Goal: Information Seeking & Learning: Compare options

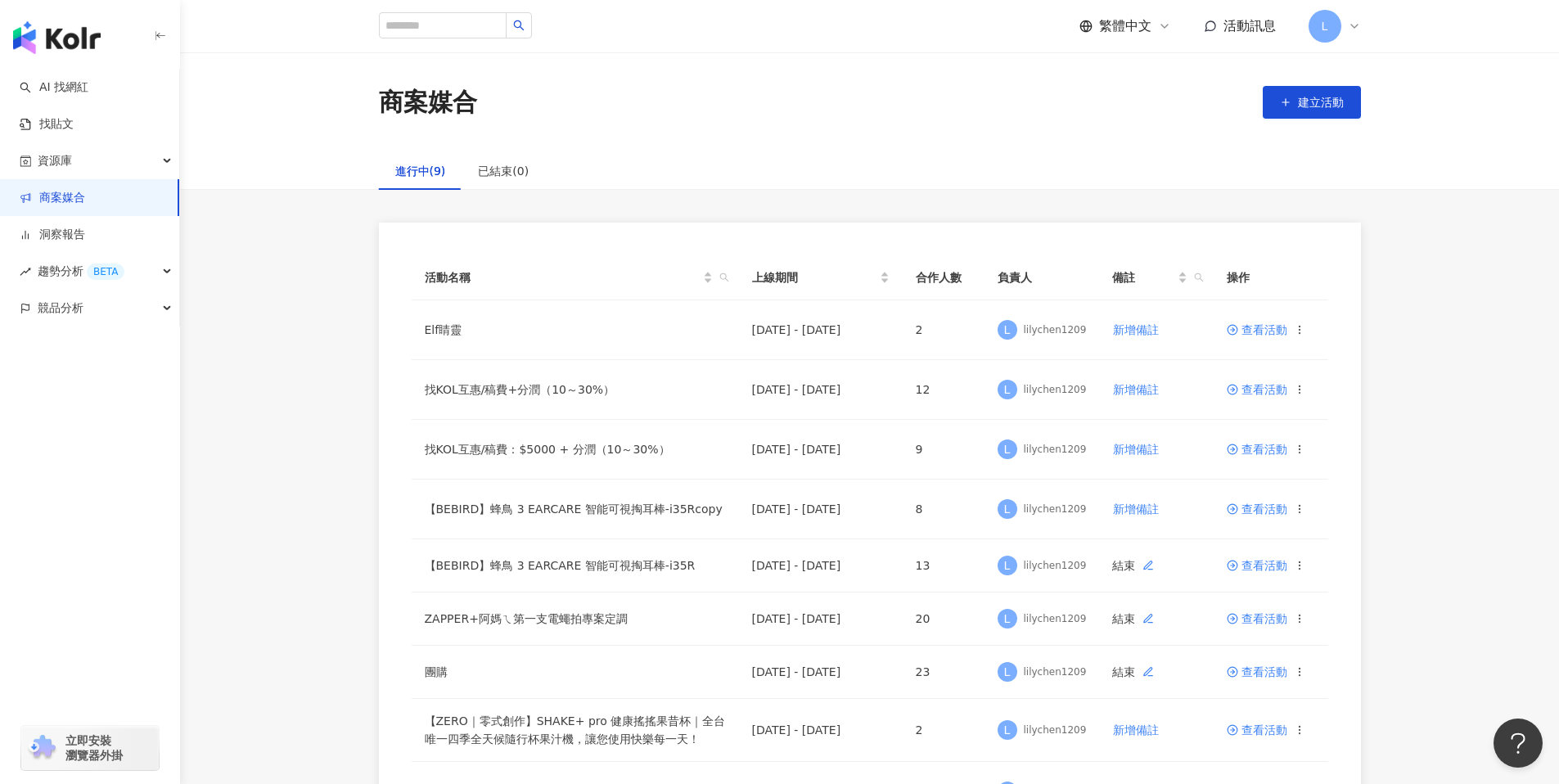
click at [73, 190] on link "商案媒合" at bounding box center [53, 198] width 65 height 16
click at [1254, 327] on span "查看活動" at bounding box center [1257, 330] width 61 height 12
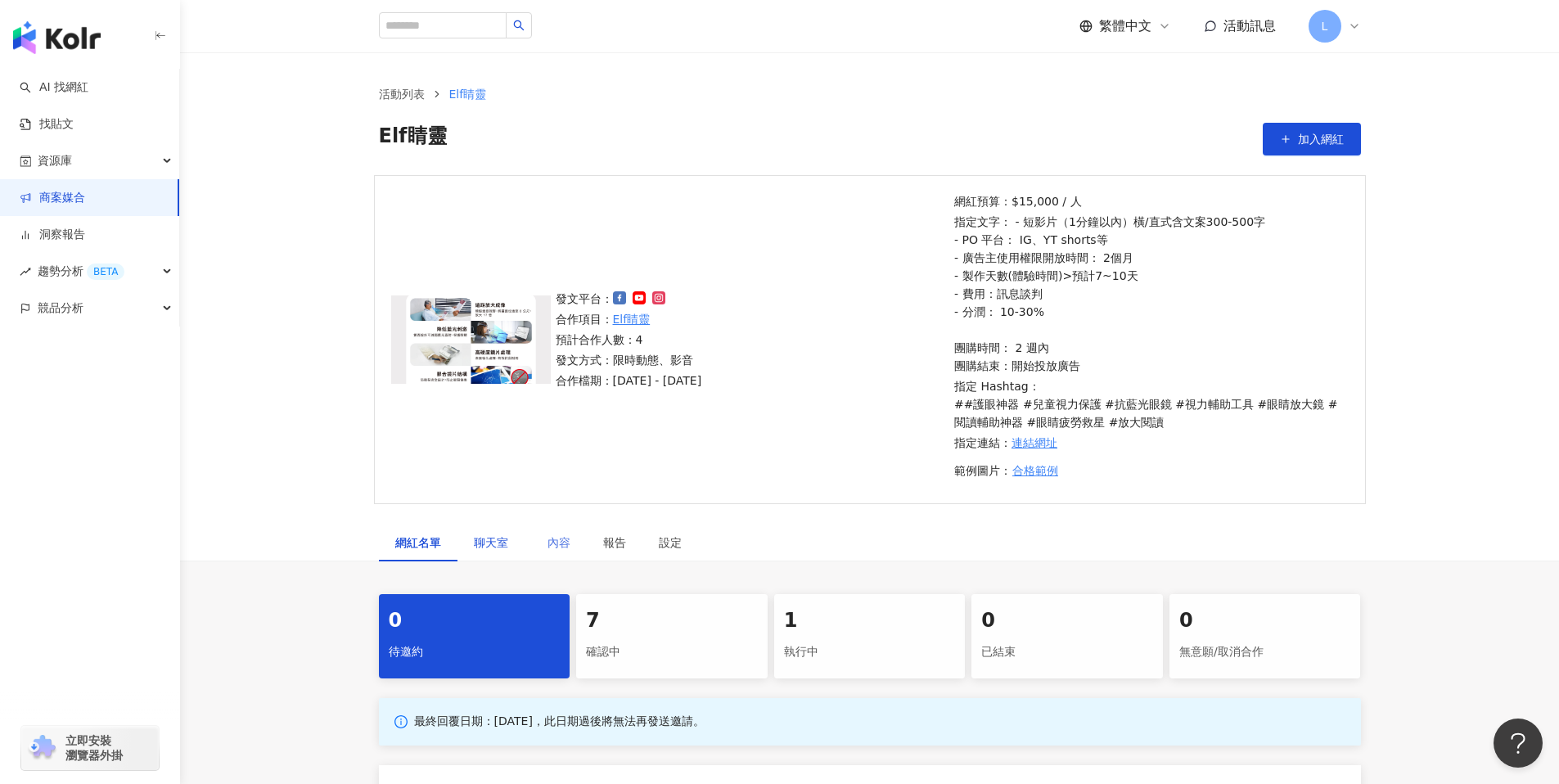
drag, startPoint x: 491, startPoint y: 538, endPoint x: 575, endPoint y: 548, distance: 84.6
click at [490, 539] on span "聊天室" at bounding box center [494, 542] width 41 height 12
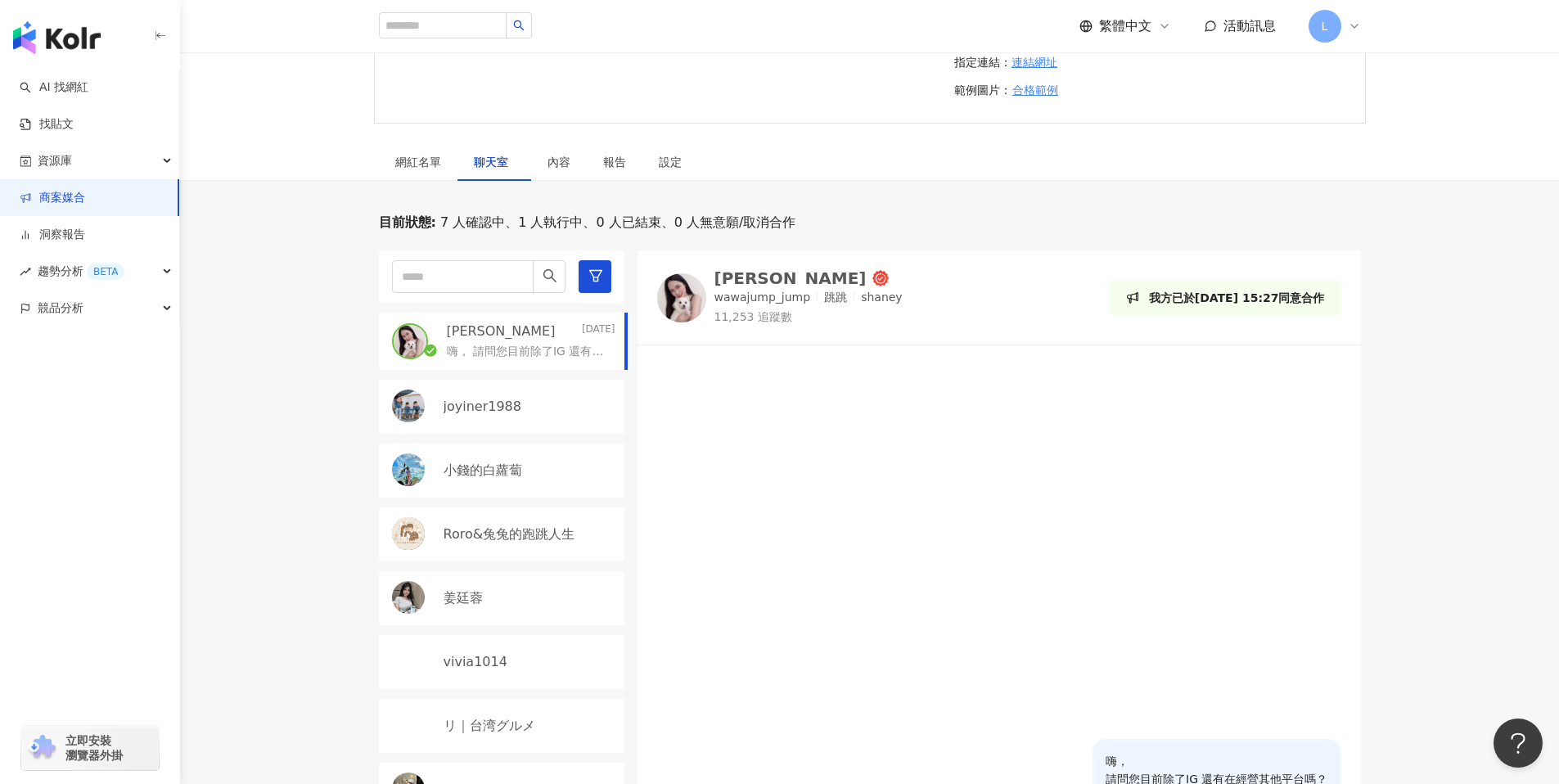
scroll to position [491, 0]
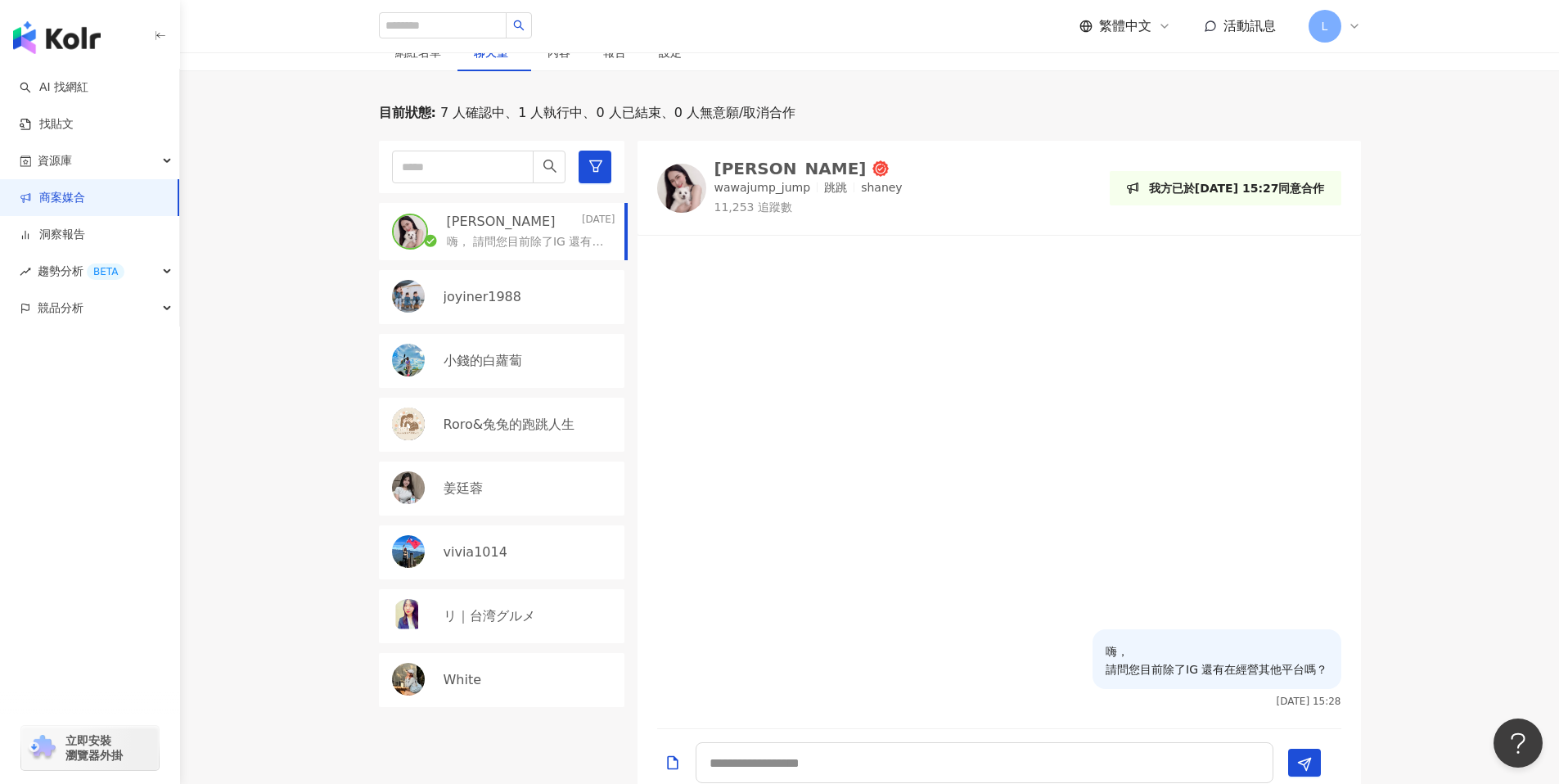
click at [504, 365] on p "小錢的白蘿蔔" at bounding box center [482, 361] width 78 height 18
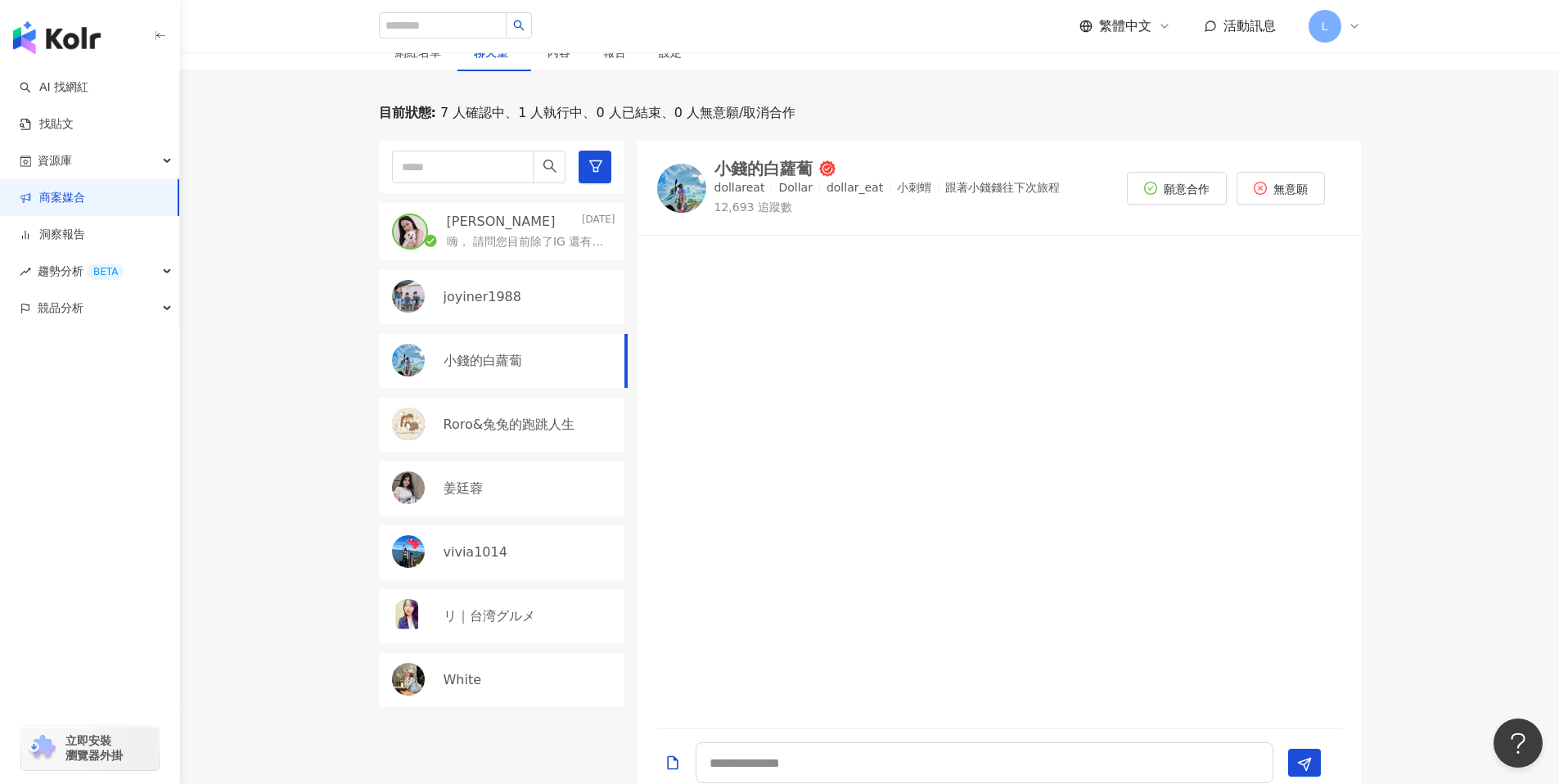
click at [493, 436] on div "Roro&兔兔的跑跳人生" at bounding box center [501, 424] width 245 height 54
click at [488, 498] on div "姜廷蓉" at bounding box center [501, 488] width 245 height 54
click at [685, 186] on img at bounding box center [682, 188] width 49 height 49
click at [505, 581] on div "Shan Chang Yesterday 嗨， 請問您目前除了IG 還有在經營其他平台嗎？ joyiner1988 小錢的白蘿蔔 Roro&兔兔的跑跳人生 姜…" at bounding box center [508, 470] width 259 height 658
click at [509, 556] on div "vivia1014" at bounding box center [529, 552] width 172 height 18
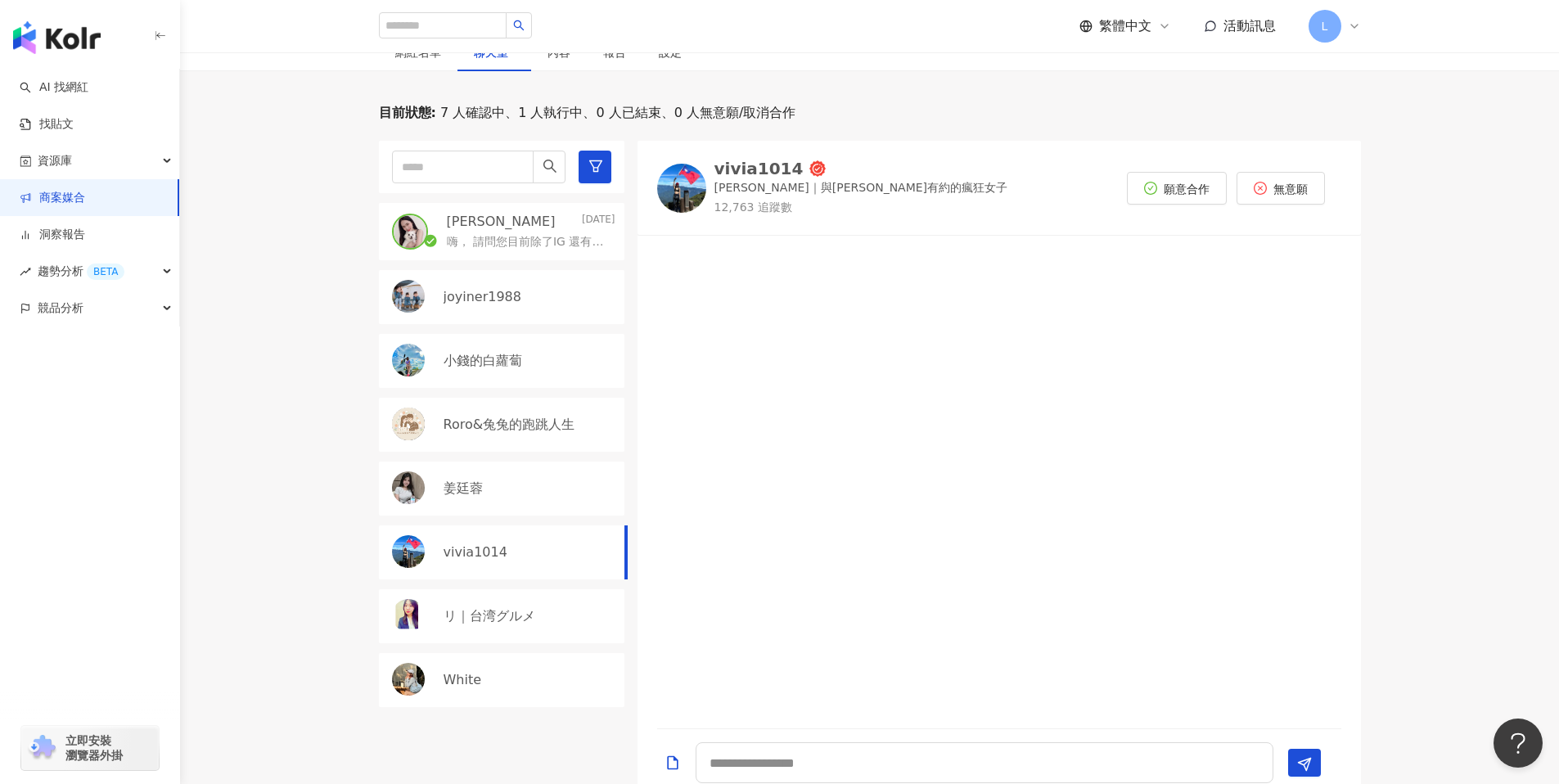
click at [671, 199] on img at bounding box center [682, 188] width 49 height 49
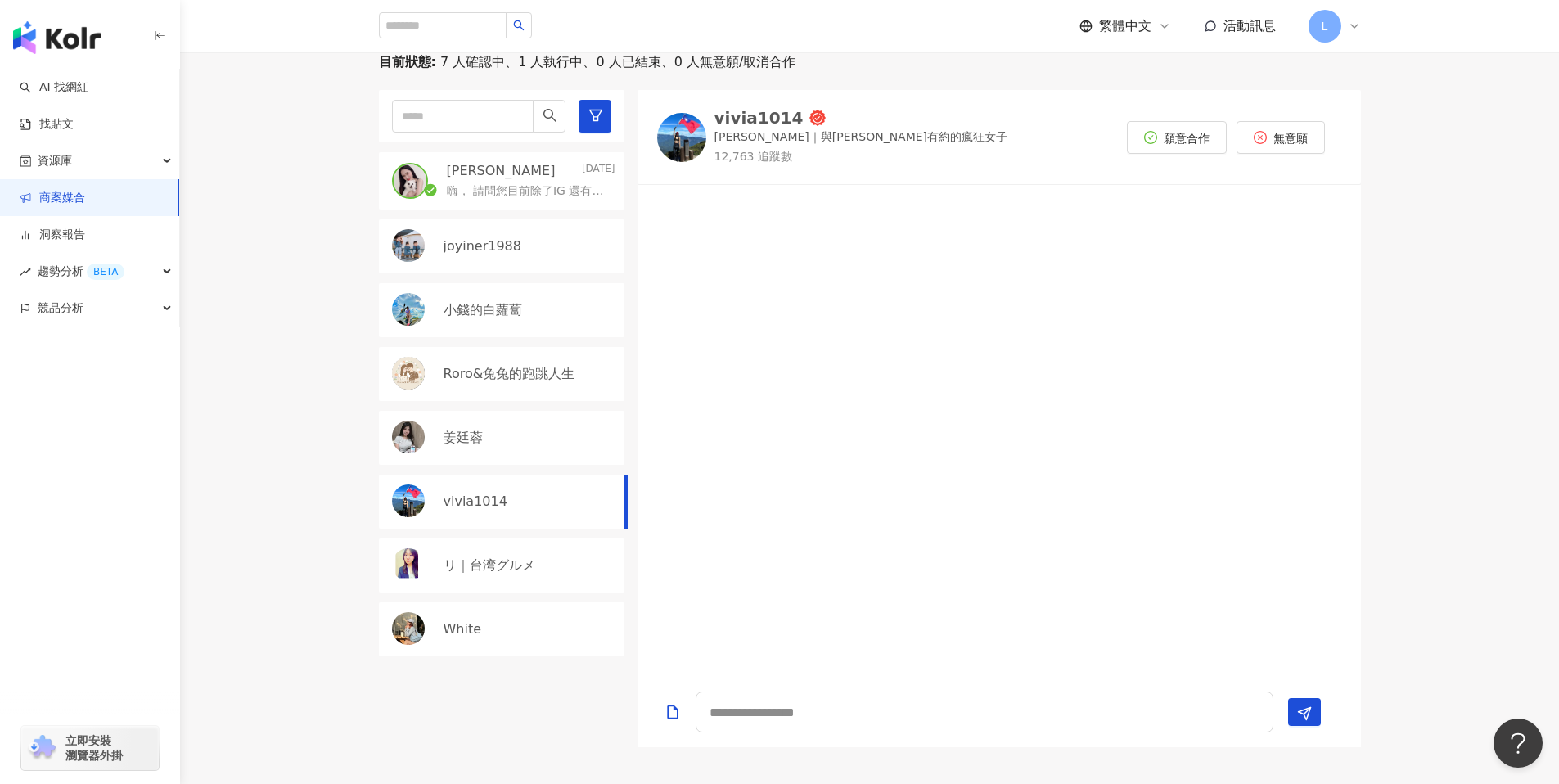
scroll to position [564, 0]
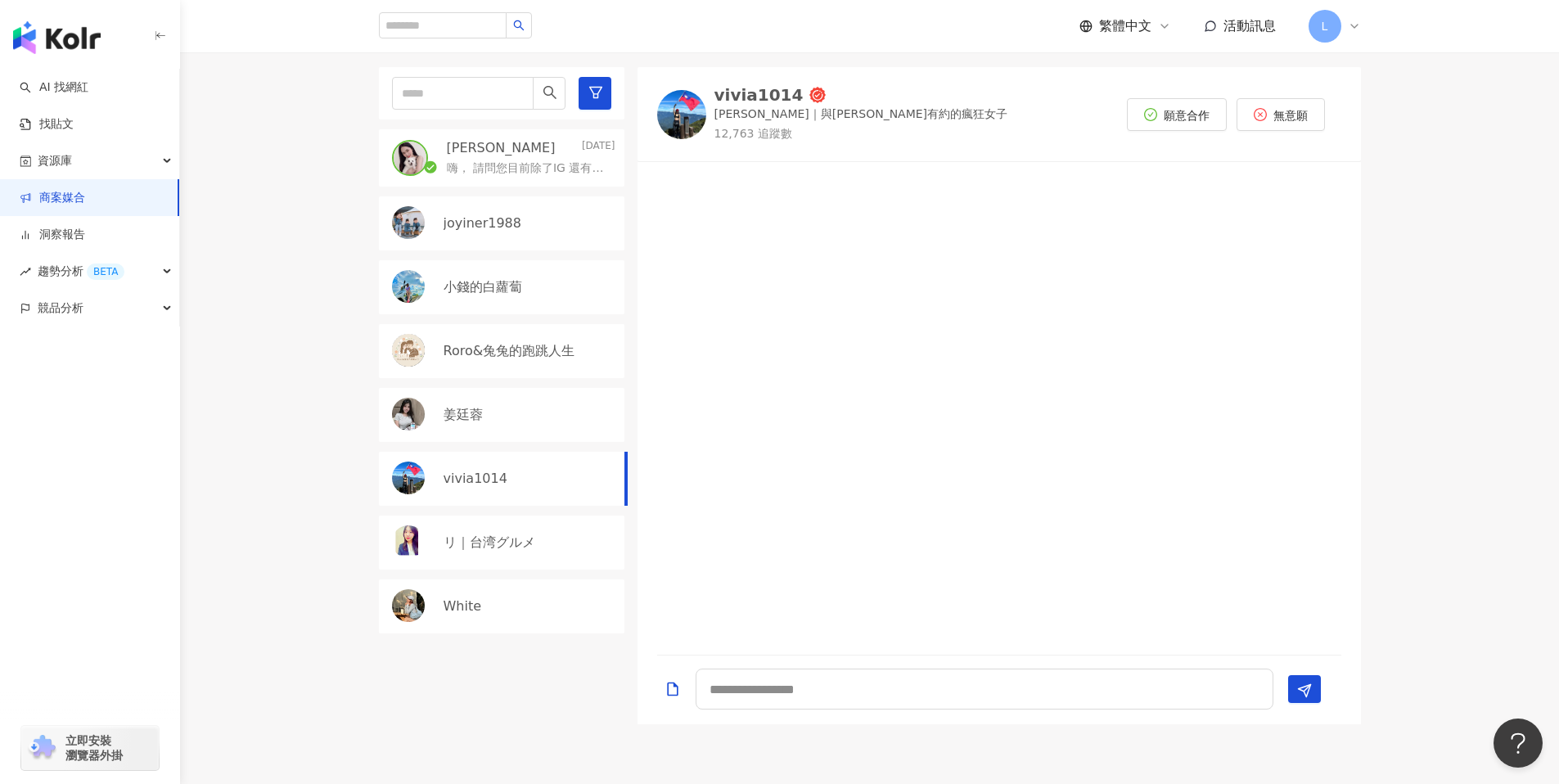
click at [491, 606] on div "White" at bounding box center [529, 607] width 172 height 18
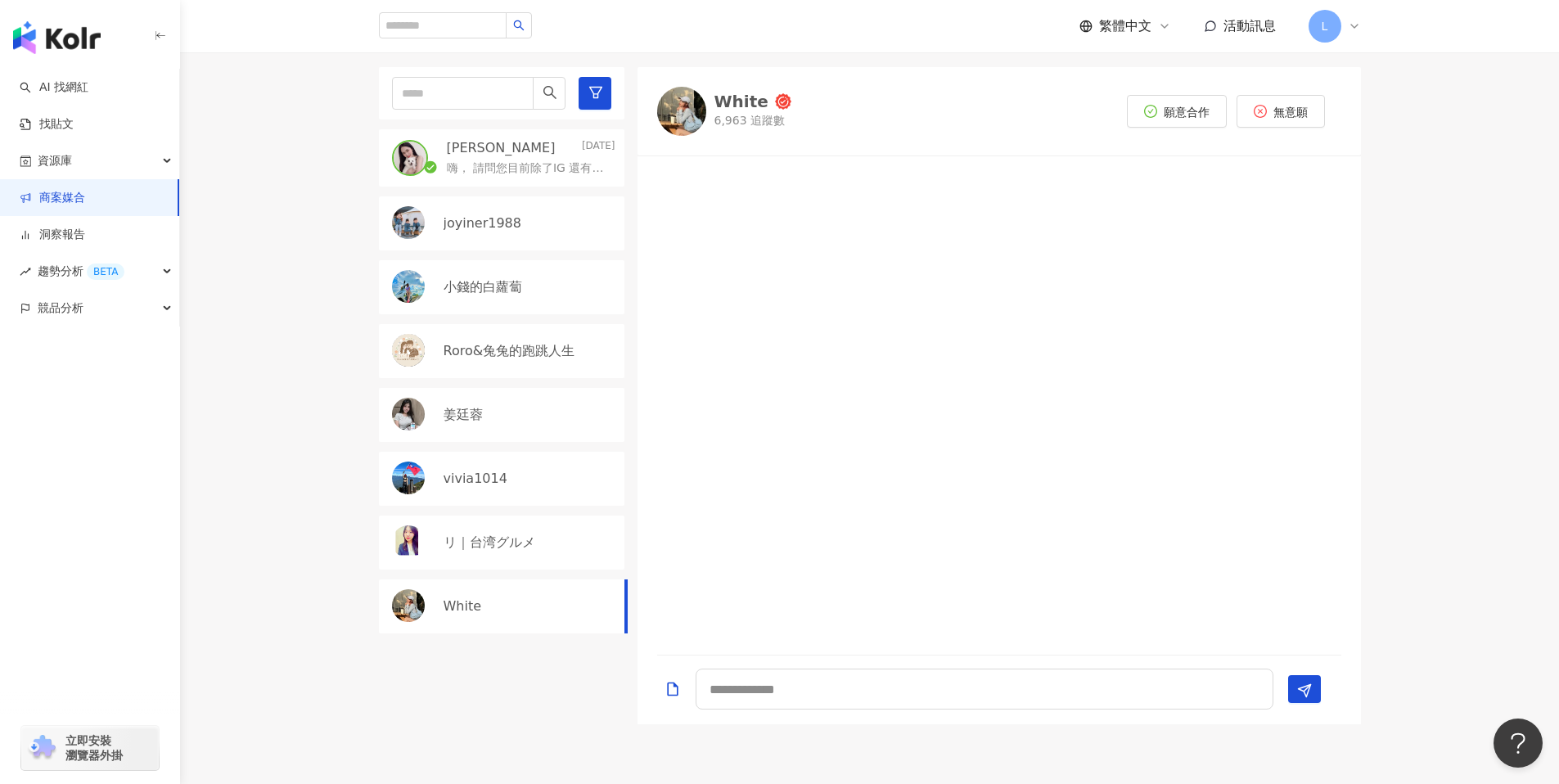
click at [519, 561] on div "リ｜台湾グルメ" at bounding box center [501, 542] width 245 height 54
click at [546, 481] on div "vivia1014" at bounding box center [529, 479] width 172 height 18
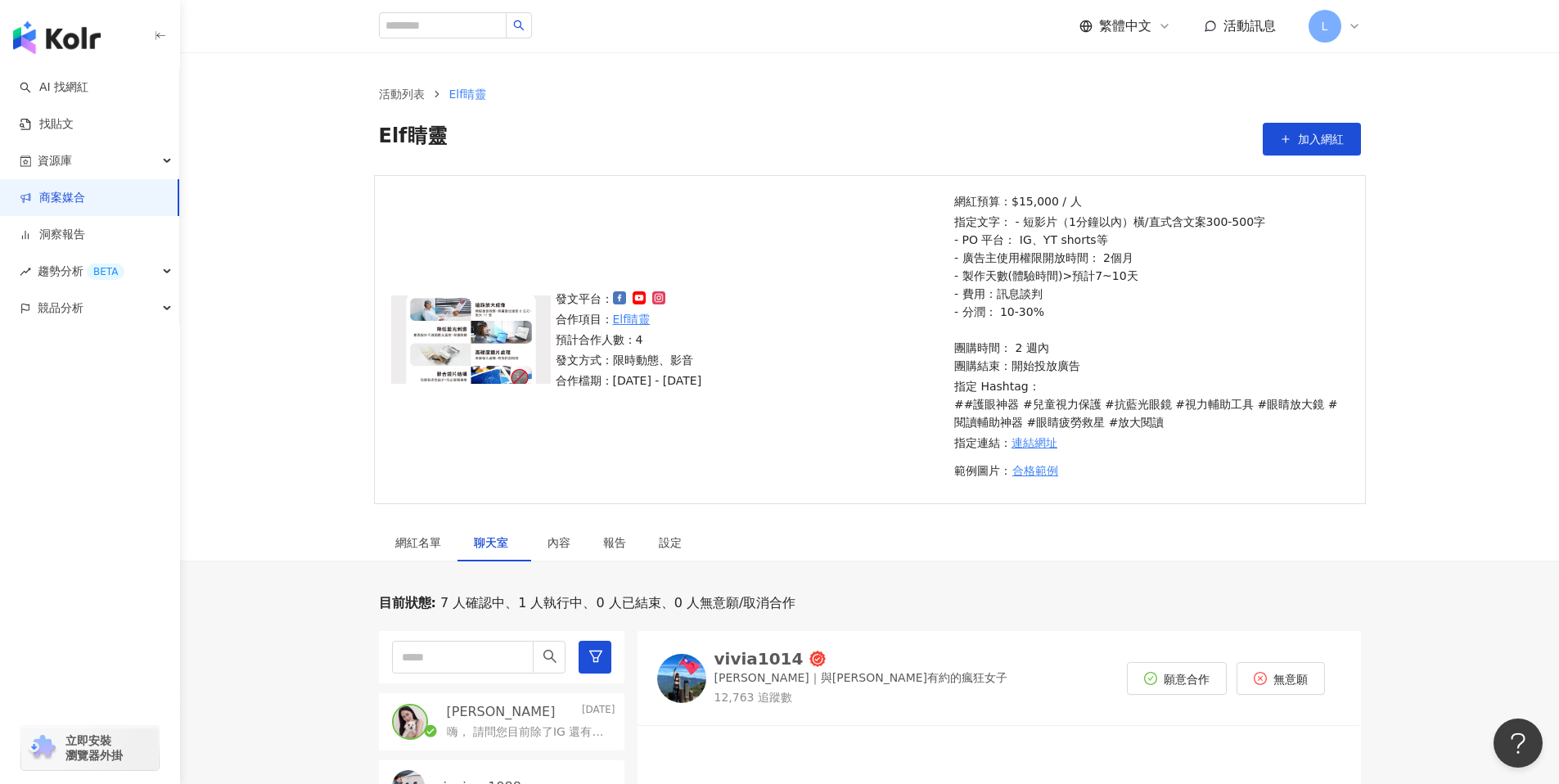
click at [1250, 19] on span "活動訊息" at bounding box center [1250, 25] width 53 height 15
click at [811, 547] on div "網紅名單 聊天室 內容 報告 設定" at bounding box center [869, 542] width 1048 height 37
click at [85, 203] on link "商案媒合" at bounding box center [53, 198] width 65 height 16
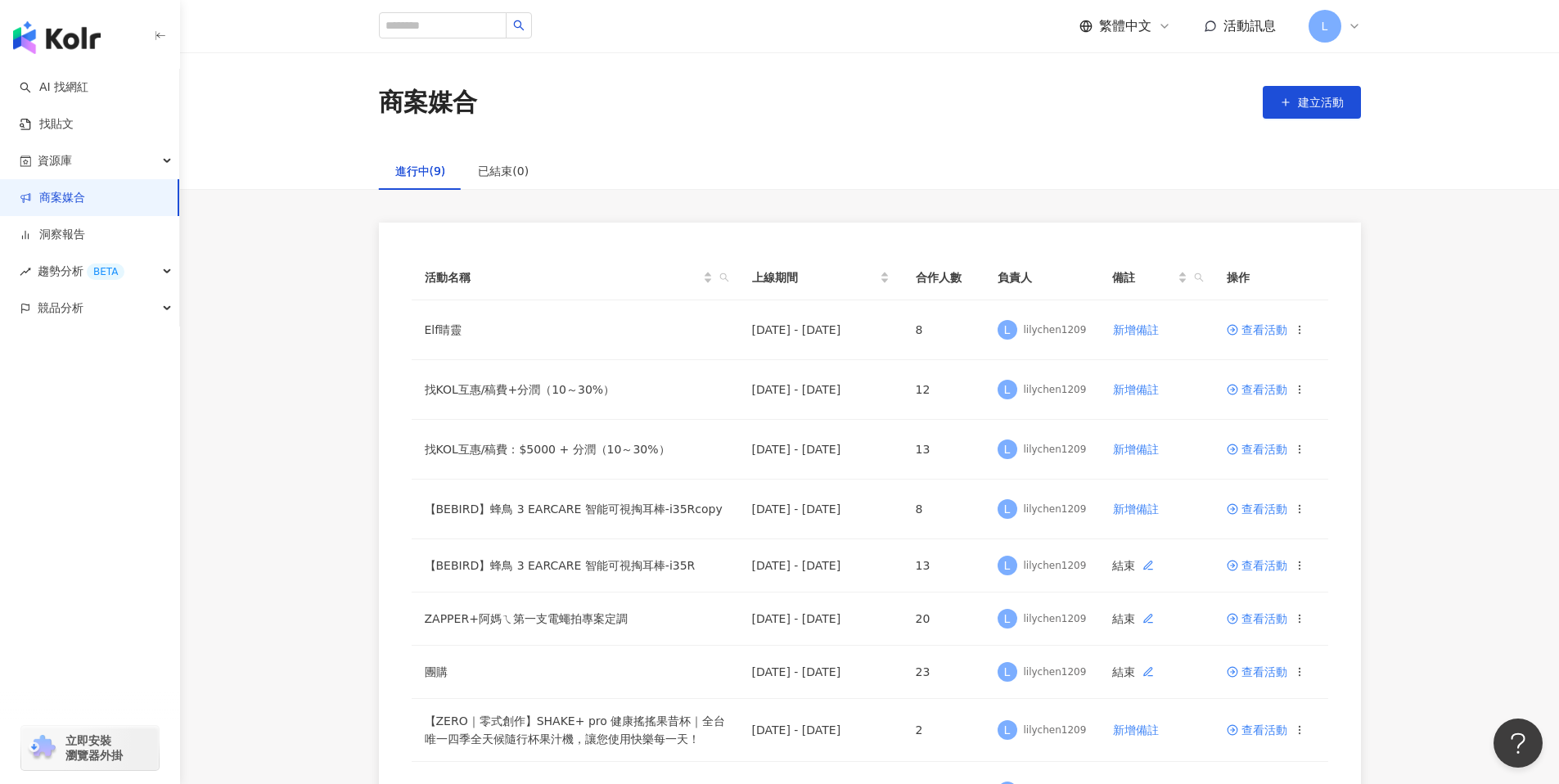
click at [88, 26] on img "button" at bounding box center [56, 37] width 87 height 33
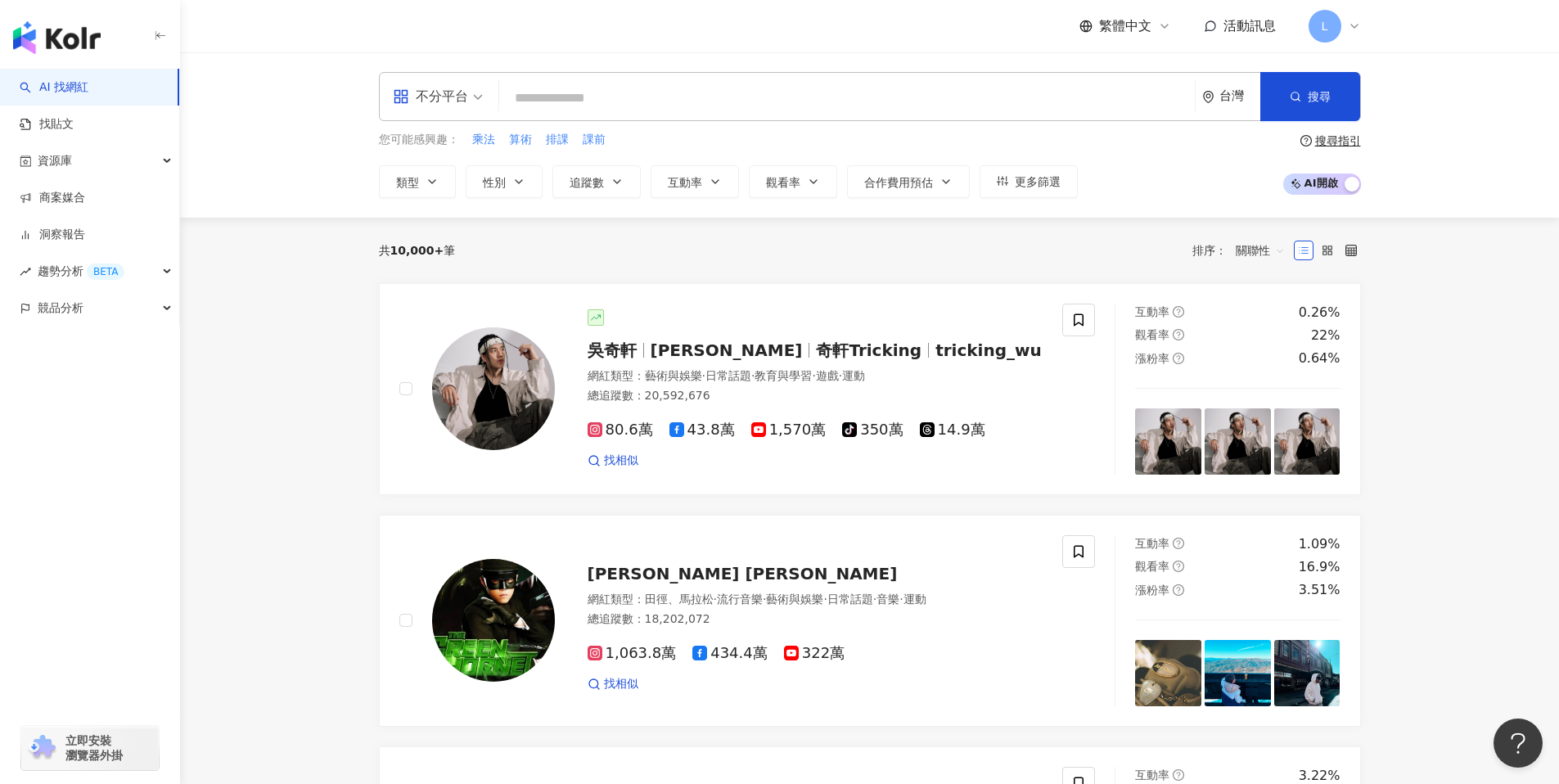
click at [546, 84] on input "search" at bounding box center [847, 98] width 682 height 31
type input "*"
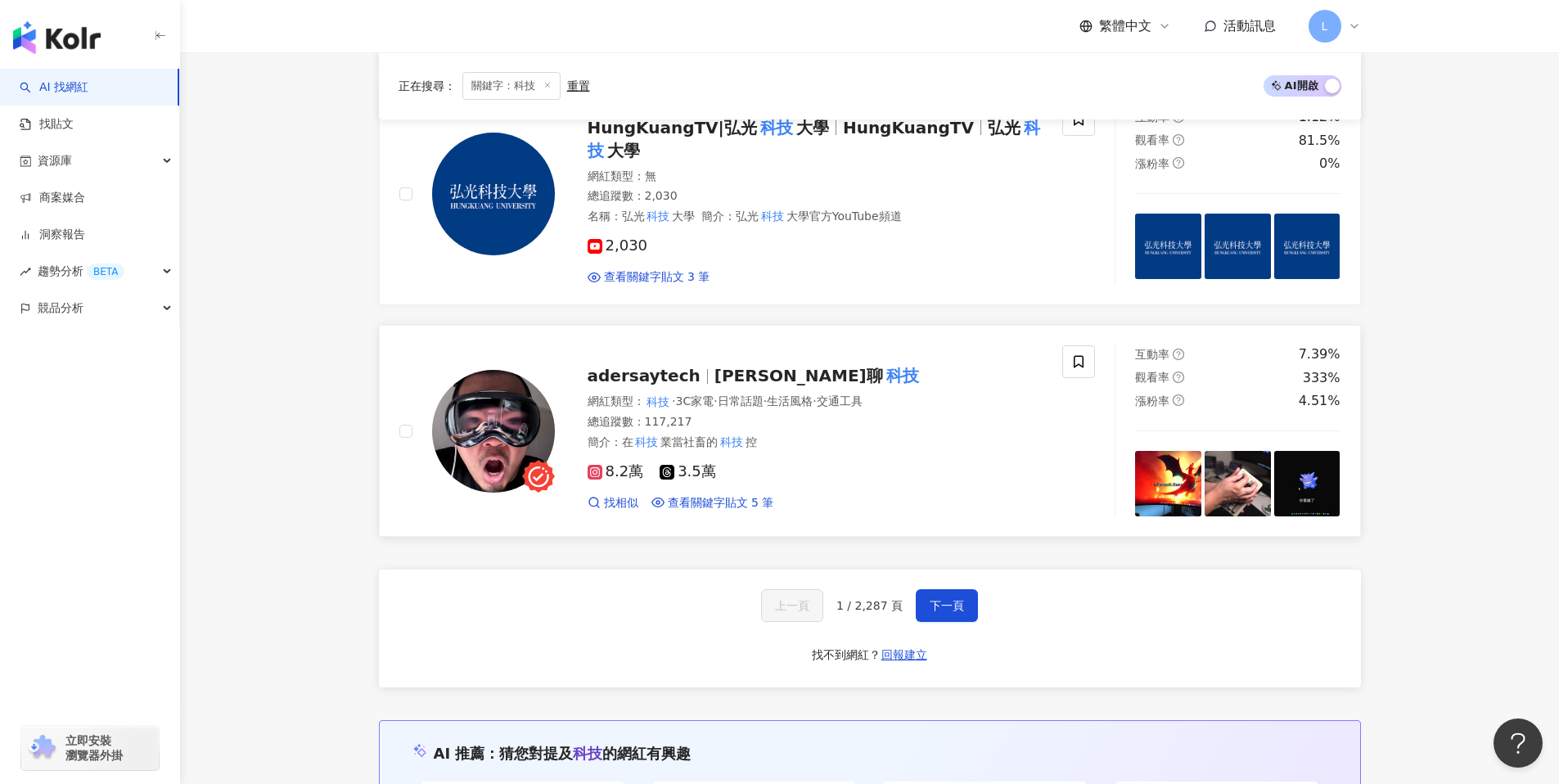
scroll to position [2652, 0]
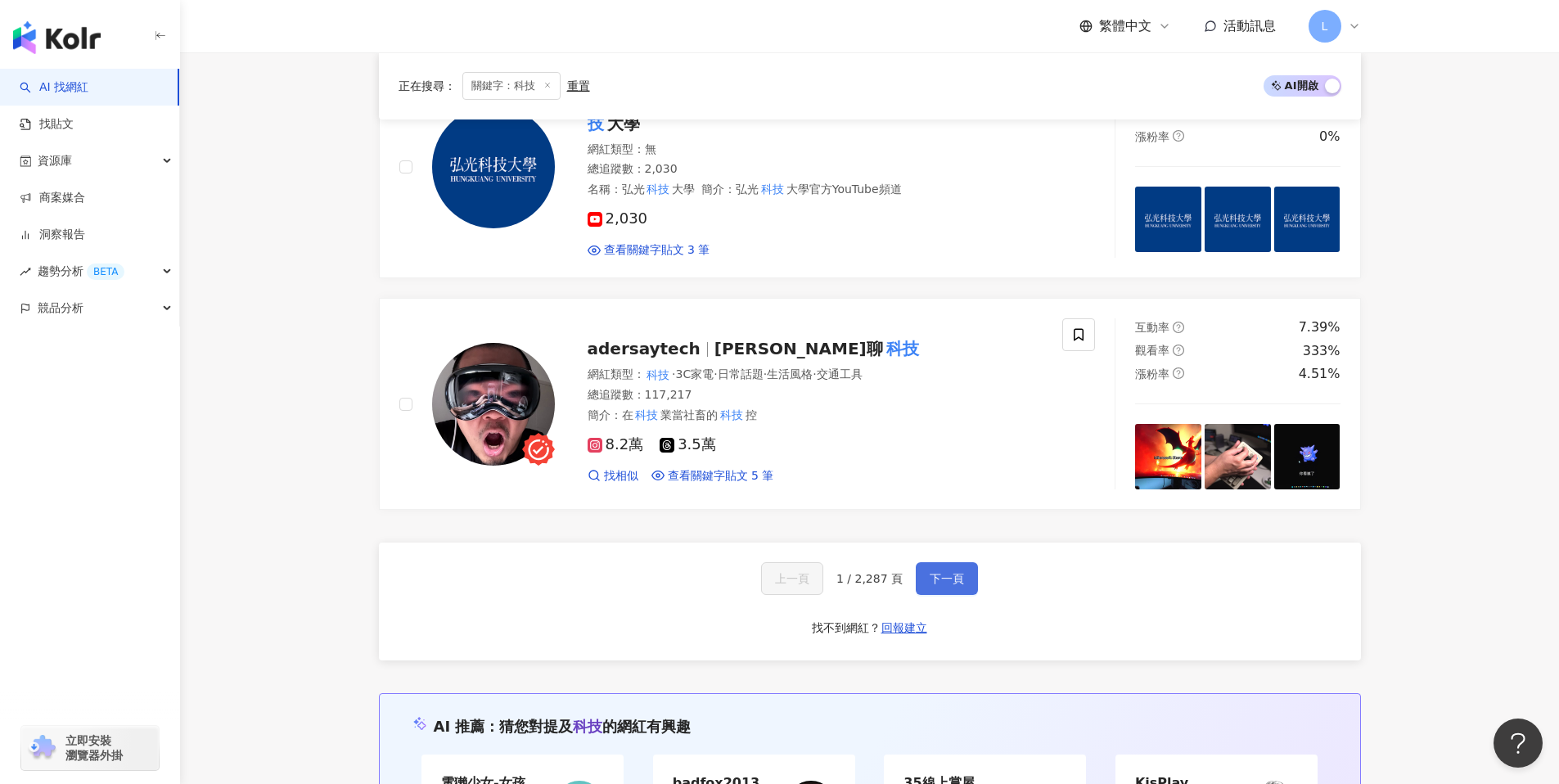
type input "**"
click at [923, 570] on button "下一頁" at bounding box center [947, 579] width 62 height 33
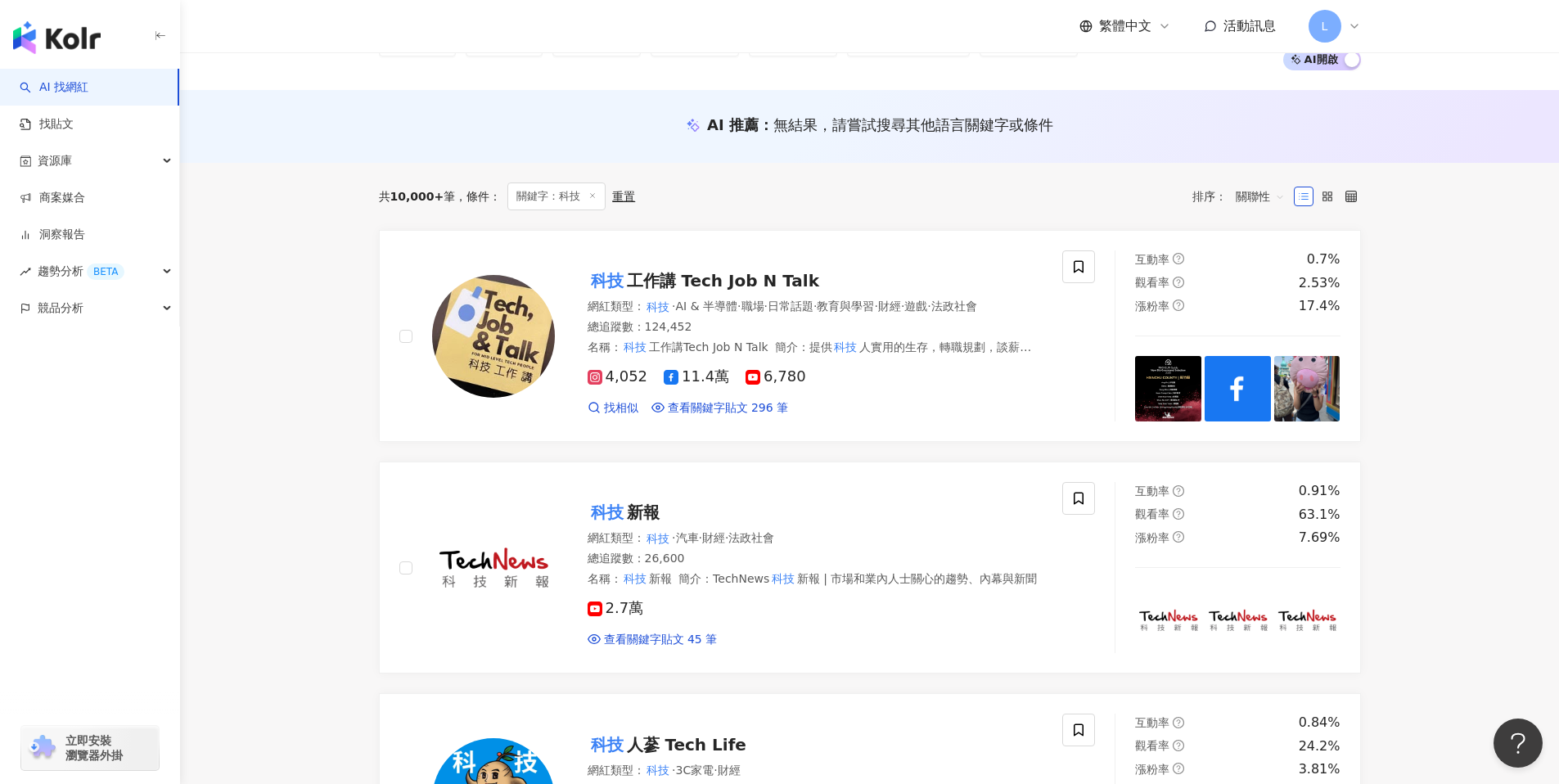
scroll to position [110, 0]
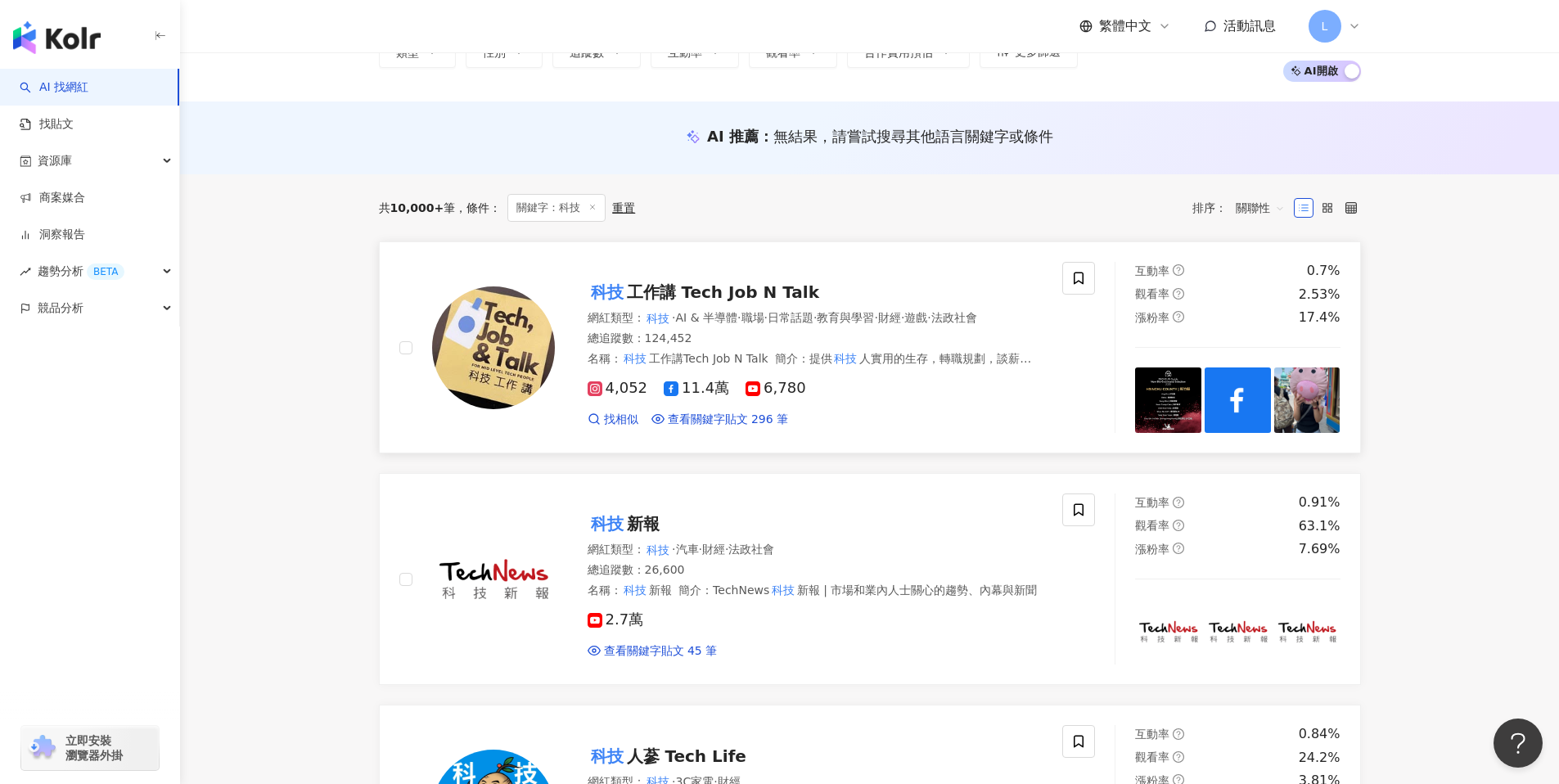
click at [500, 335] on img at bounding box center [493, 347] width 123 height 123
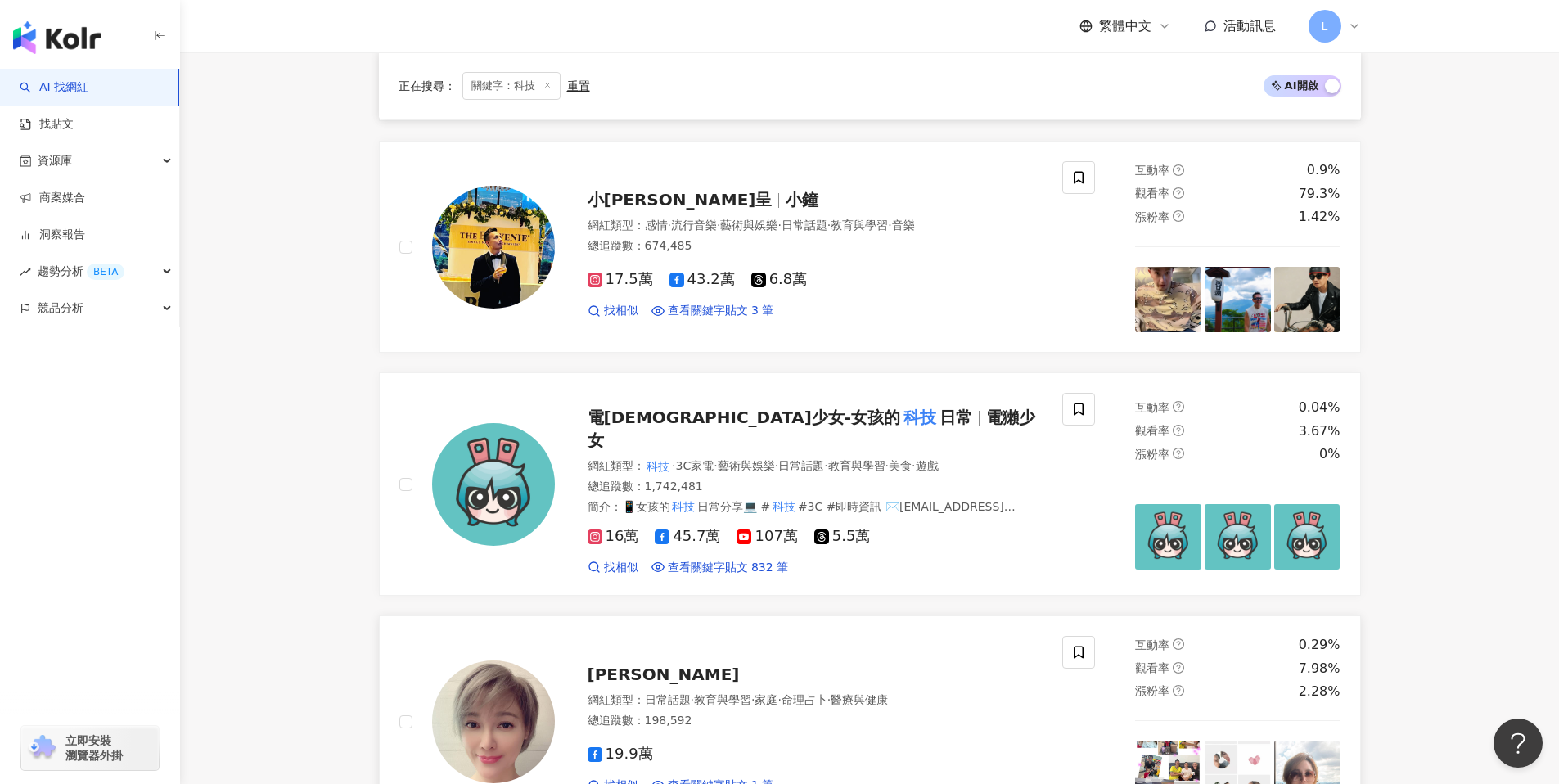
scroll to position [1848, 0]
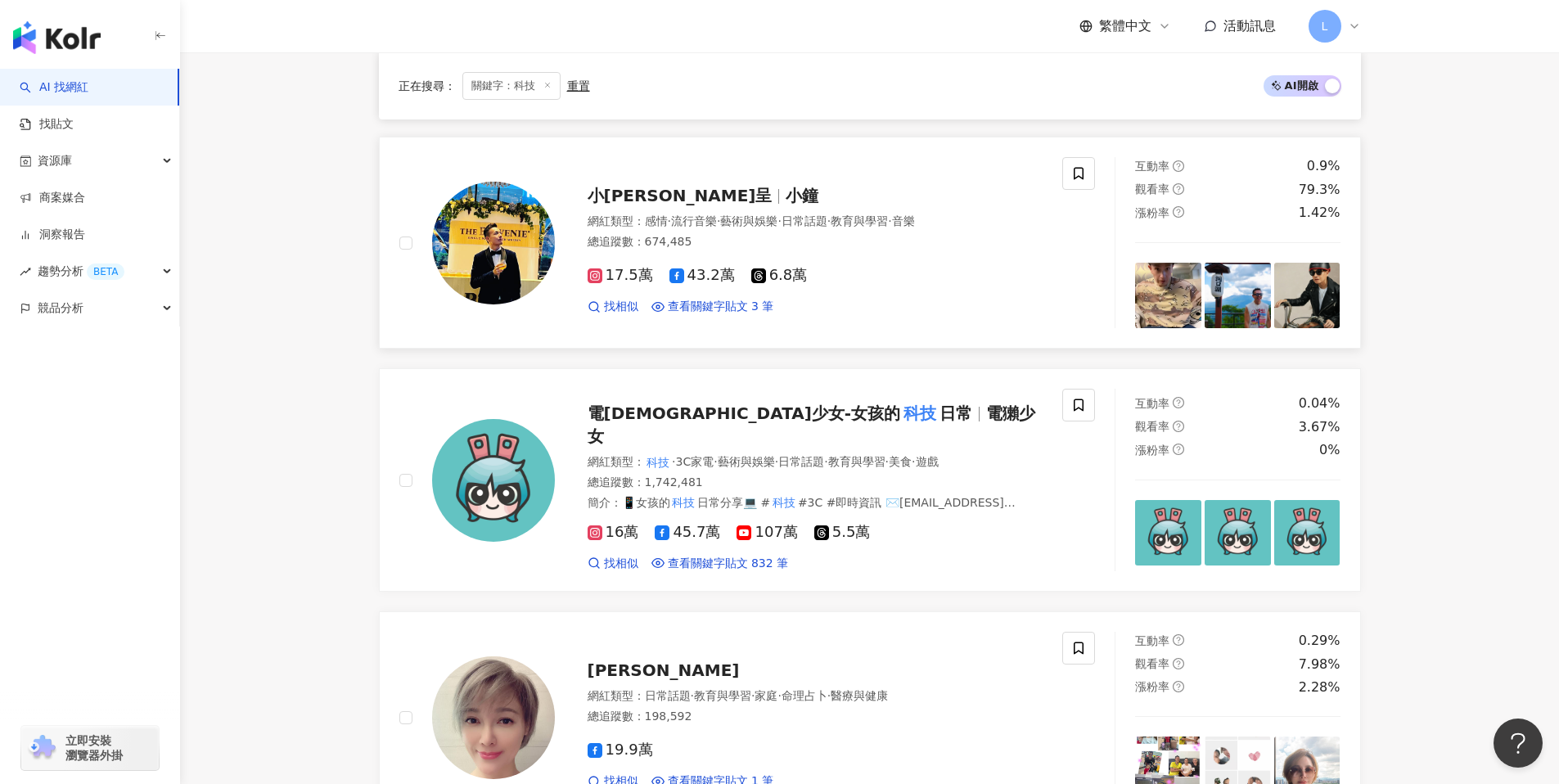
click at [505, 254] on img at bounding box center [493, 243] width 123 height 123
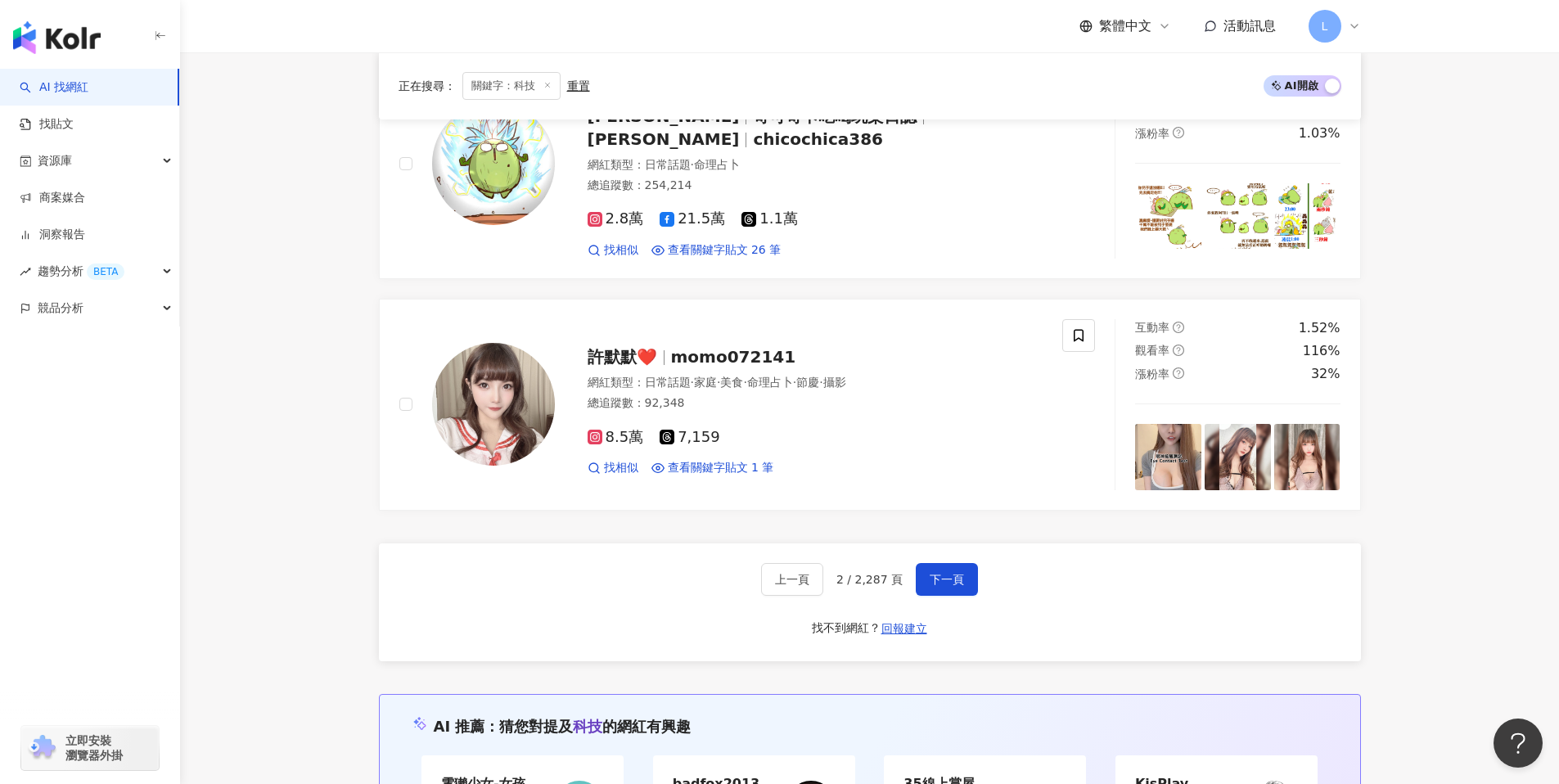
scroll to position [2809, 0]
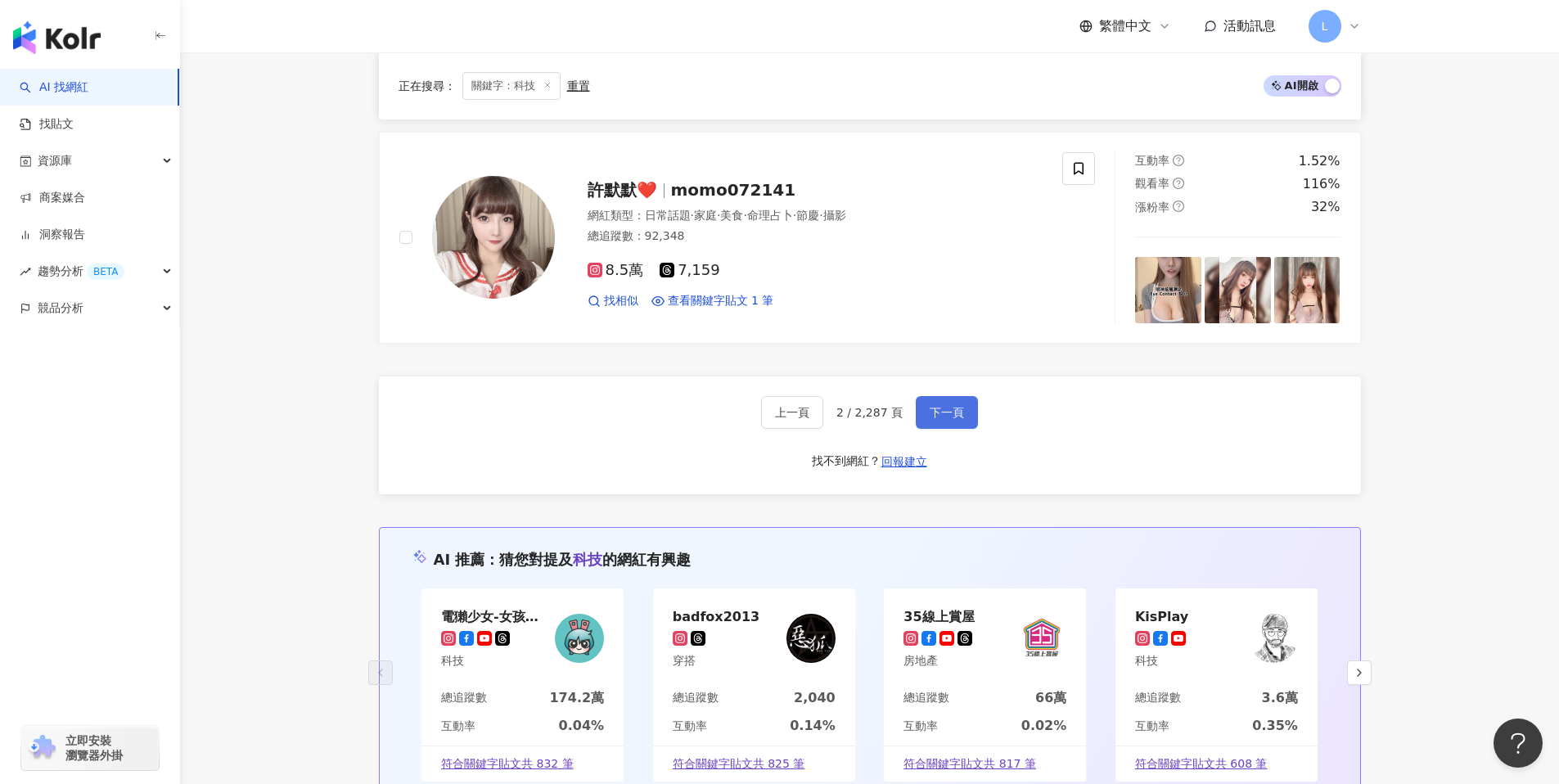
click at [940, 396] on button "下一頁" at bounding box center [947, 412] width 62 height 33
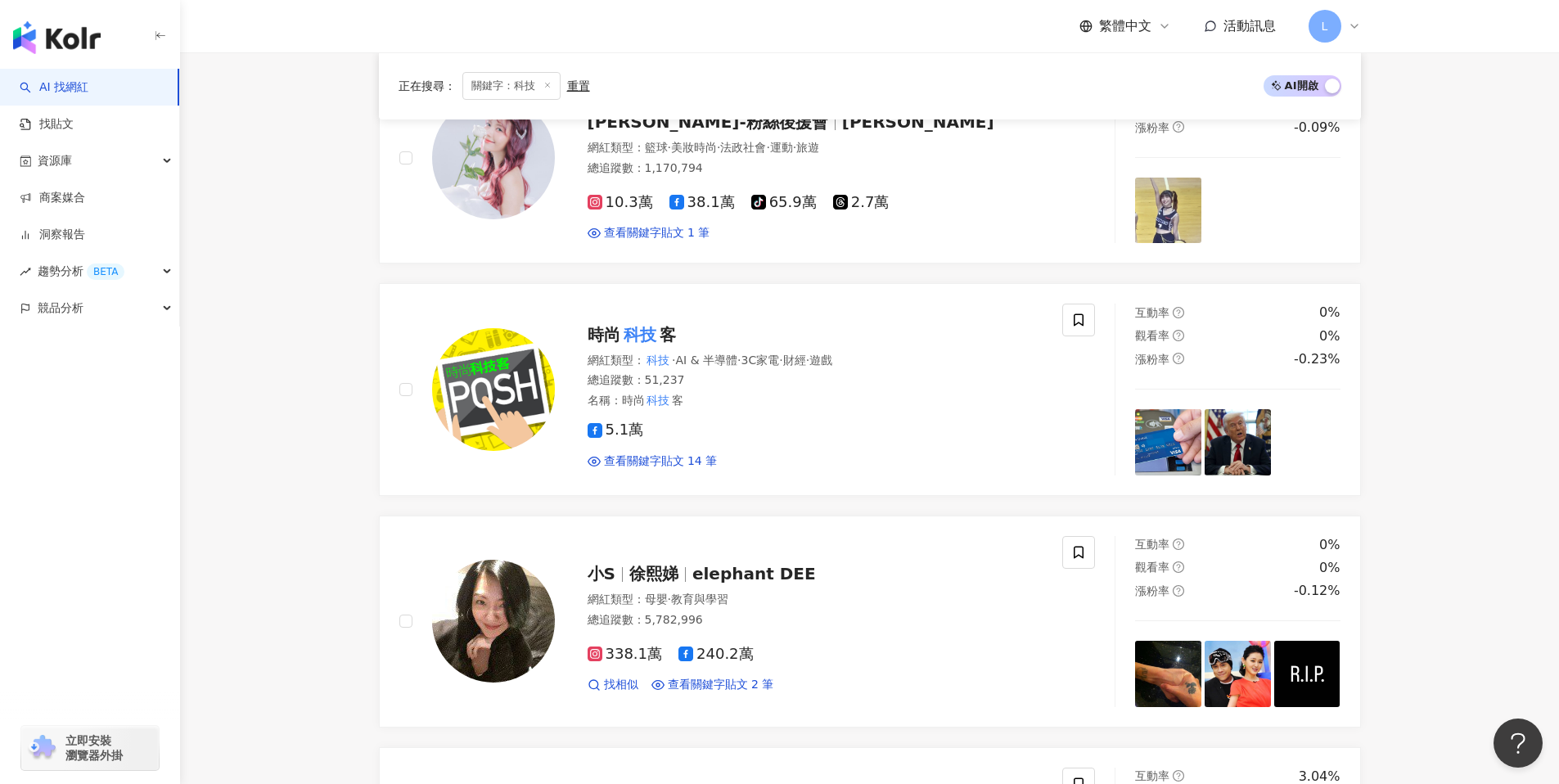
scroll to position [2547, 0]
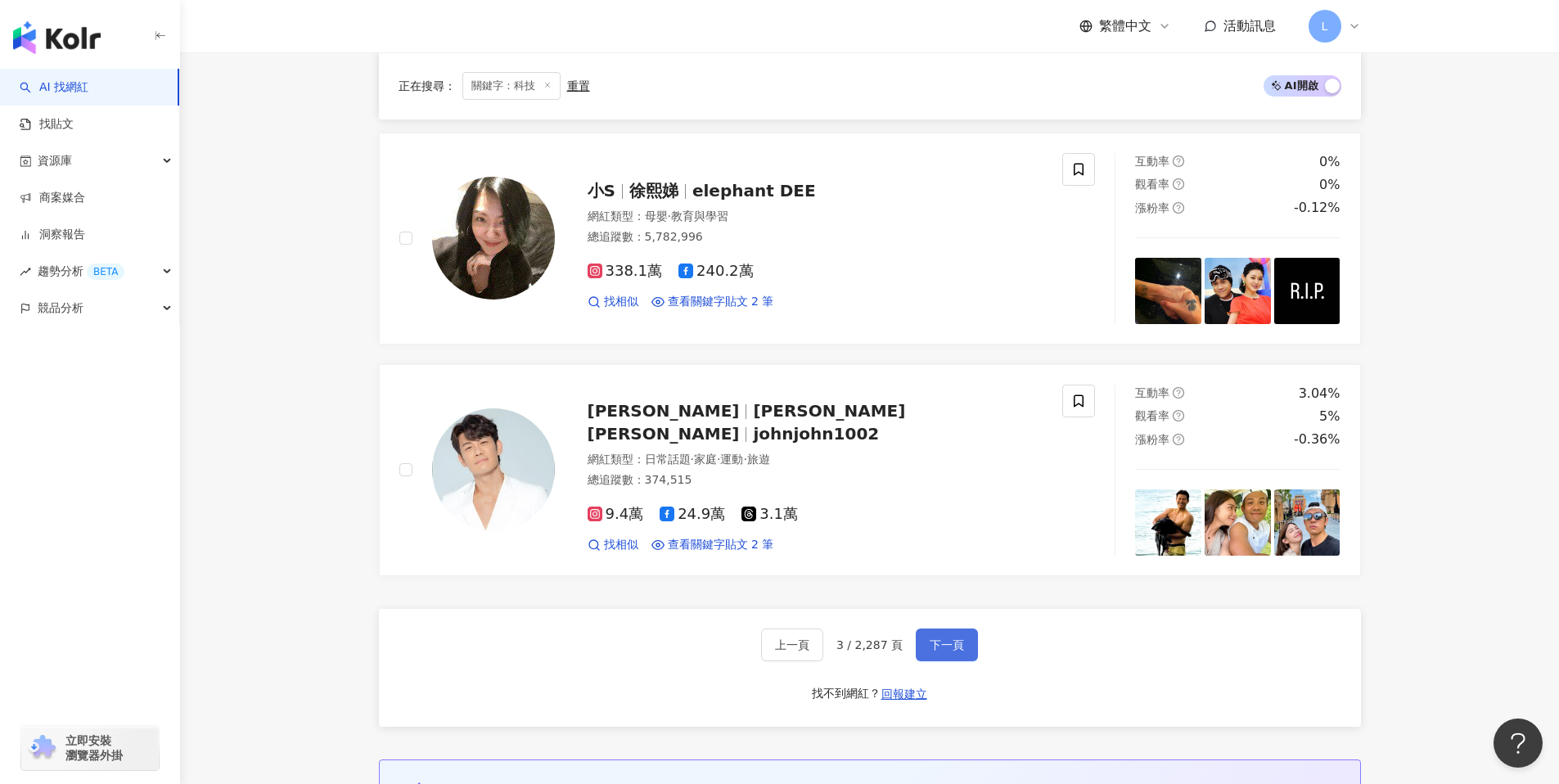
click at [930, 640] on span "下一頁" at bounding box center [948, 645] width 35 height 13
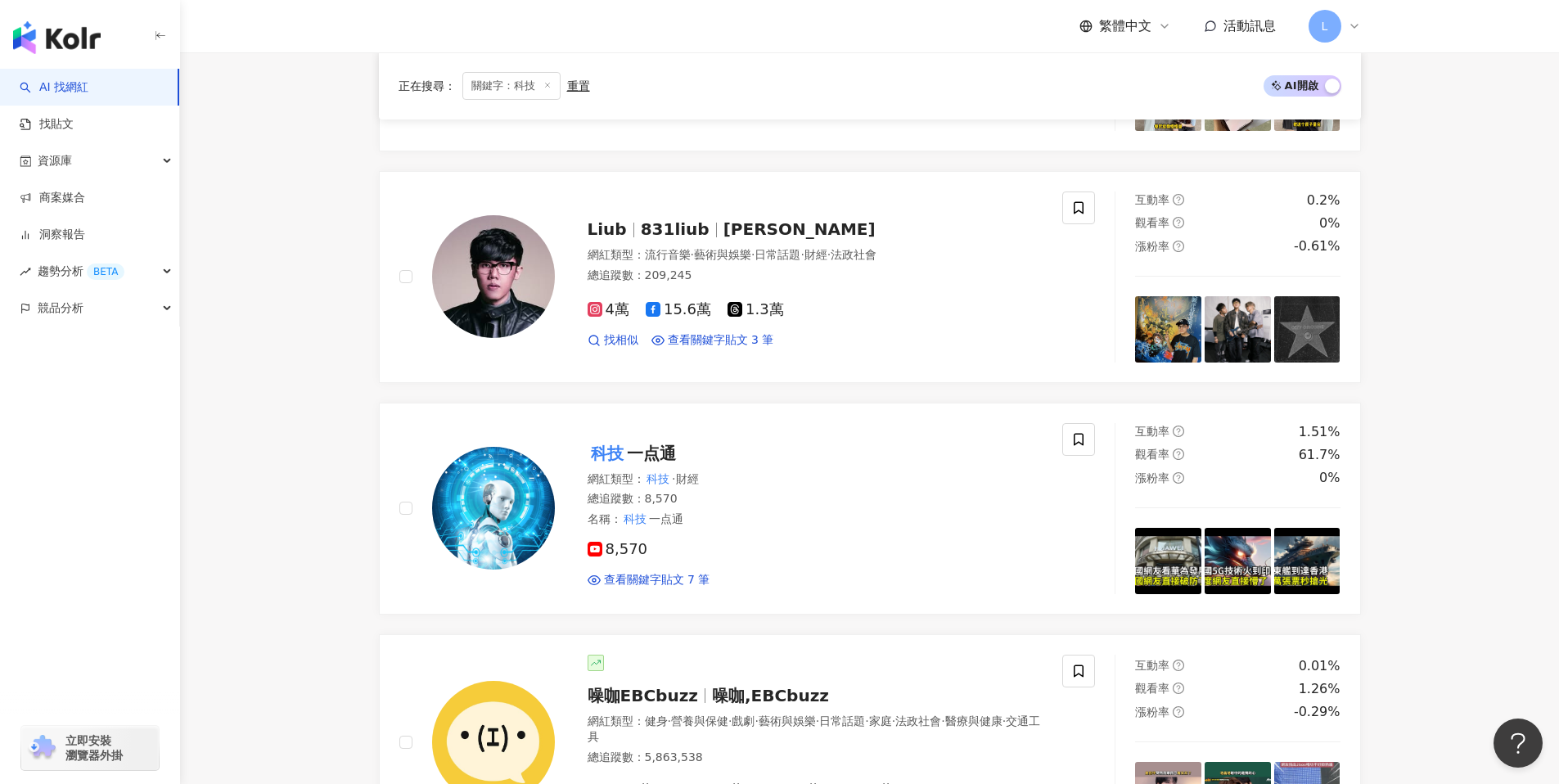
scroll to position [1634, 0]
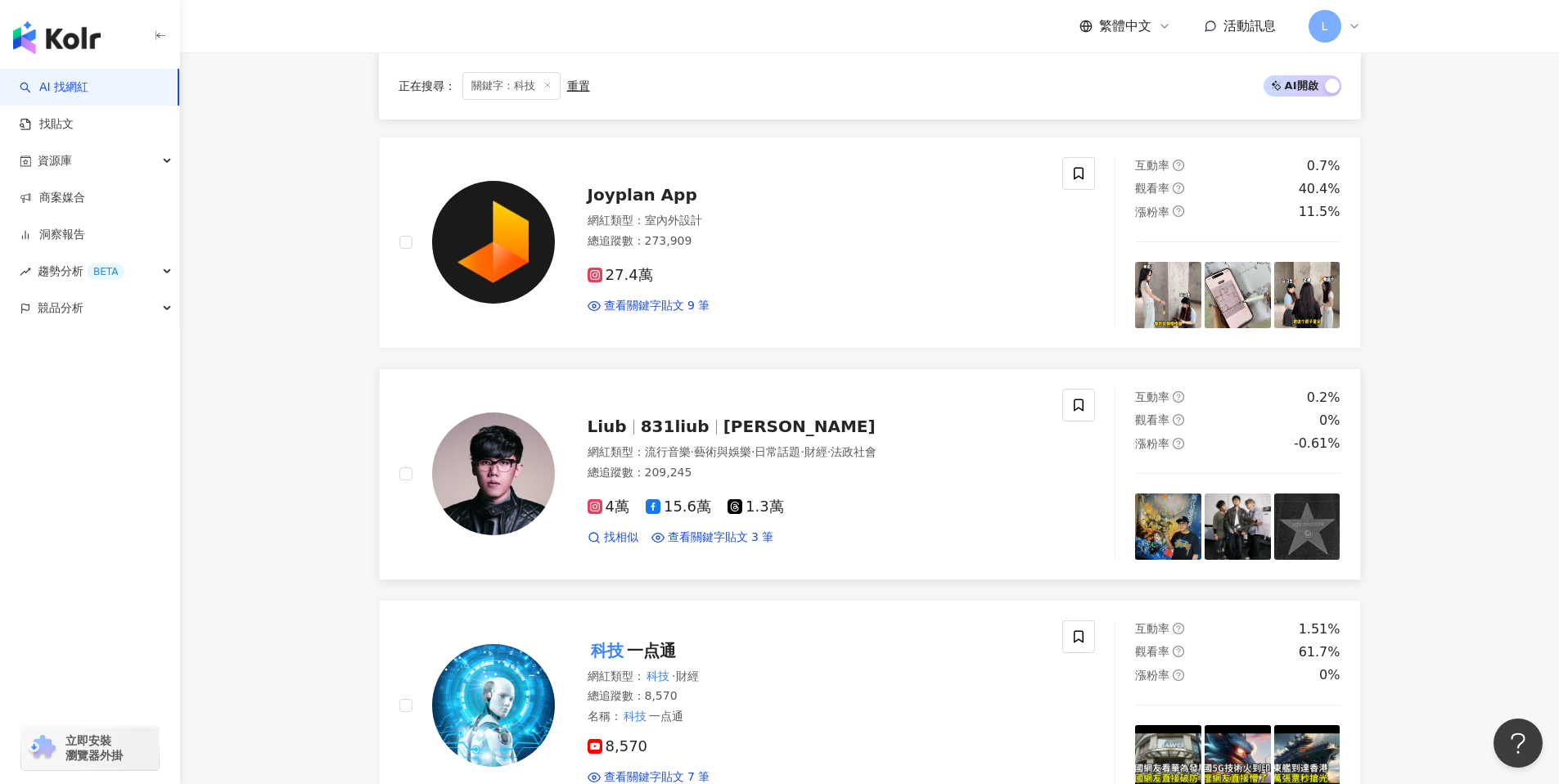
click at [521, 438] on img at bounding box center [493, 473] width 123 height 123
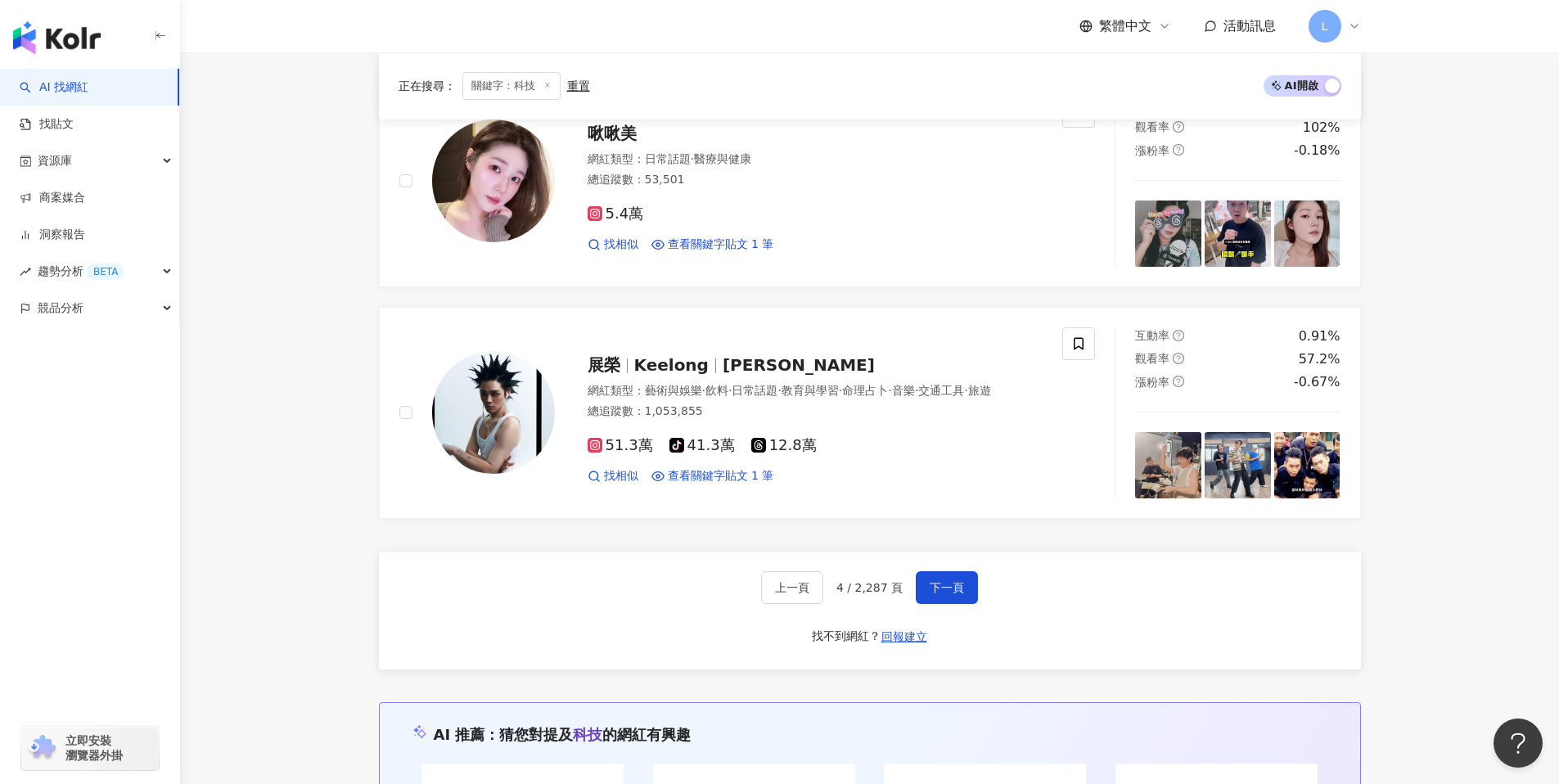
scroll to position [2628, 0]
click at [923, 571] on button "下一頁" at bounding box center [947, 587] width 62 height 33
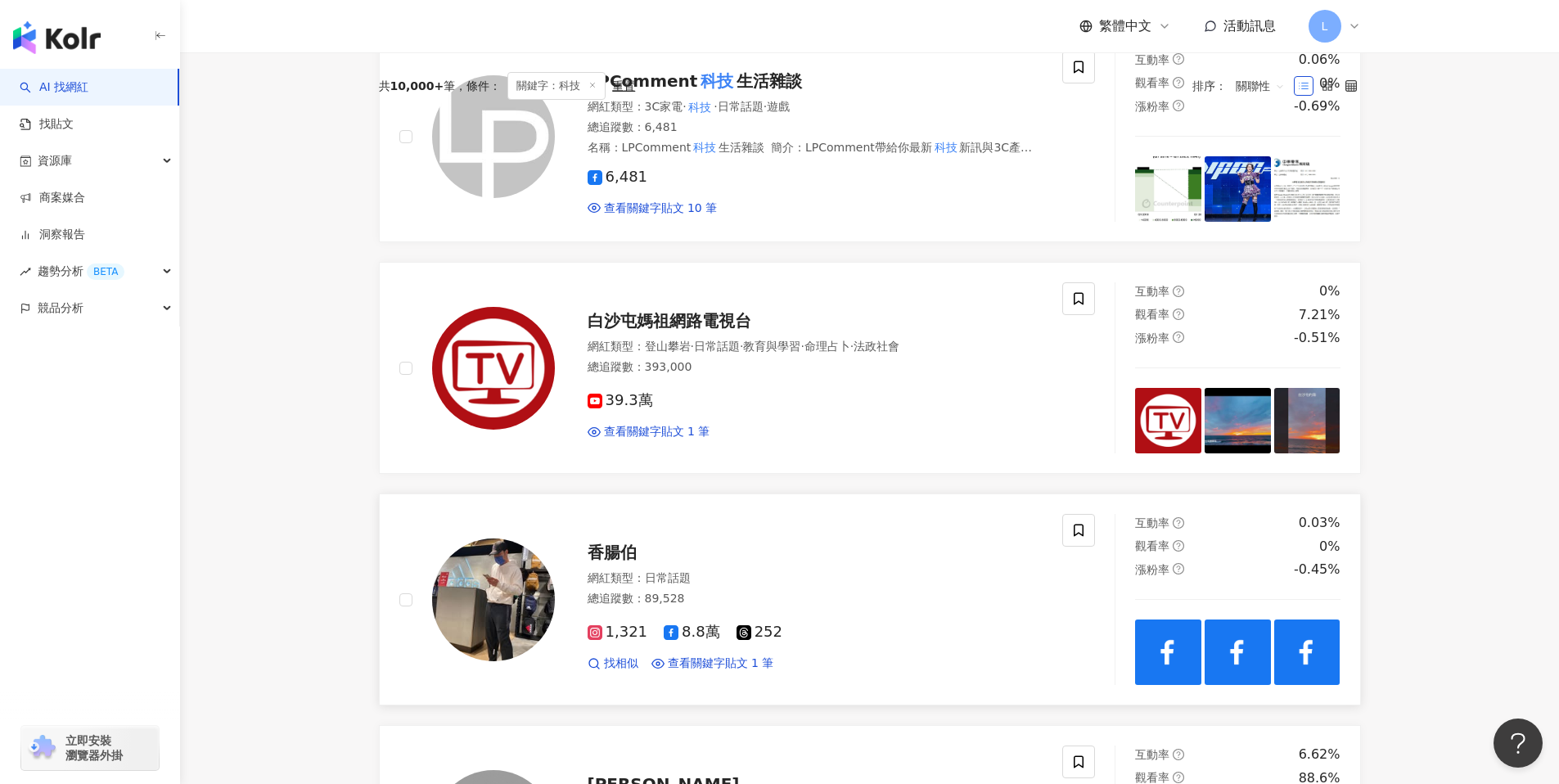
scroll to position [7, 0]
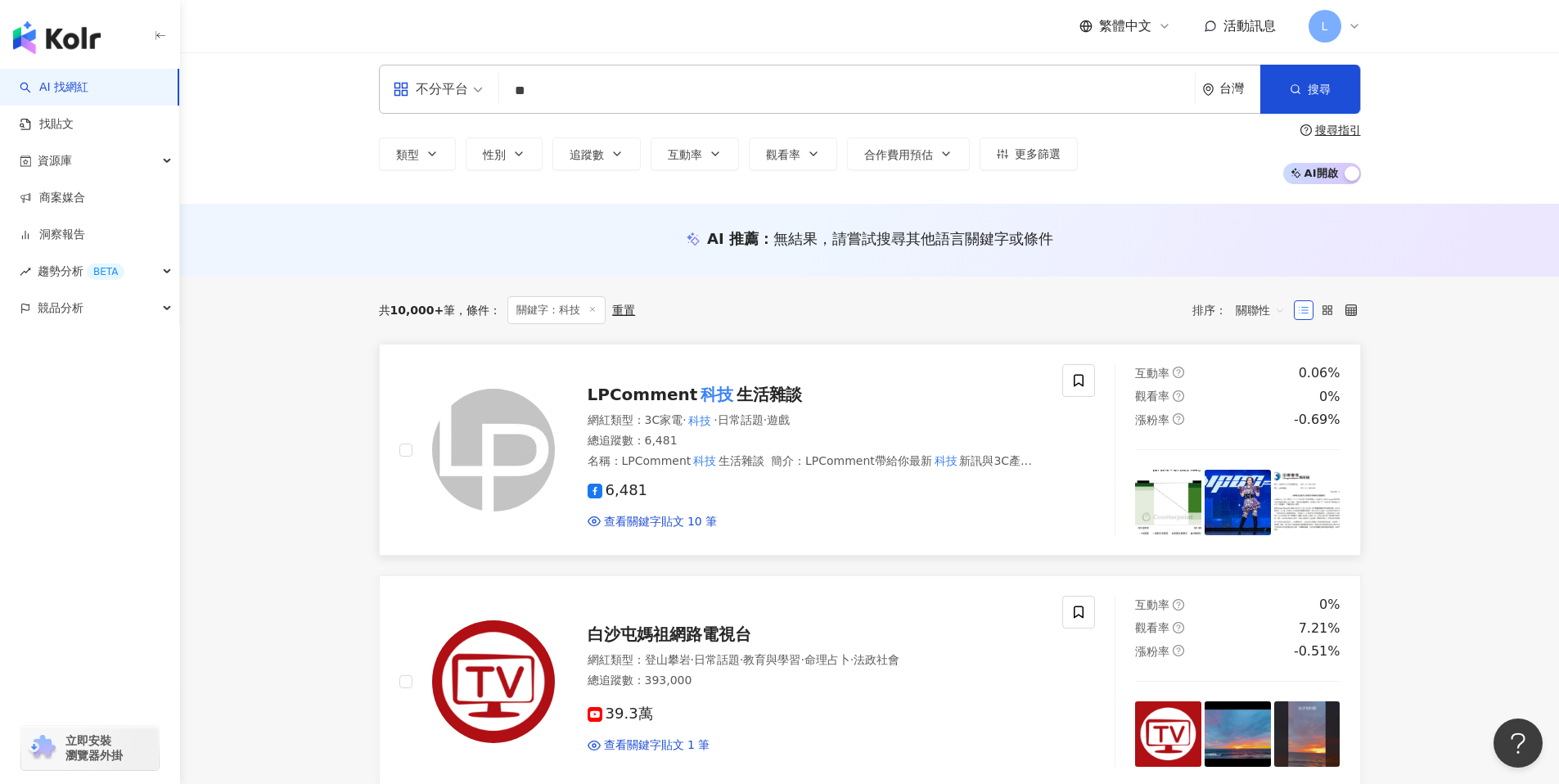
click at [494, 460] on img at bounding box center [493, 450] width 123 height 123
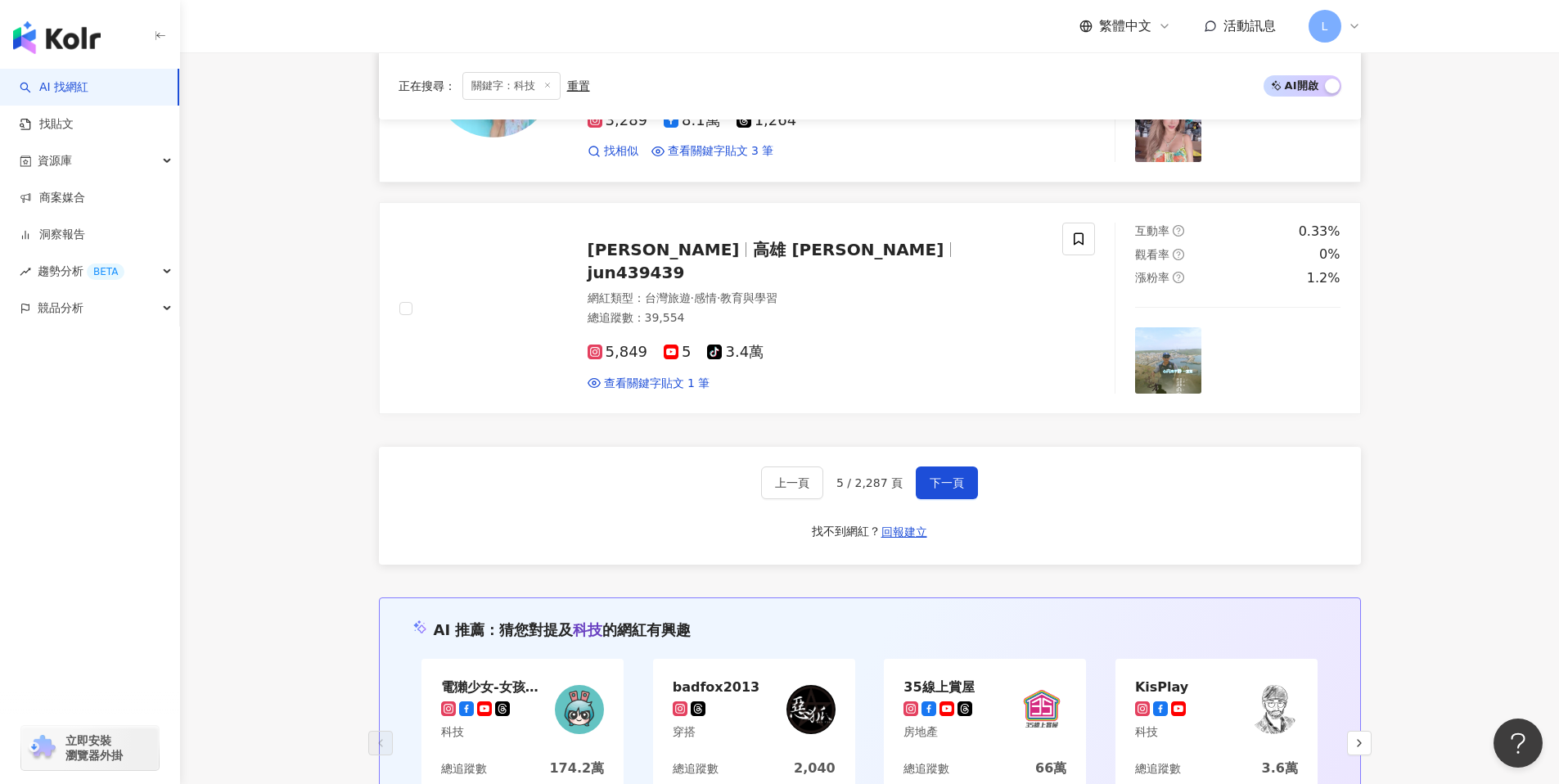
scroll to position [2751, 0]
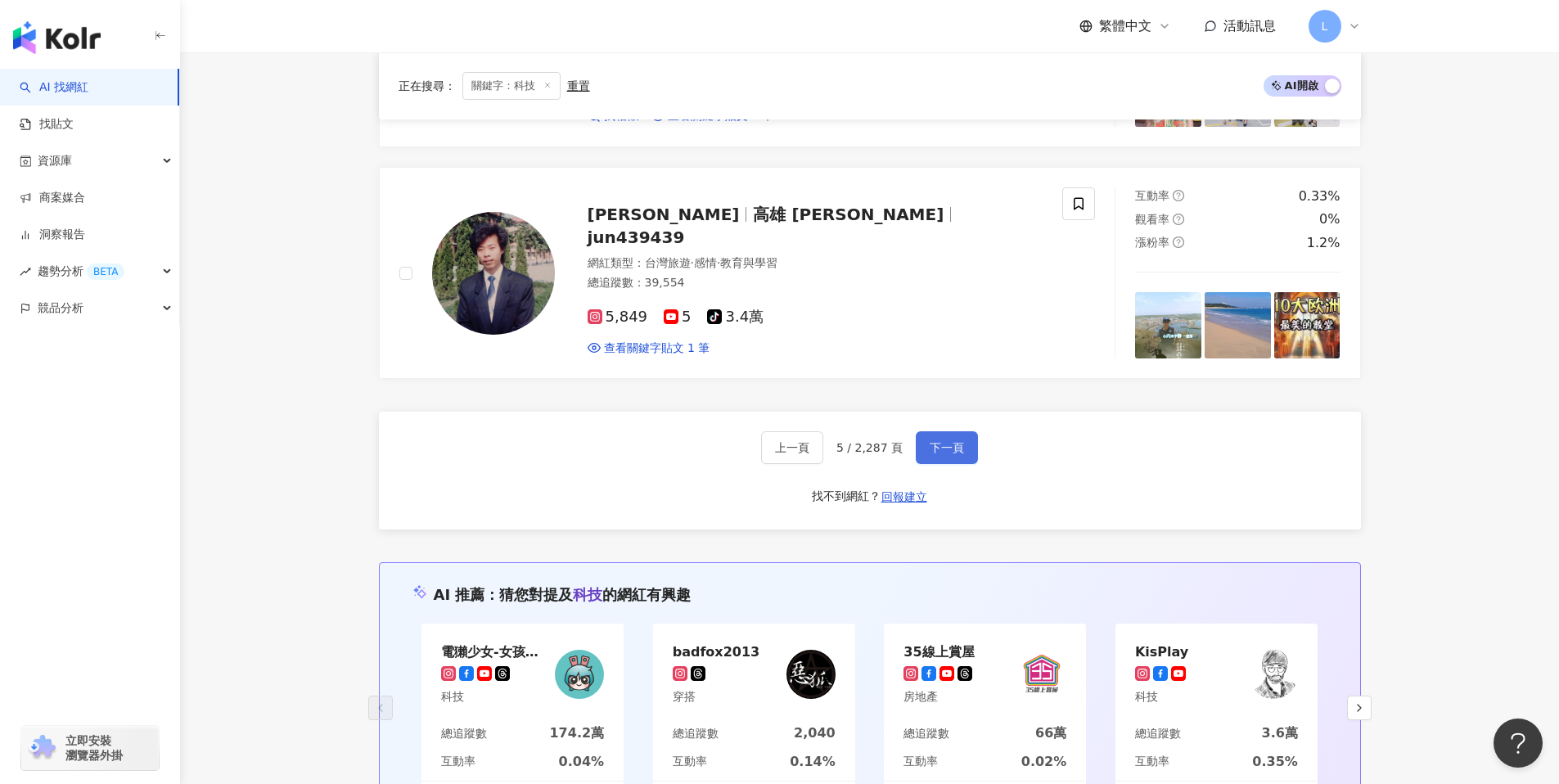
click at [965, 434] on button "下一頁" at bounding box center [947, 448] width 62 height 33
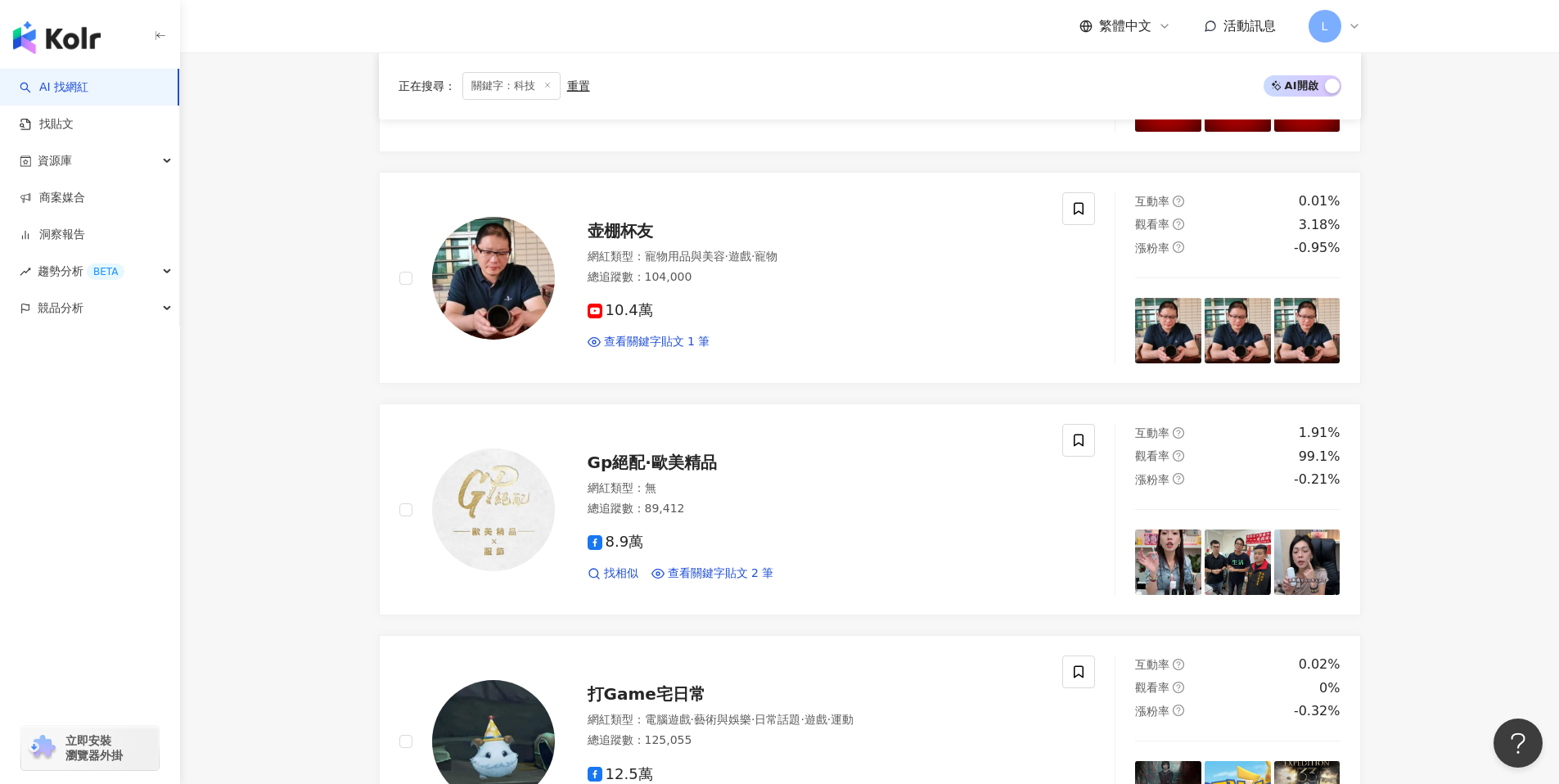
scroll to position [387, 0]
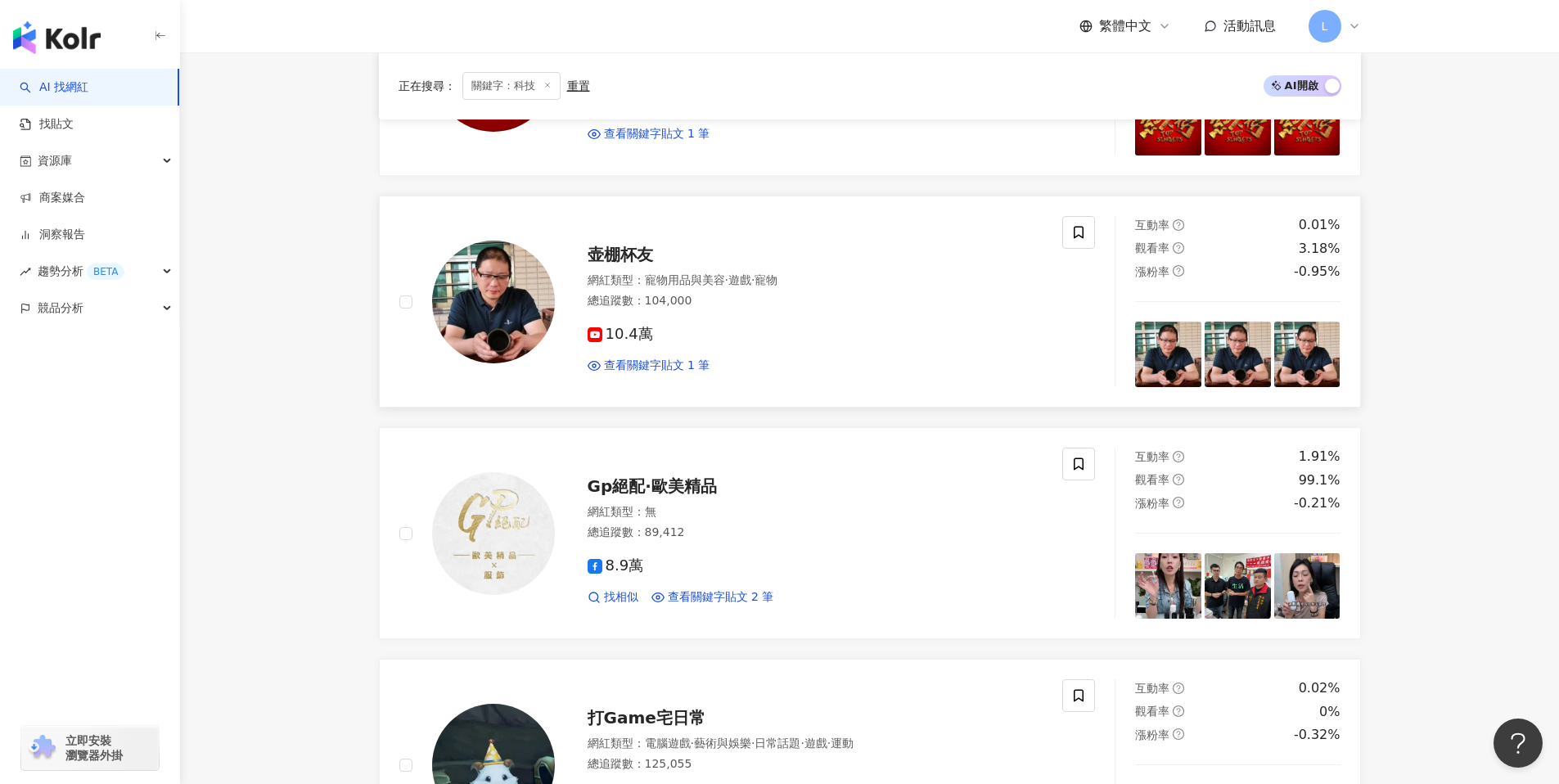
click at [516, 293] on img at bounding box center [493, 302] width 123 height 123
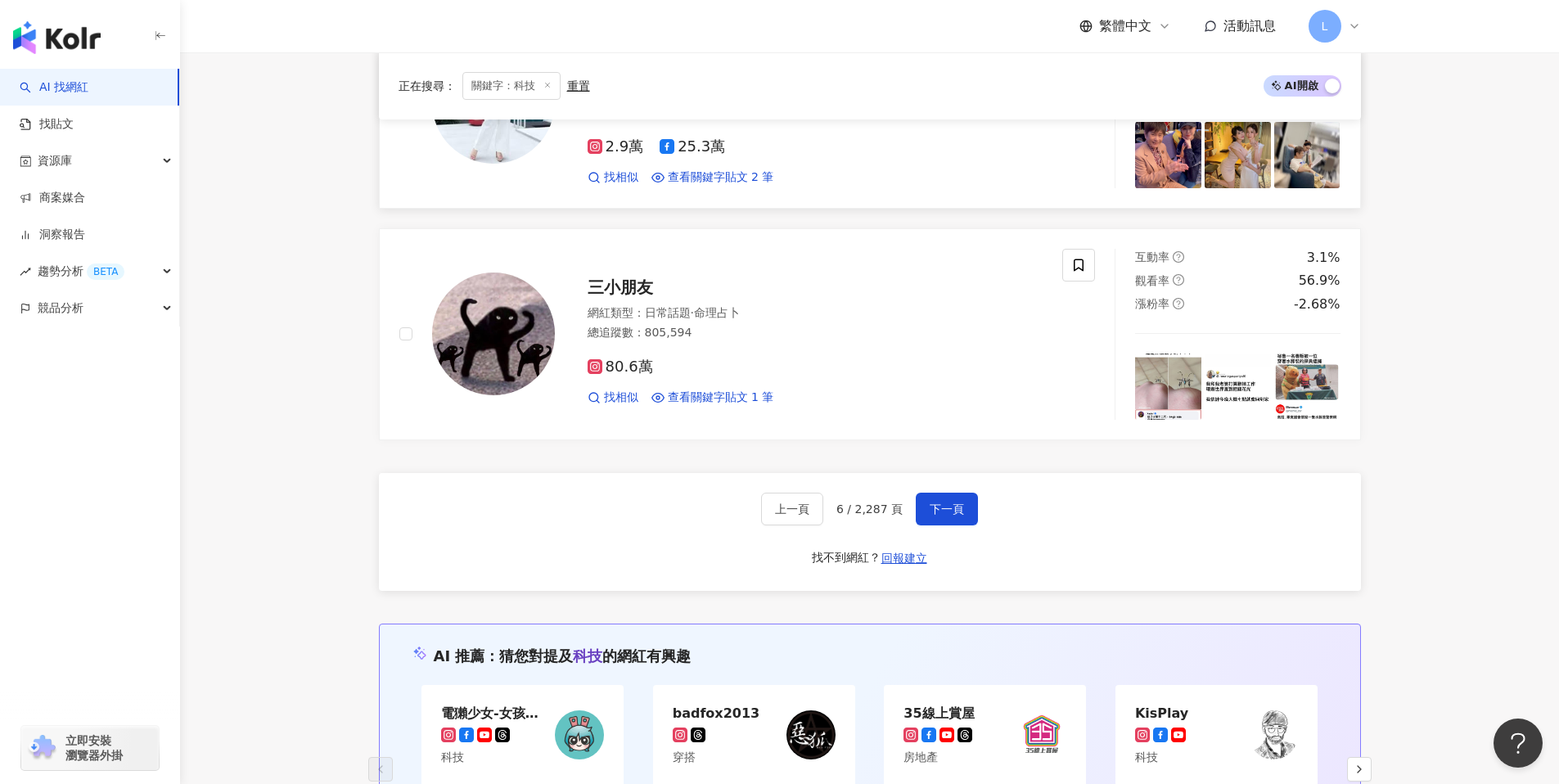
scroll to position [2785, 0]
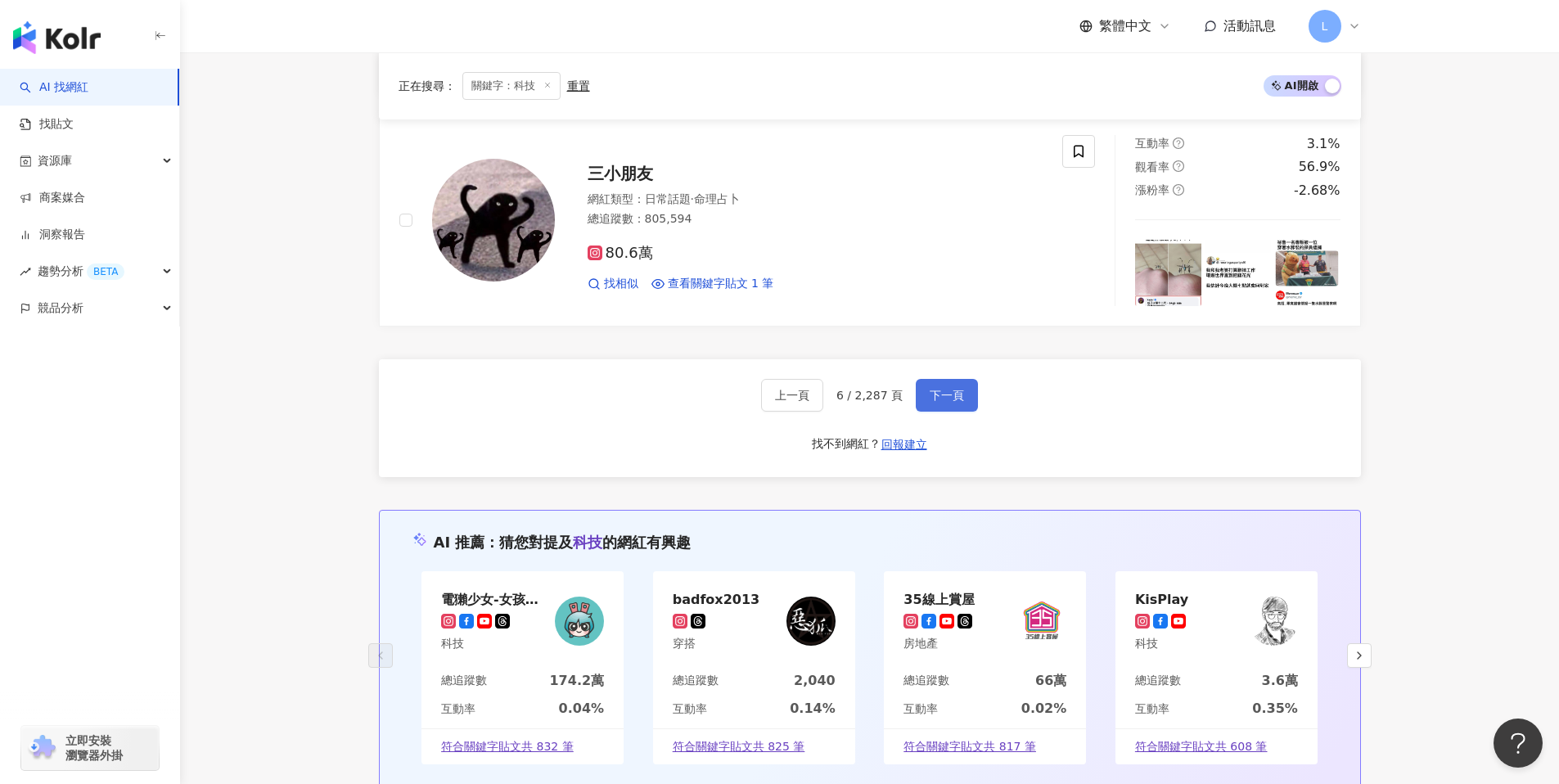
click at [960, 395] on span "下一頁" at bounding box center [948, 395] width 35 height 13
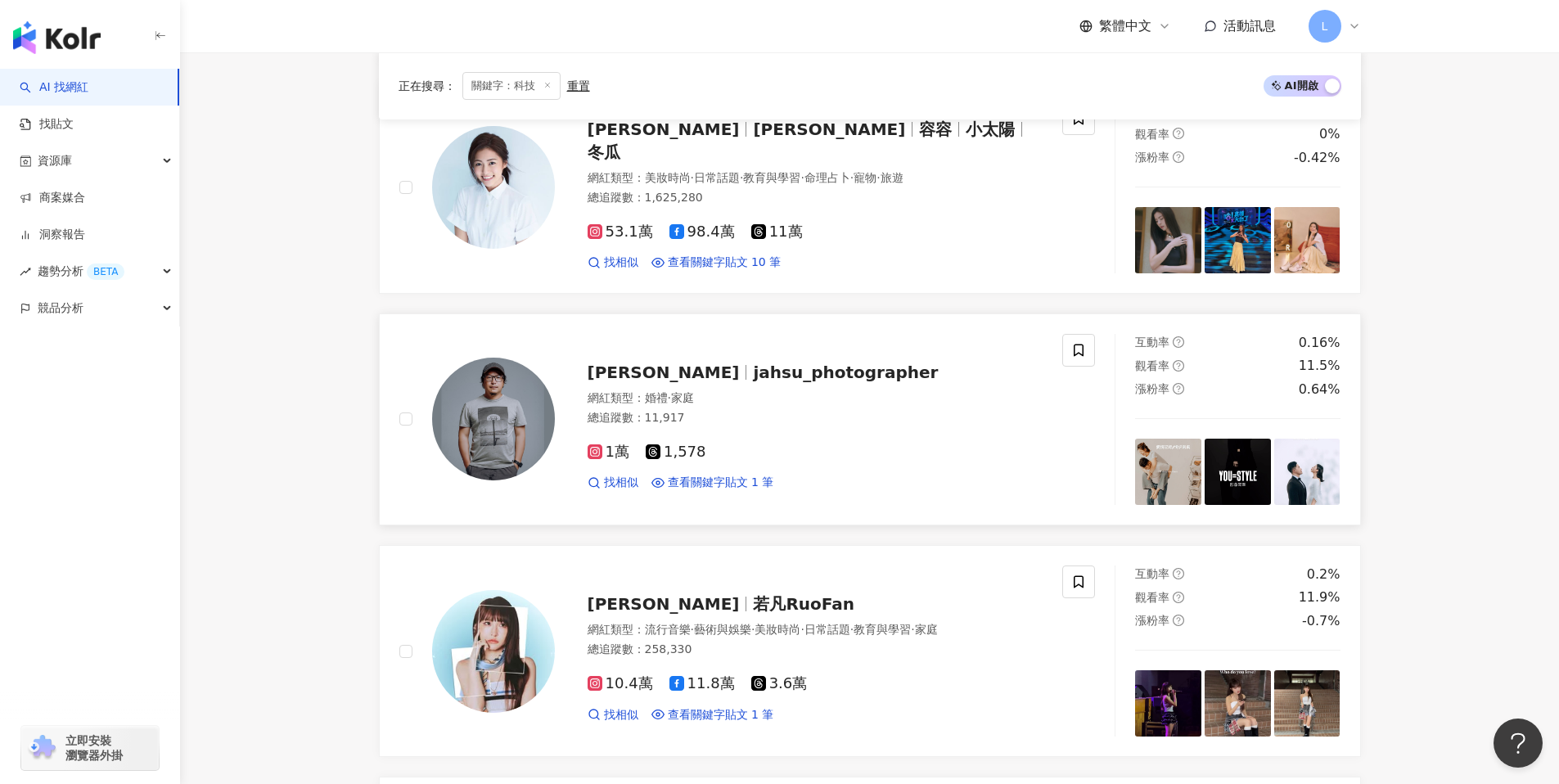
scroll to position [1432, 0]
click at [531, 406] on img at bounding box center [493, 420] width 123 height 123
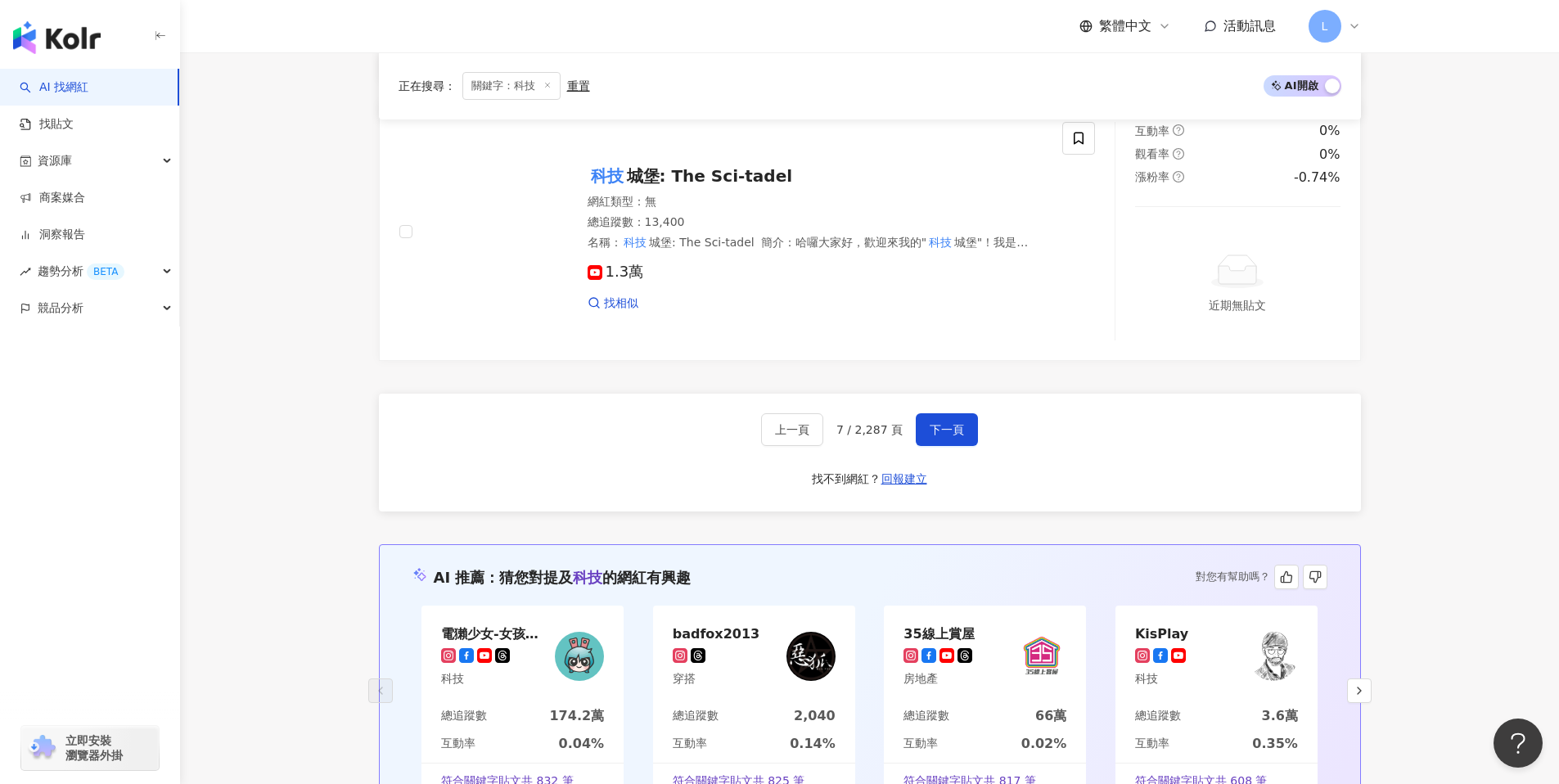
scroll to position [2913, 0]
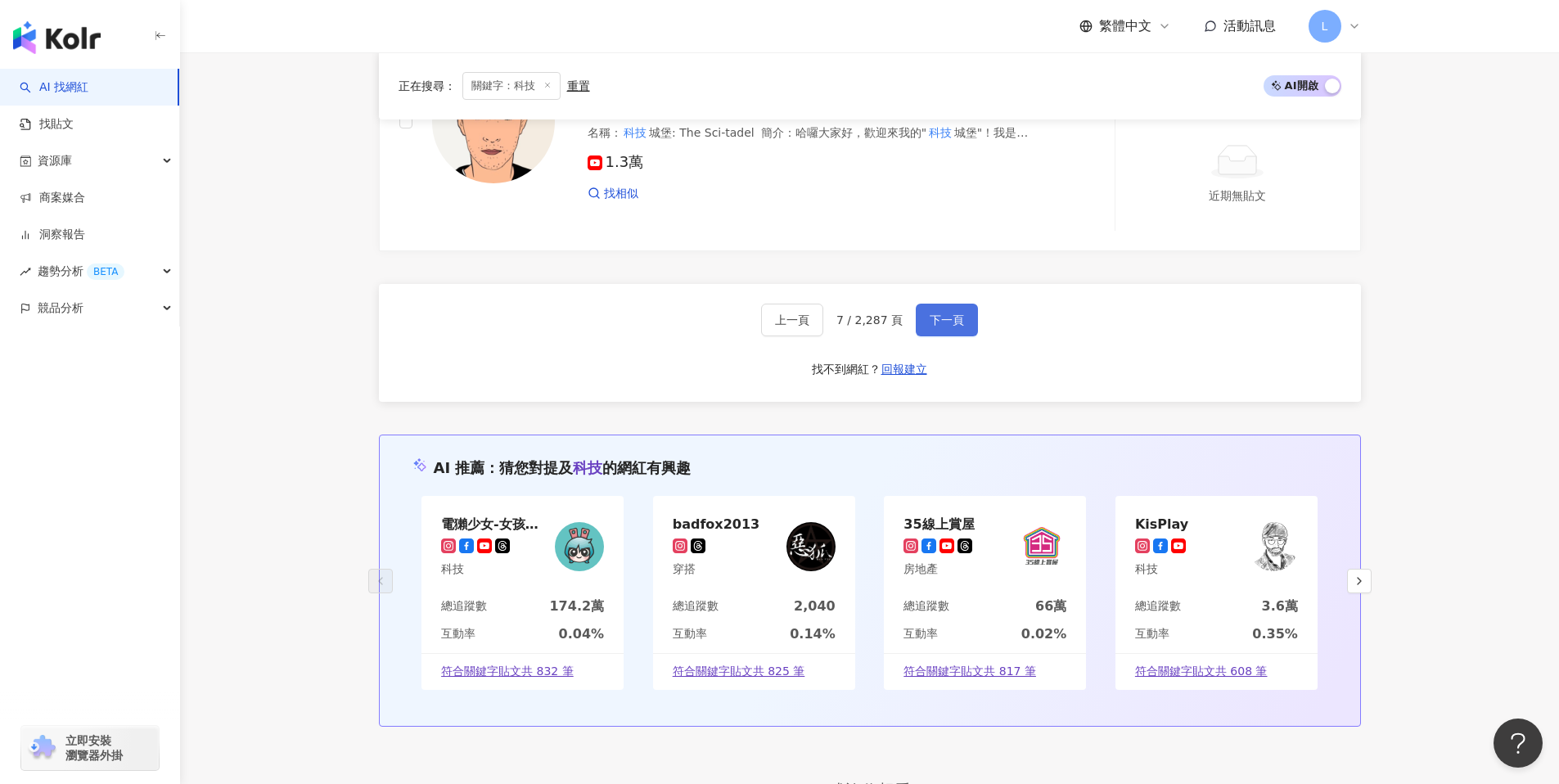
click at [952, 319] on span "下一頁" at bounding box center [948, 320] width 35 height 13
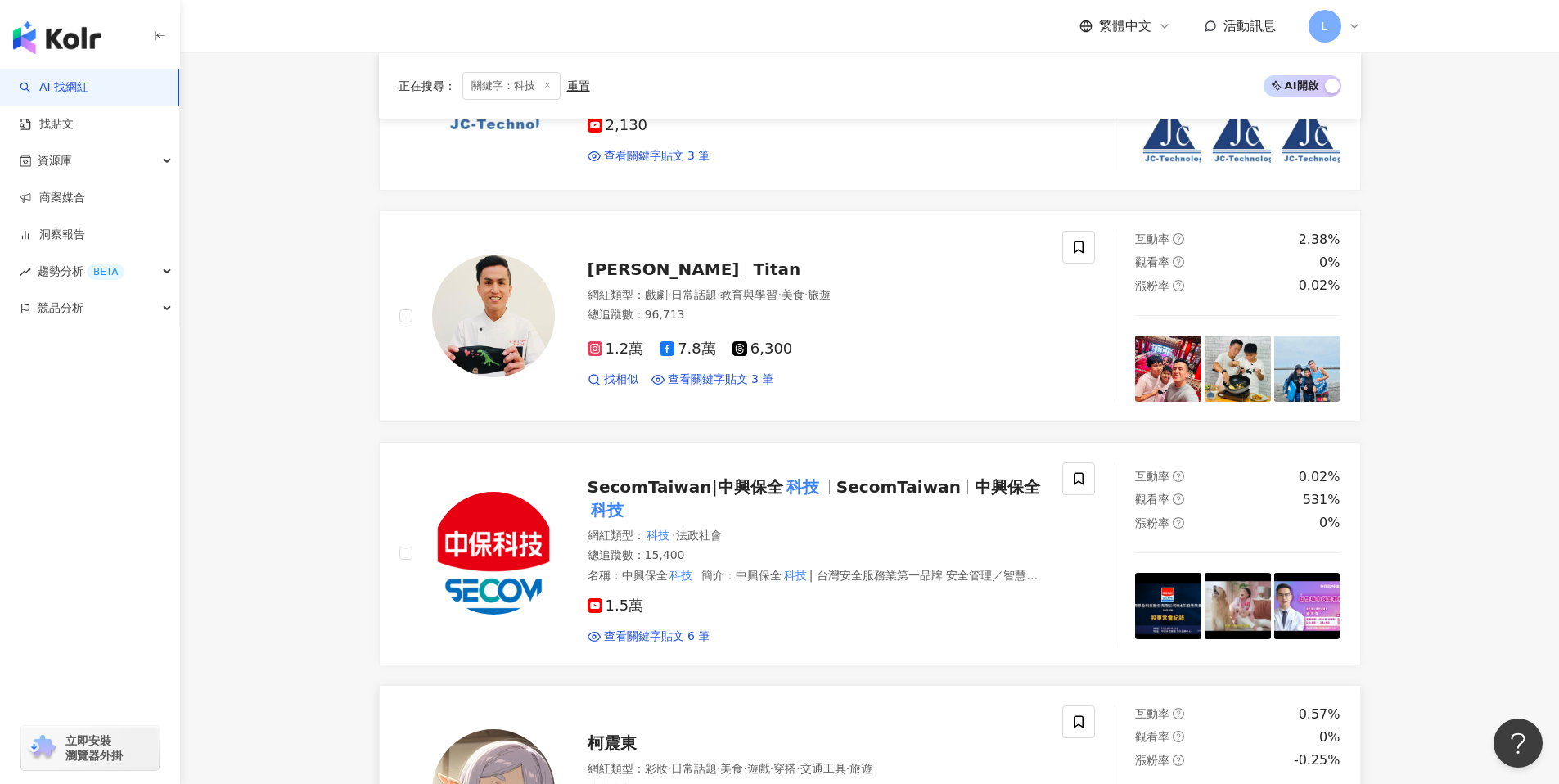
scroll to position [1907, 0]
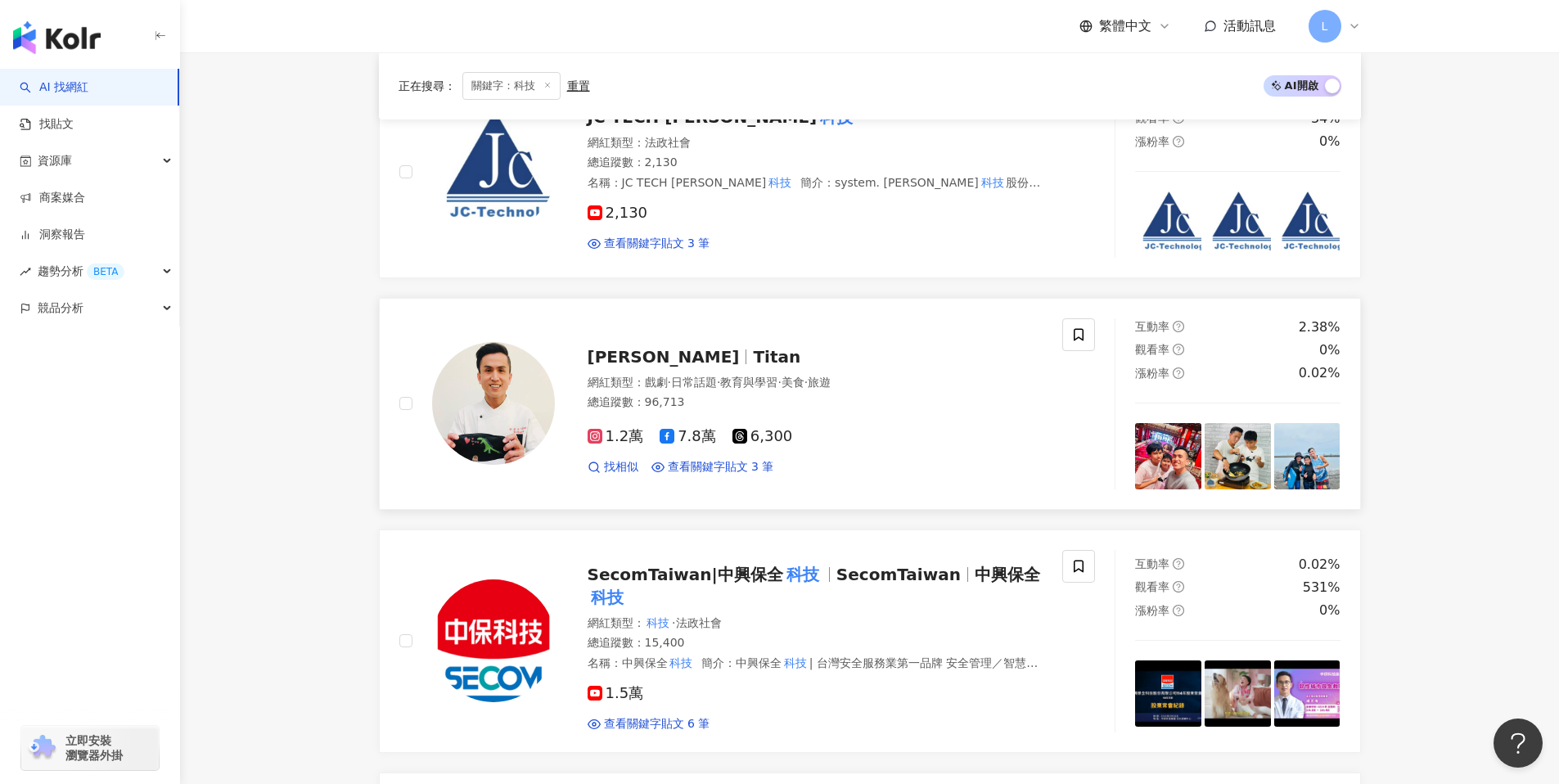
click at [467, 392] on img at bounding box center [493, 403] width 123 height 123
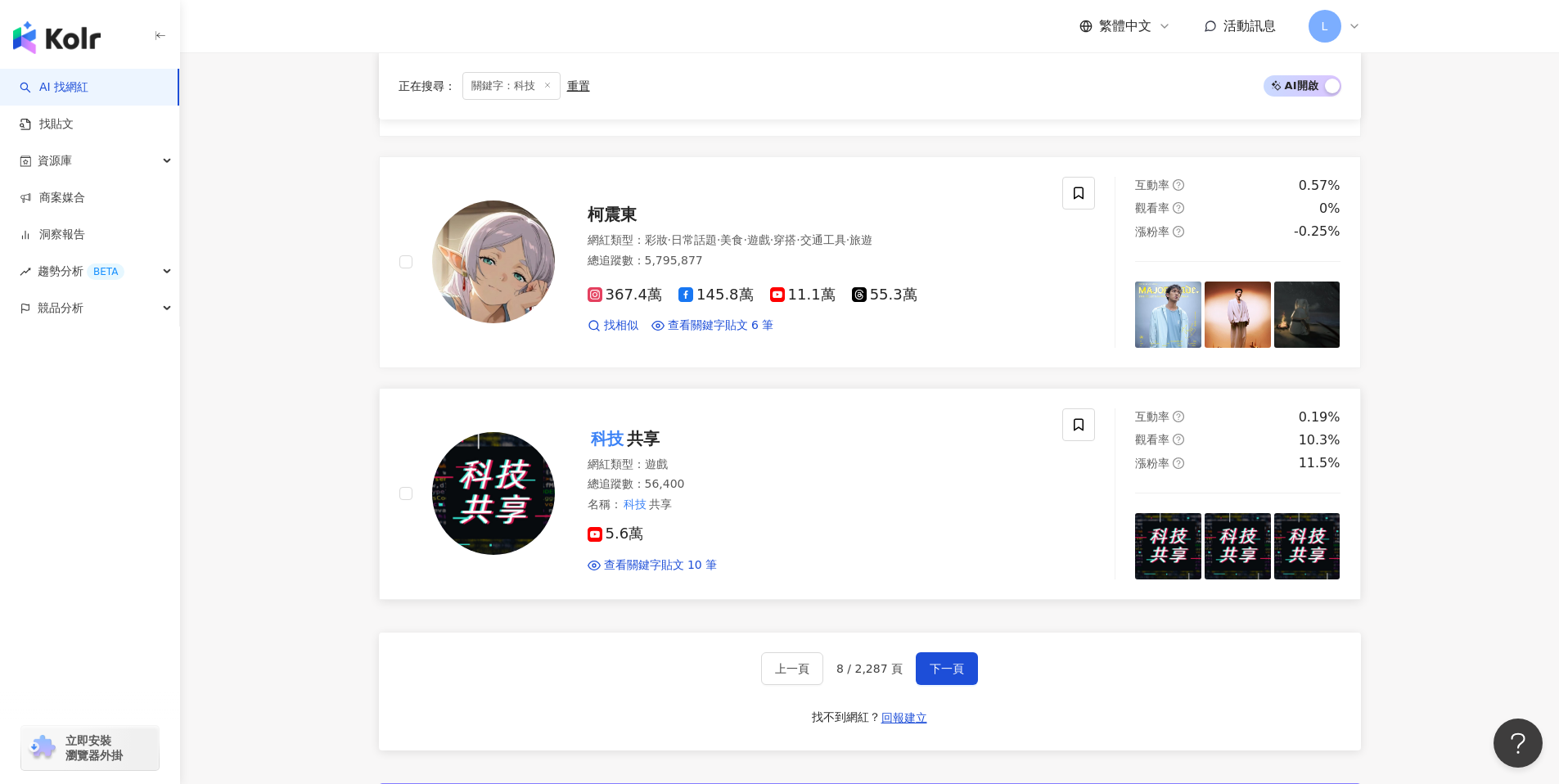
scroll to position [2592, 0]
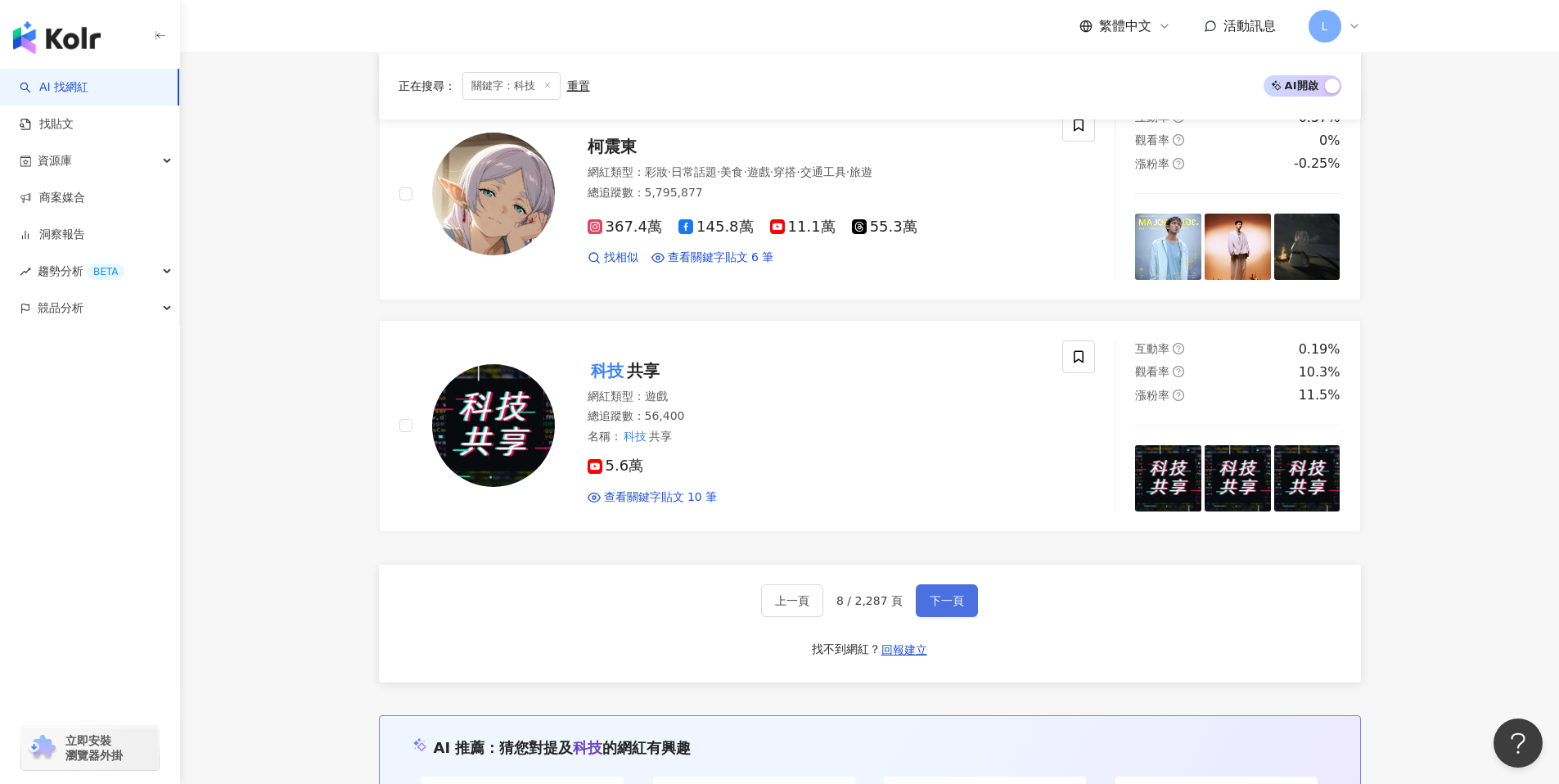
click at [955, 610] on button "下一頁" at bounding box center [947, 600] width 62 height 33
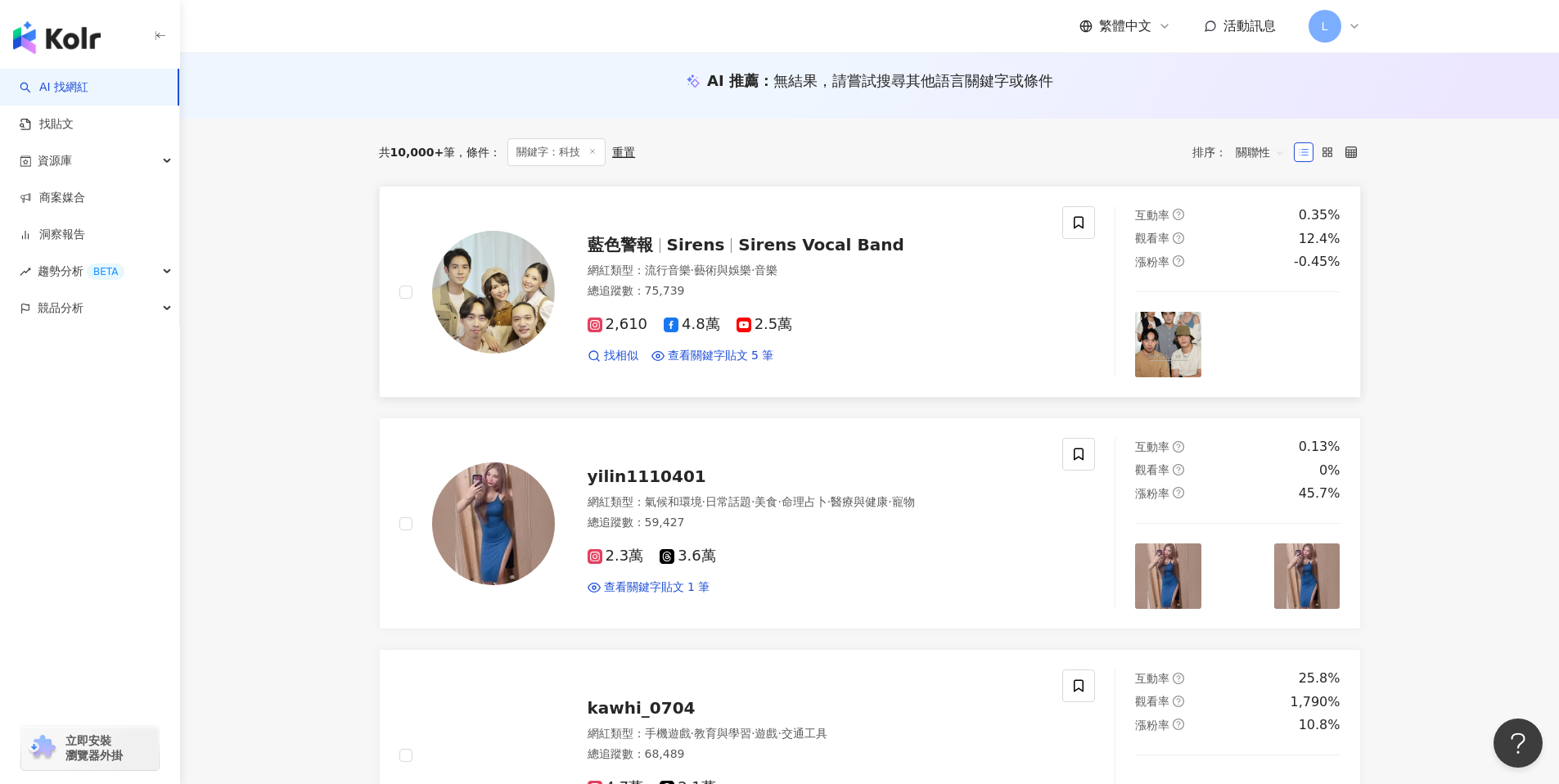
scroll to position [93, 0]
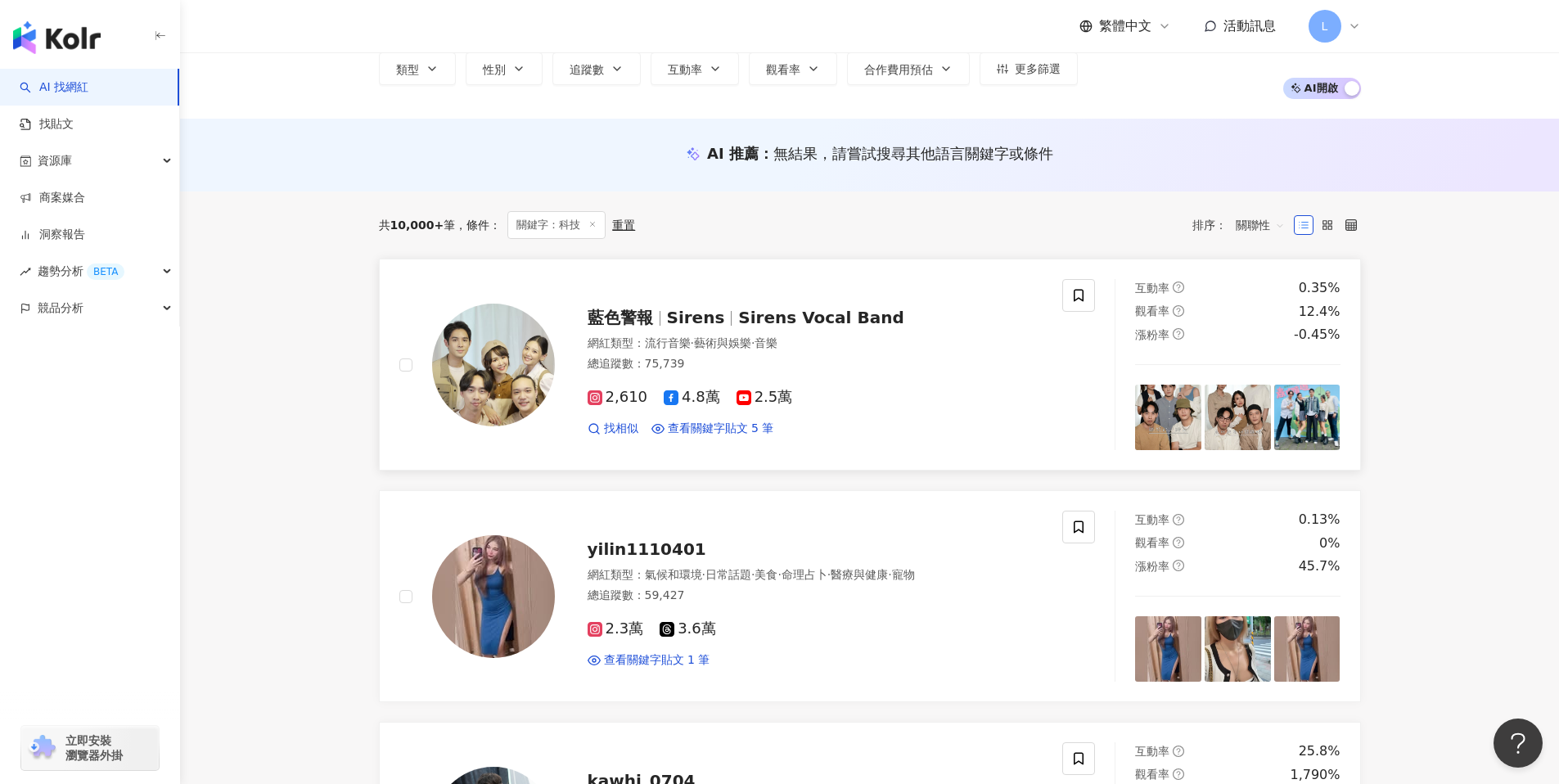
click at [483, 347] on img at bounding box center [493, 364] width 123 height 123
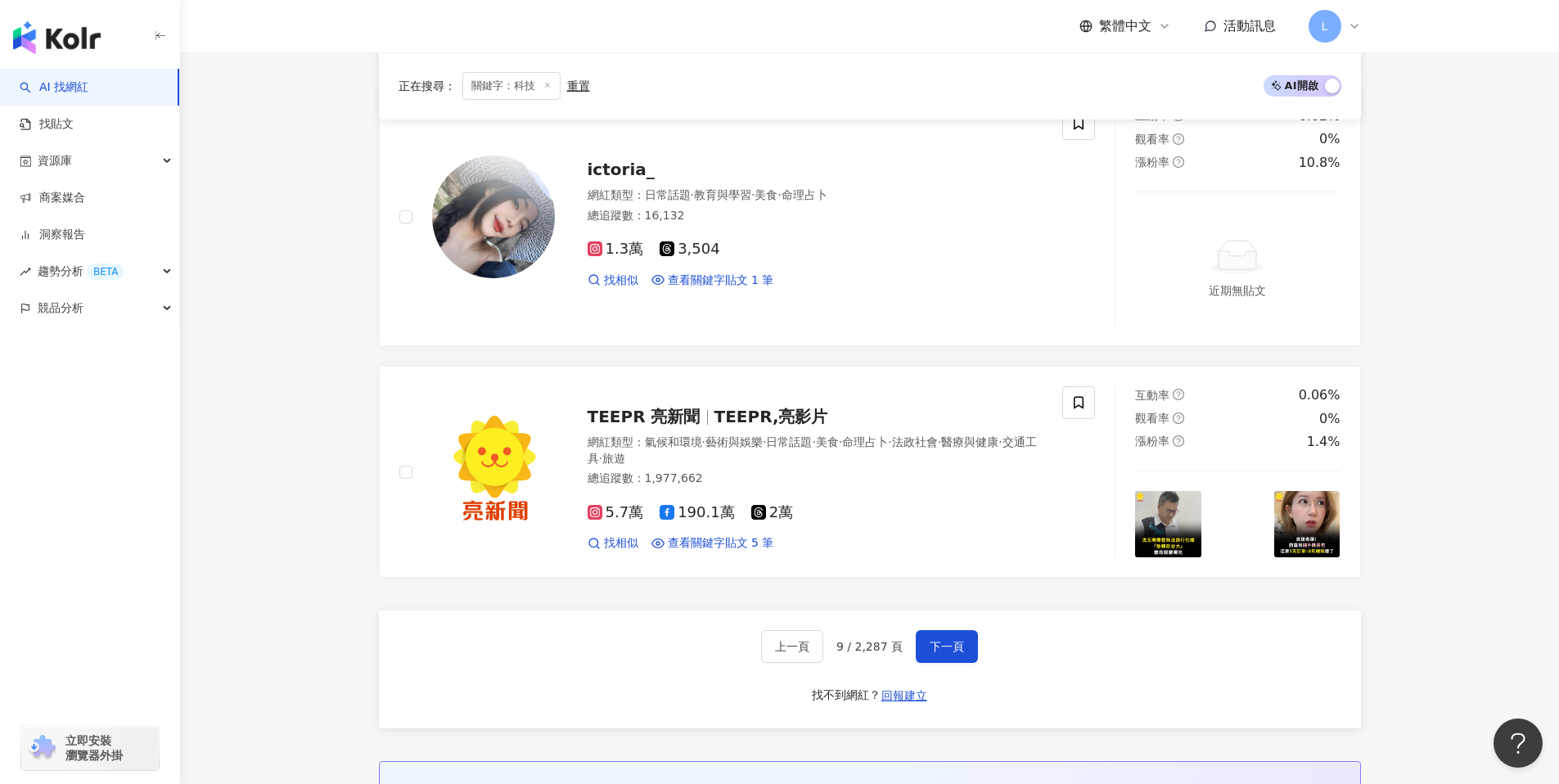
scroll to position [2624, 0]
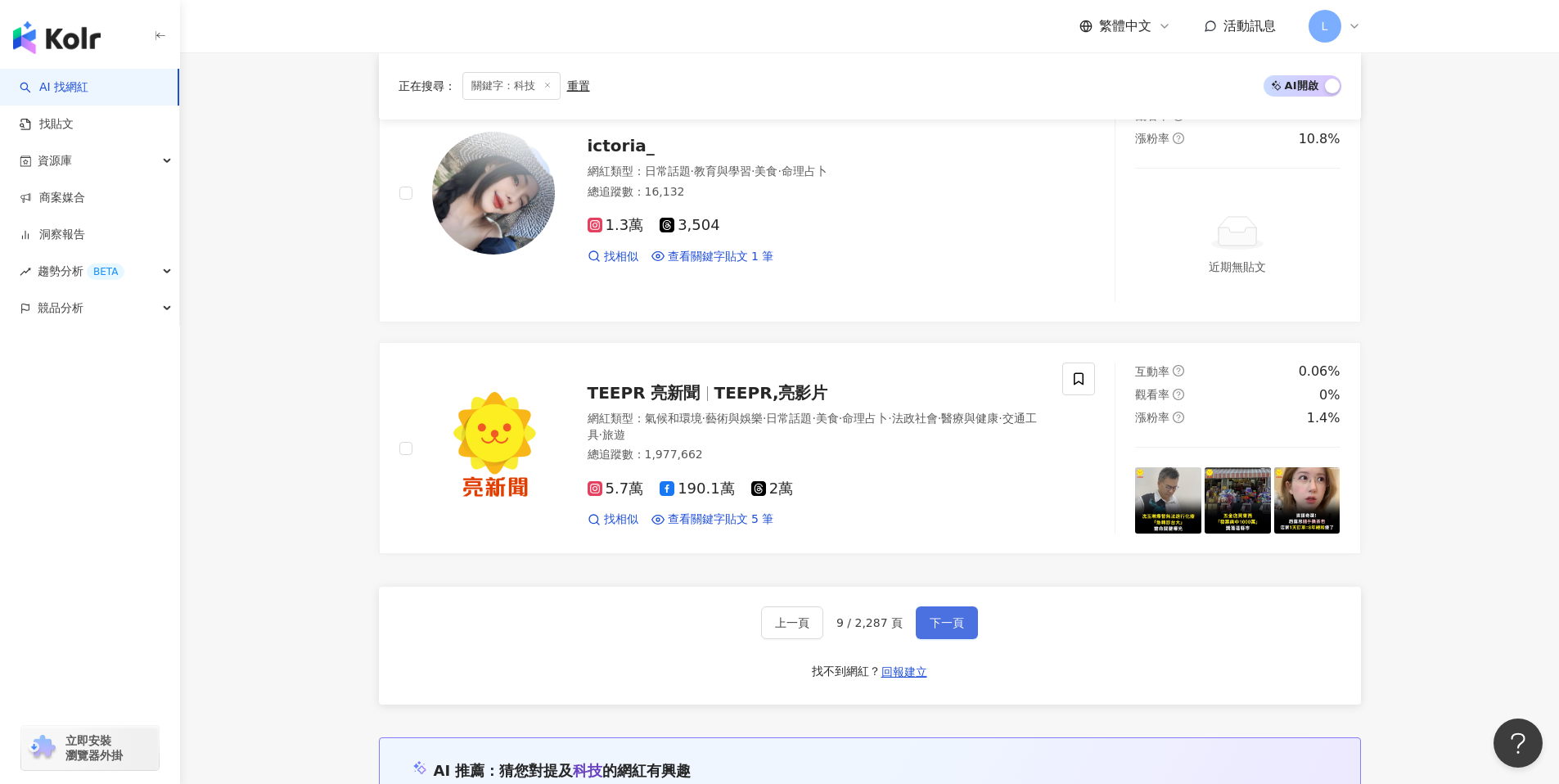
click at [949, 616] on span "下一頁" at bounding box center [948, 622] width 35 height 13
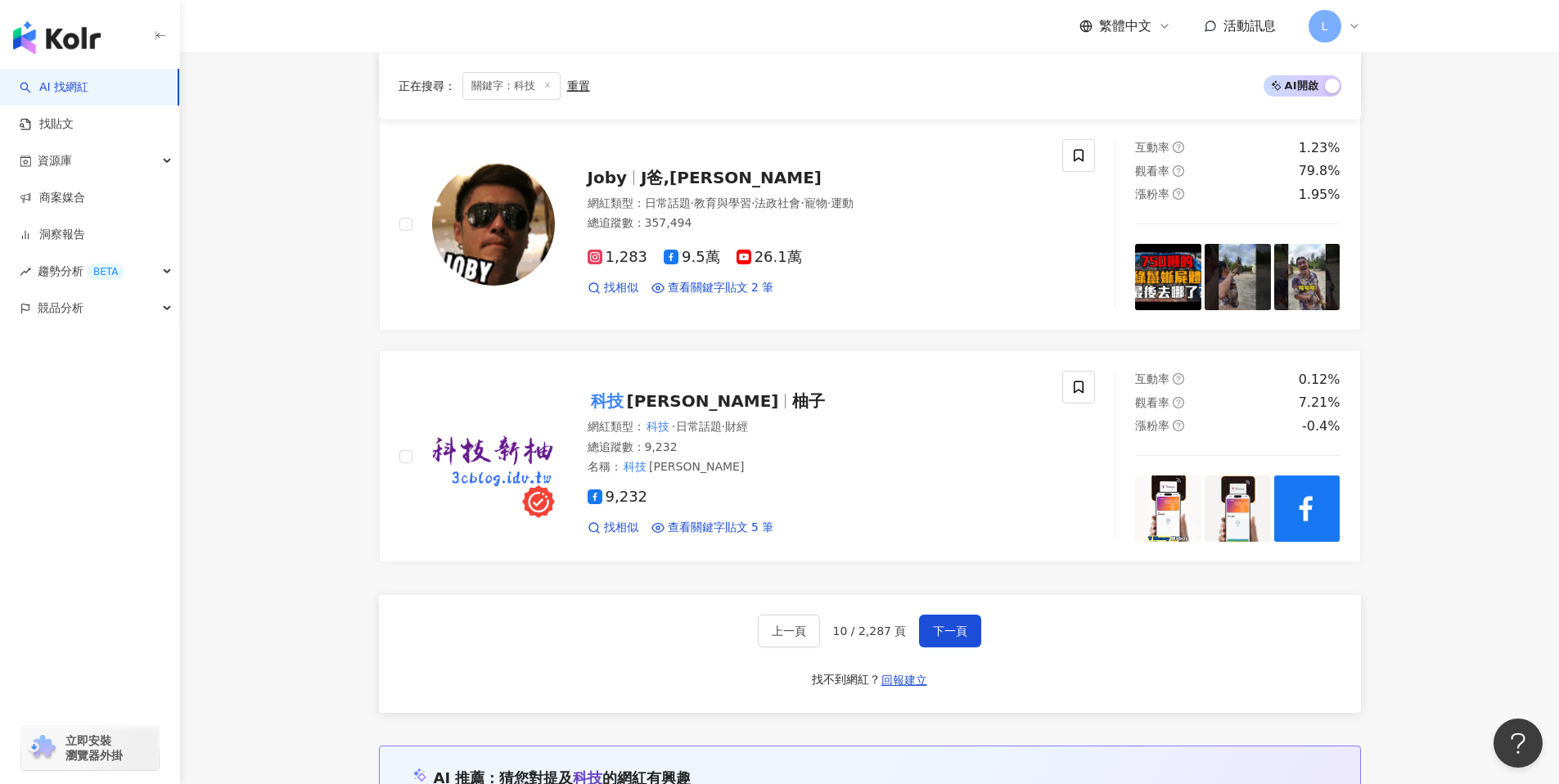
scroll to position [2595, 0]
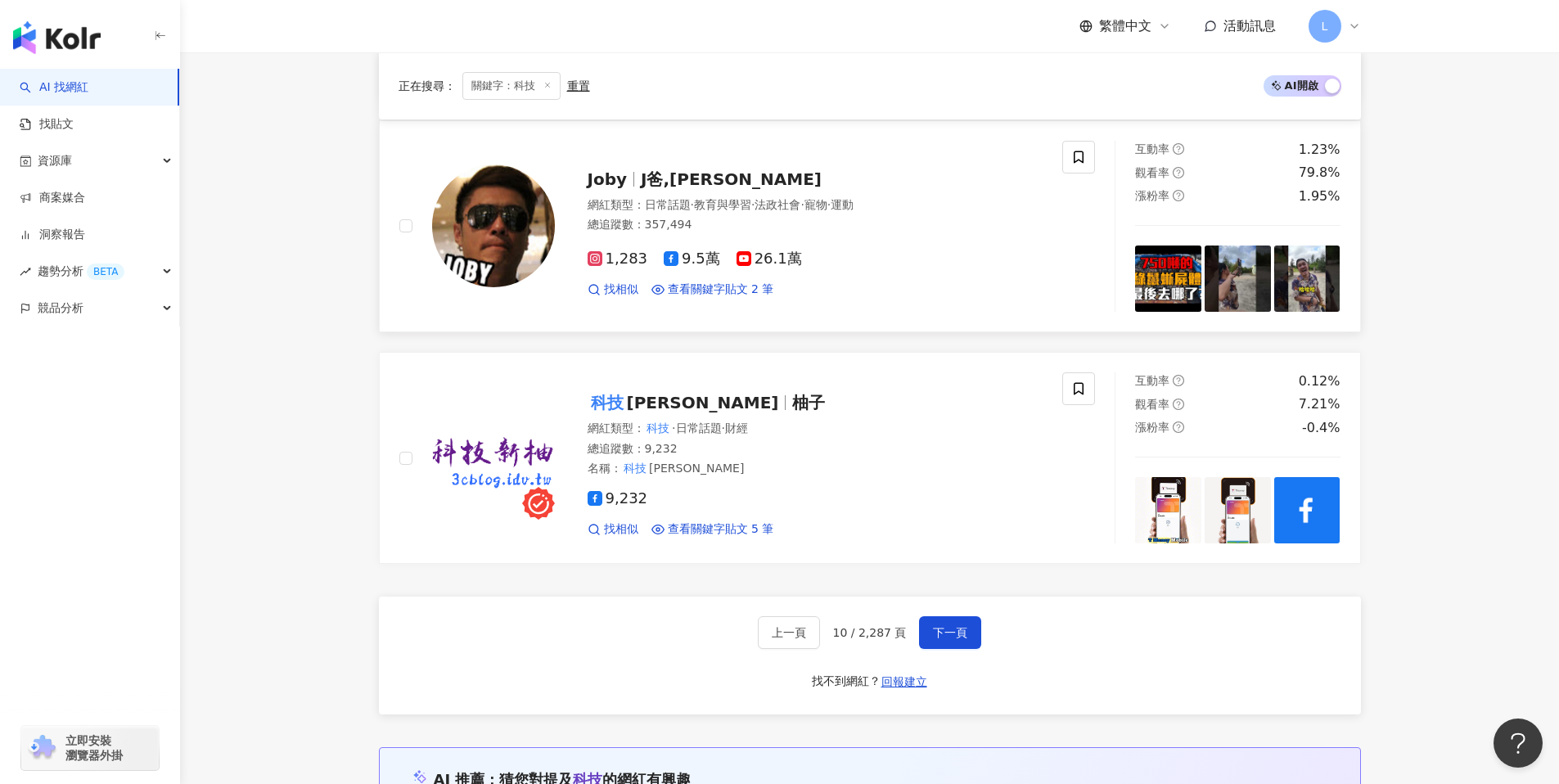
click at [520, 215] on img at bounding box center [493, 225] width 123 height 123
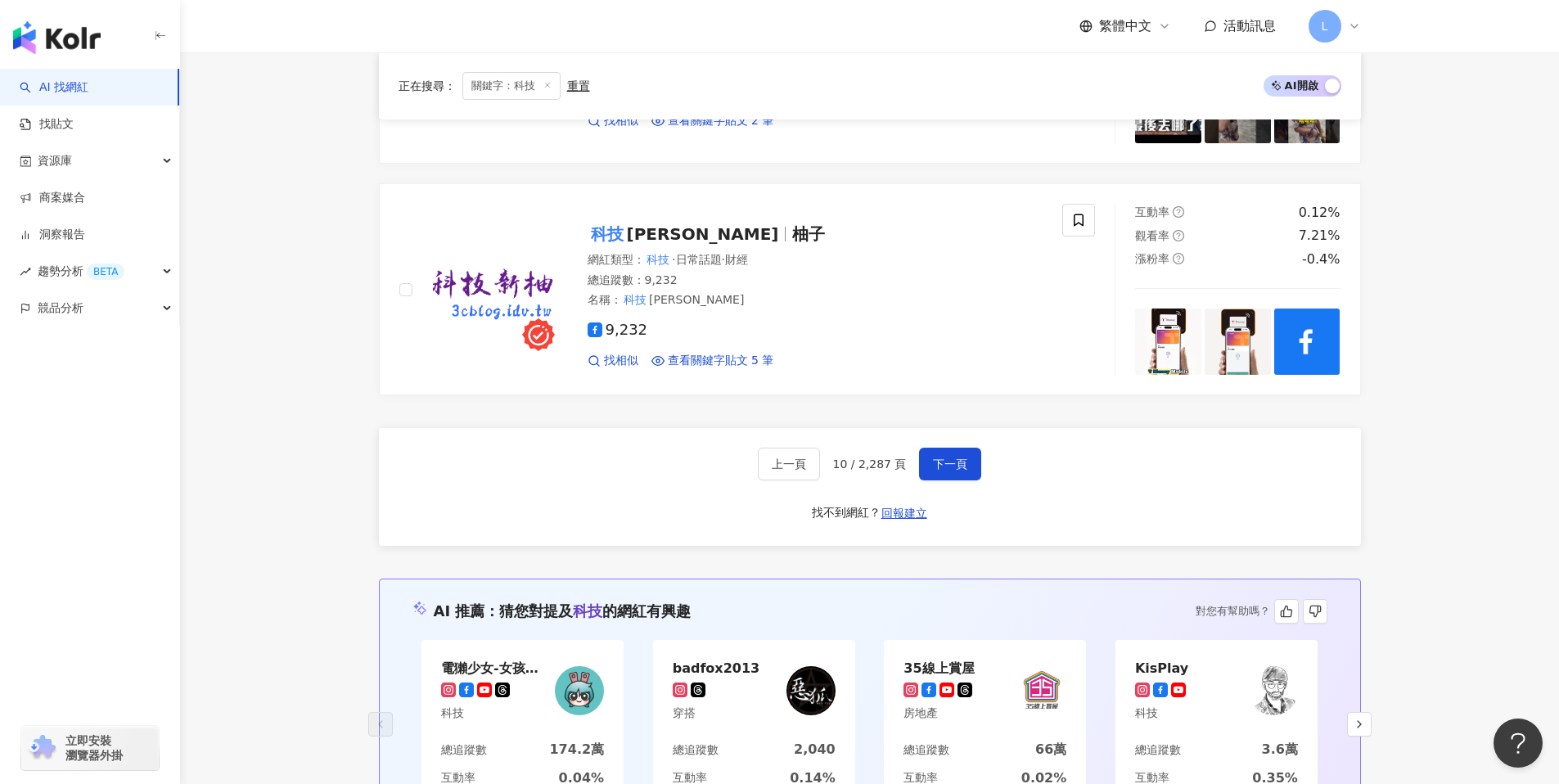
scroll to position [2853, 0]
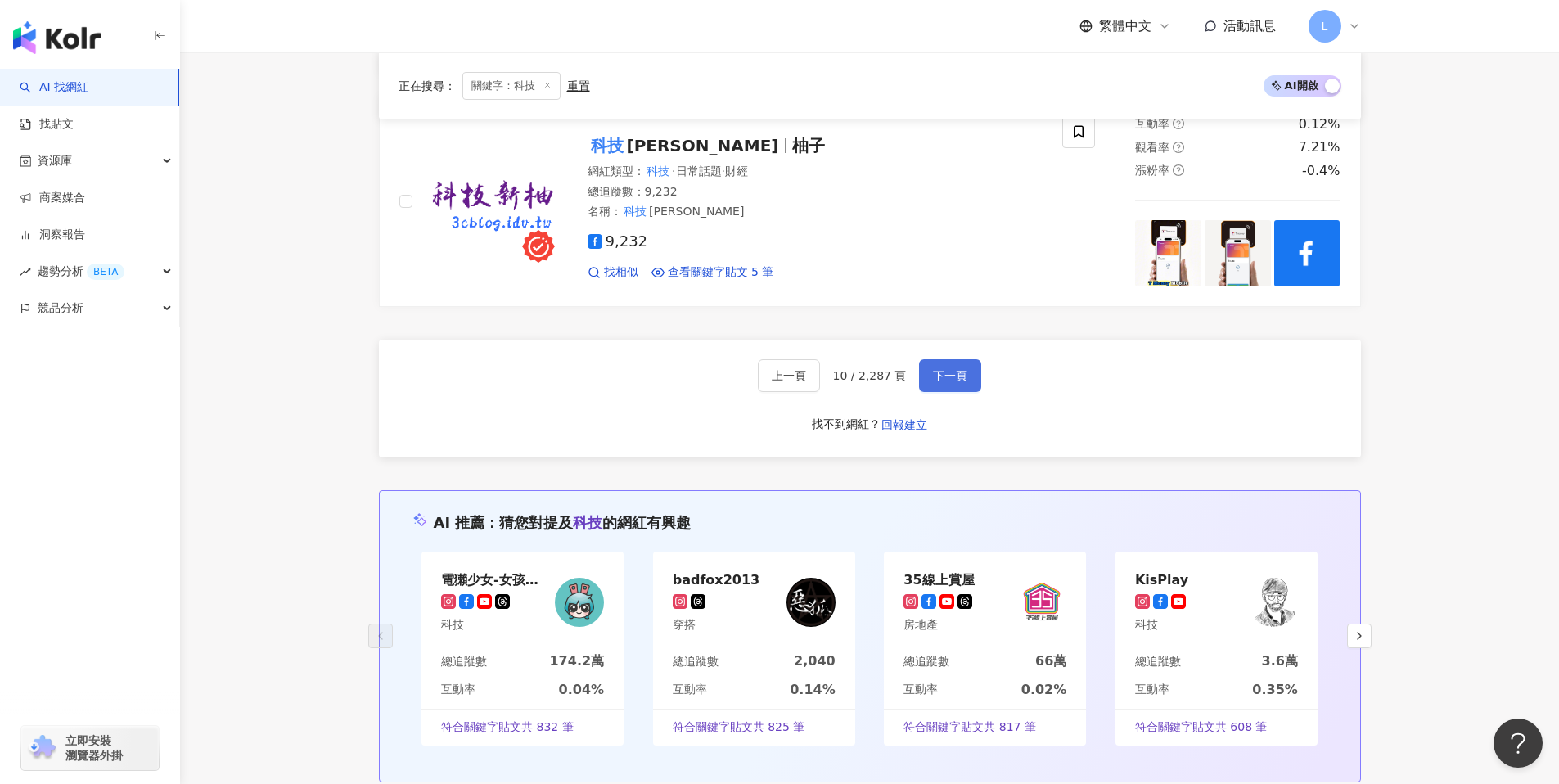
click at [953, 376] on span "下一頁" at bounding box center [950, 375] width 35 height 13
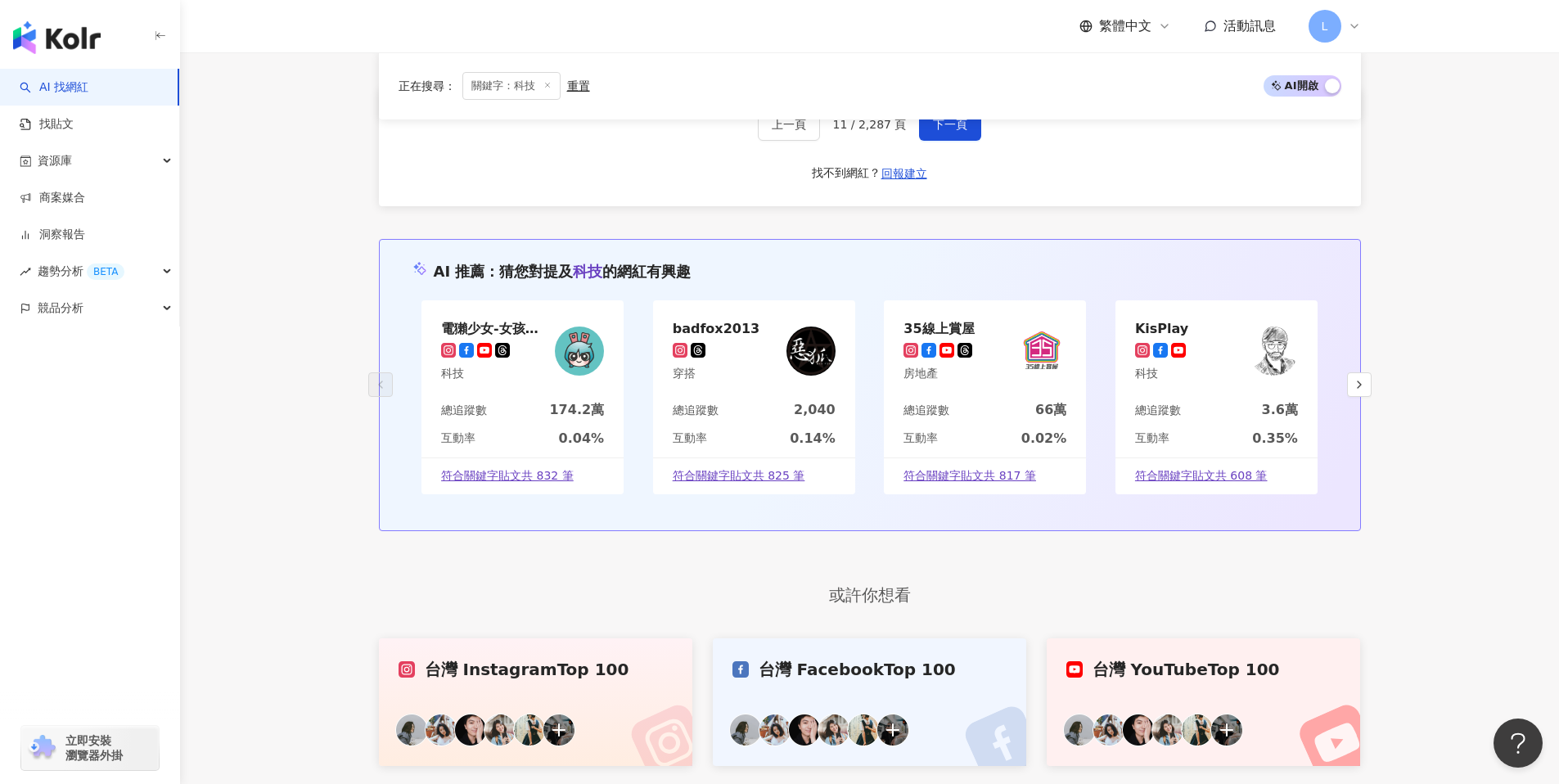
scroll to position [2645, 0]
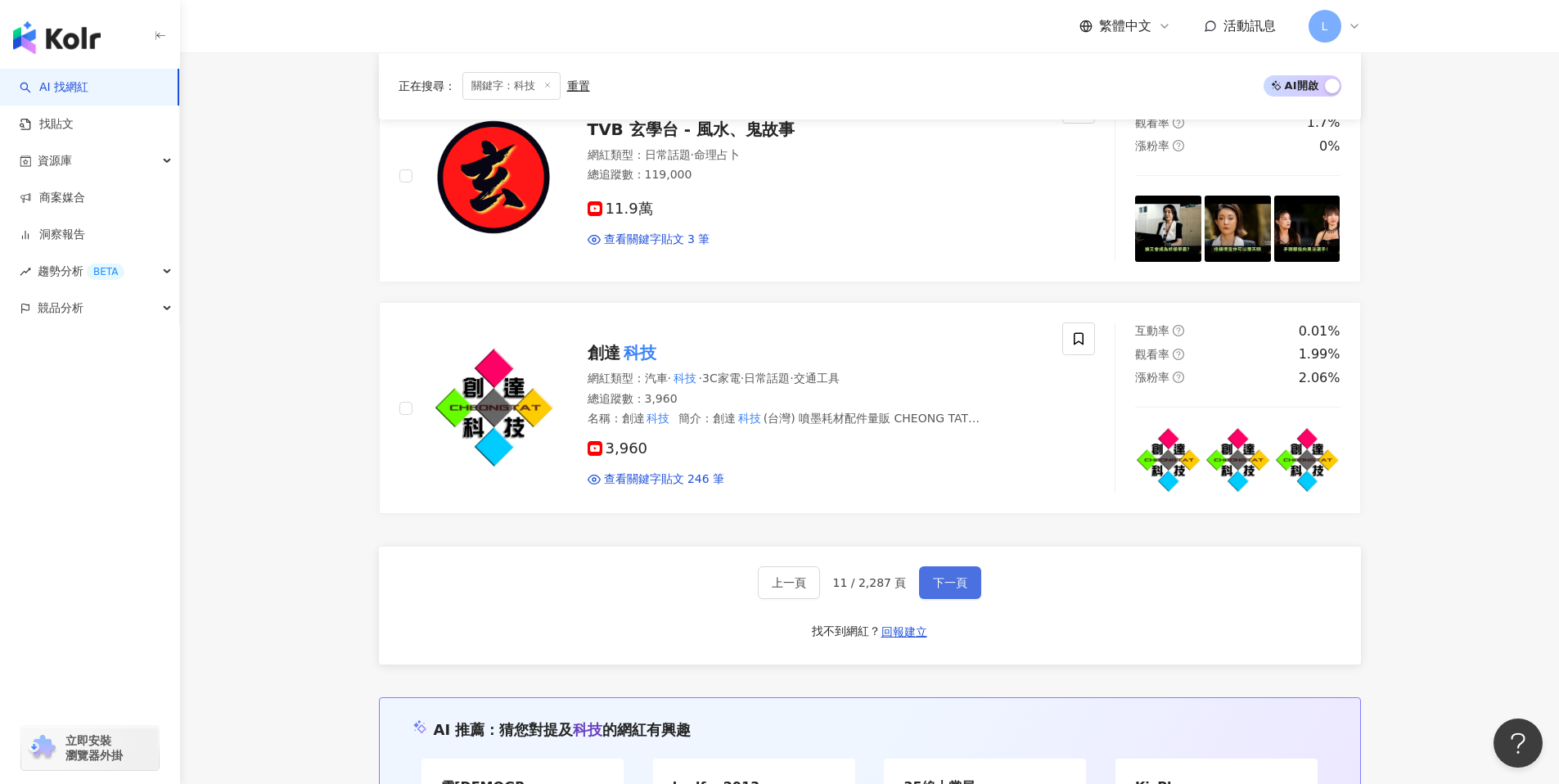
click span "下一頁"
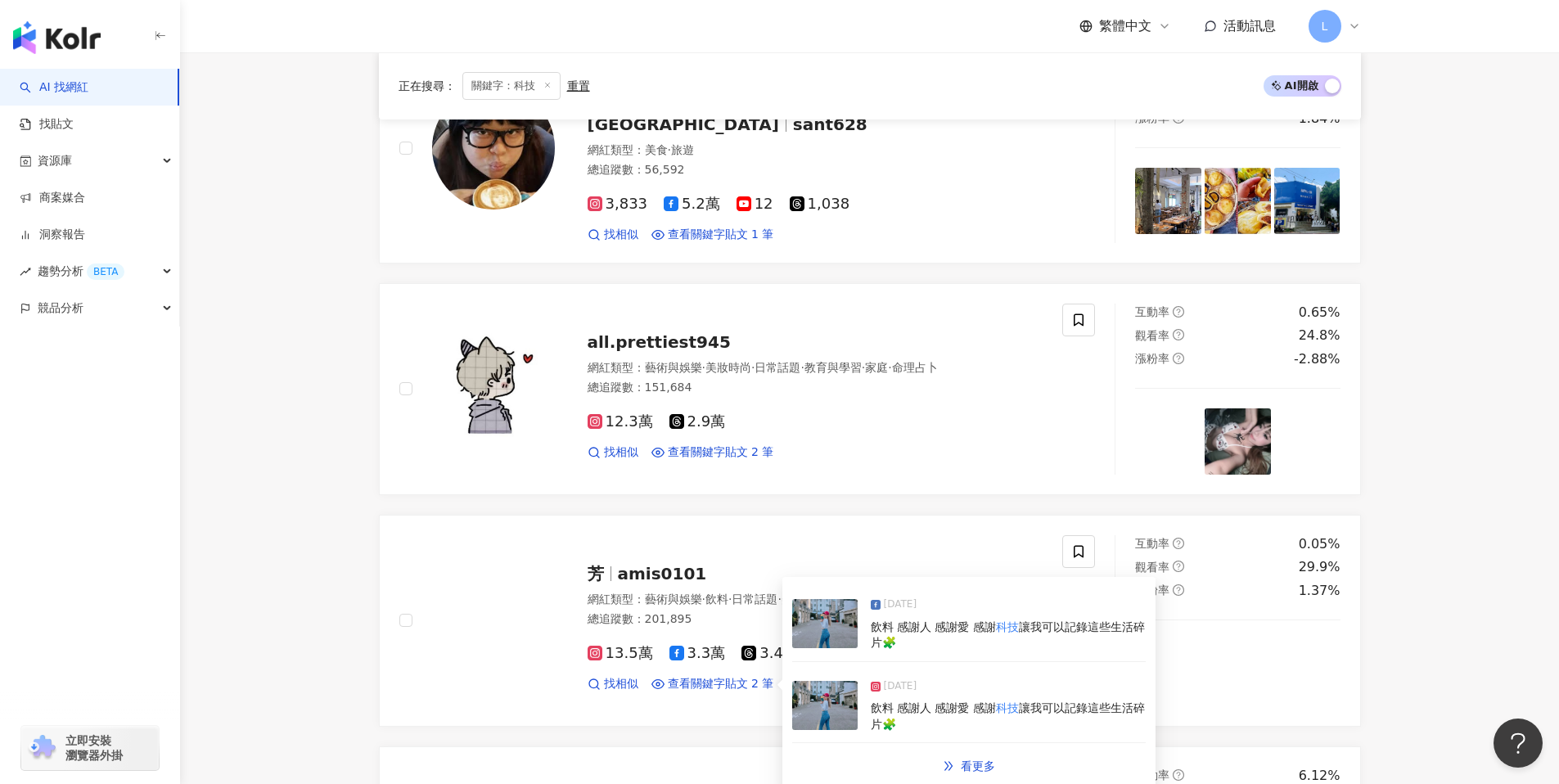
scroll to position [938, 0]
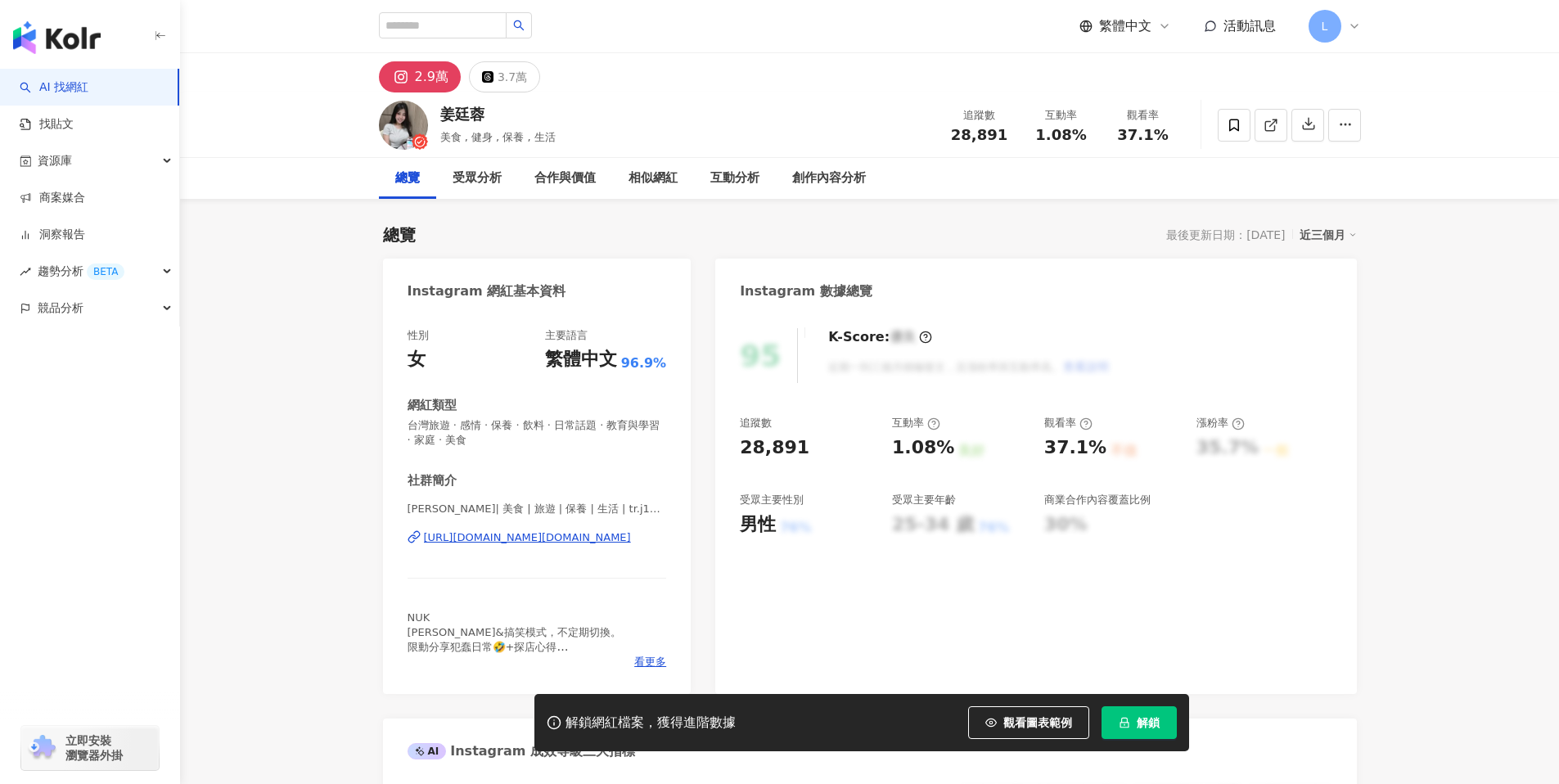
click at [541, 540] on div "https://www.instagram.com/tr.j1220/" at bounding box center [528, 538] width 207 height 15
click at [489, 535] on div "https://www.instagram.com/tr.j1220/" at bounding box center [528, 538] width 207 height 15
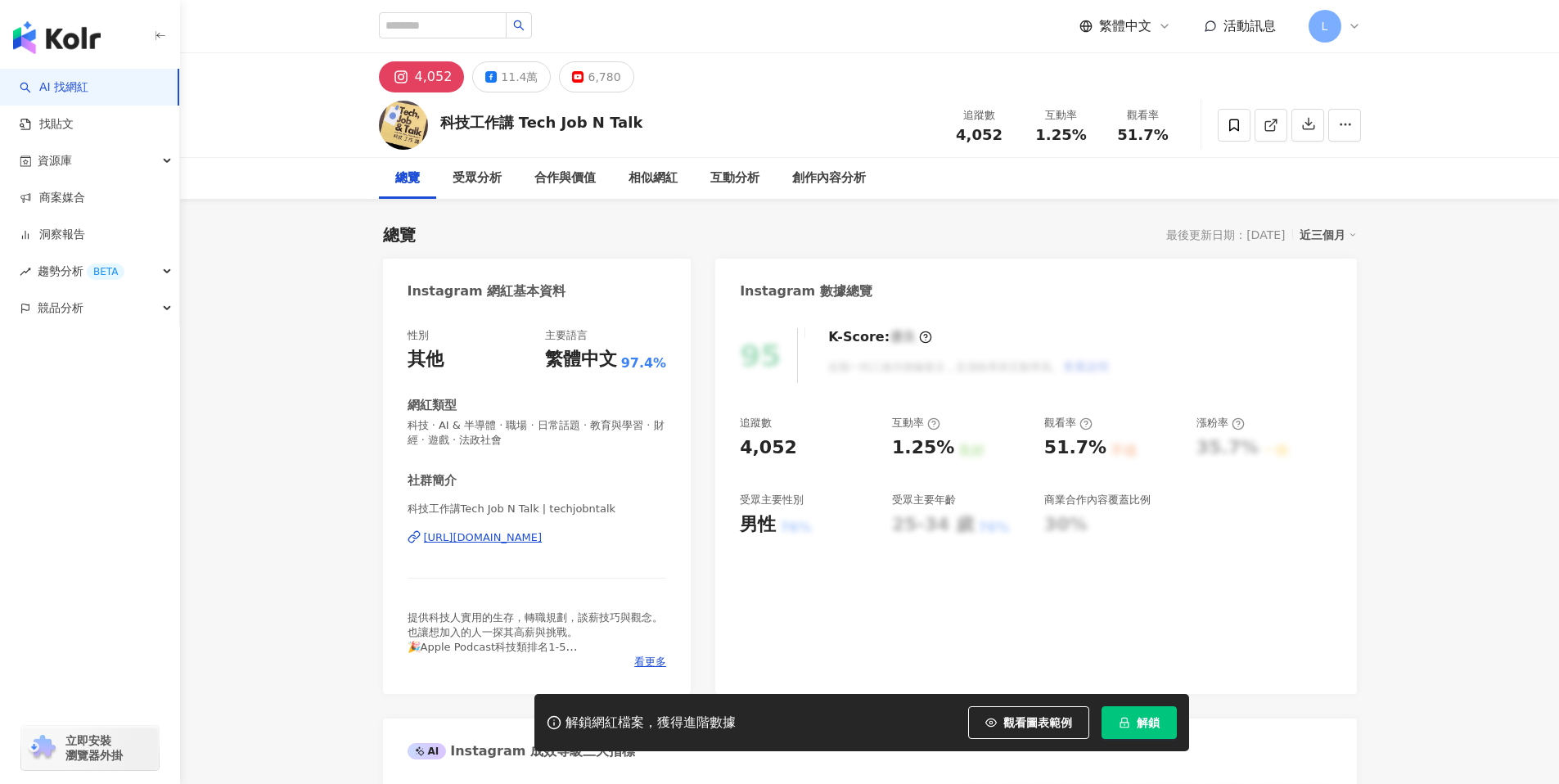
click at [542, 535] on div "https://www.instagram.com/techjobntalk/" at bounding box center [483, 538] width 119 height 15
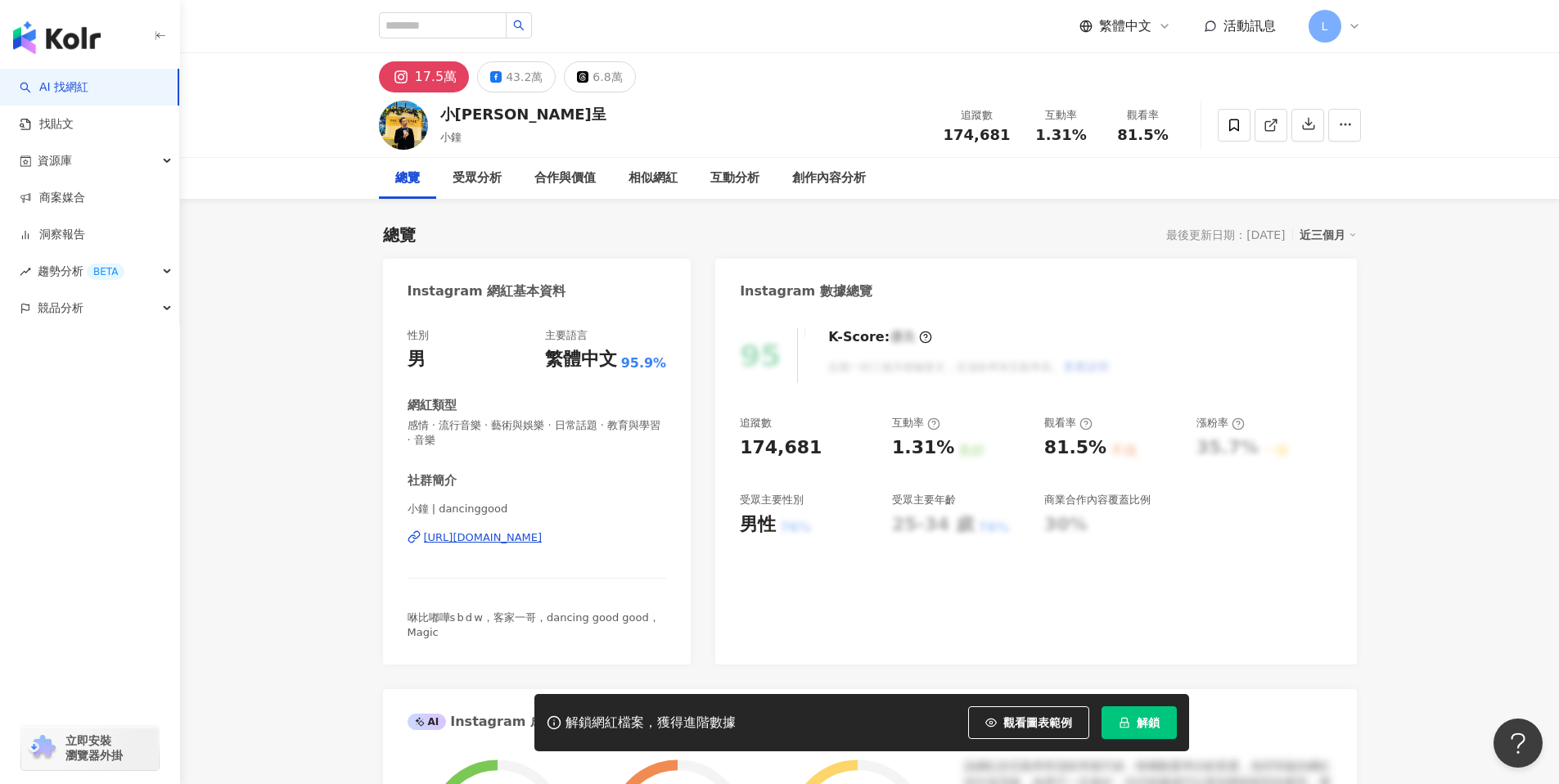
click at [542, 541] on div "https://www.instagram.com/dancinggood/" at bounding box center [483, 538] width 119 height 15
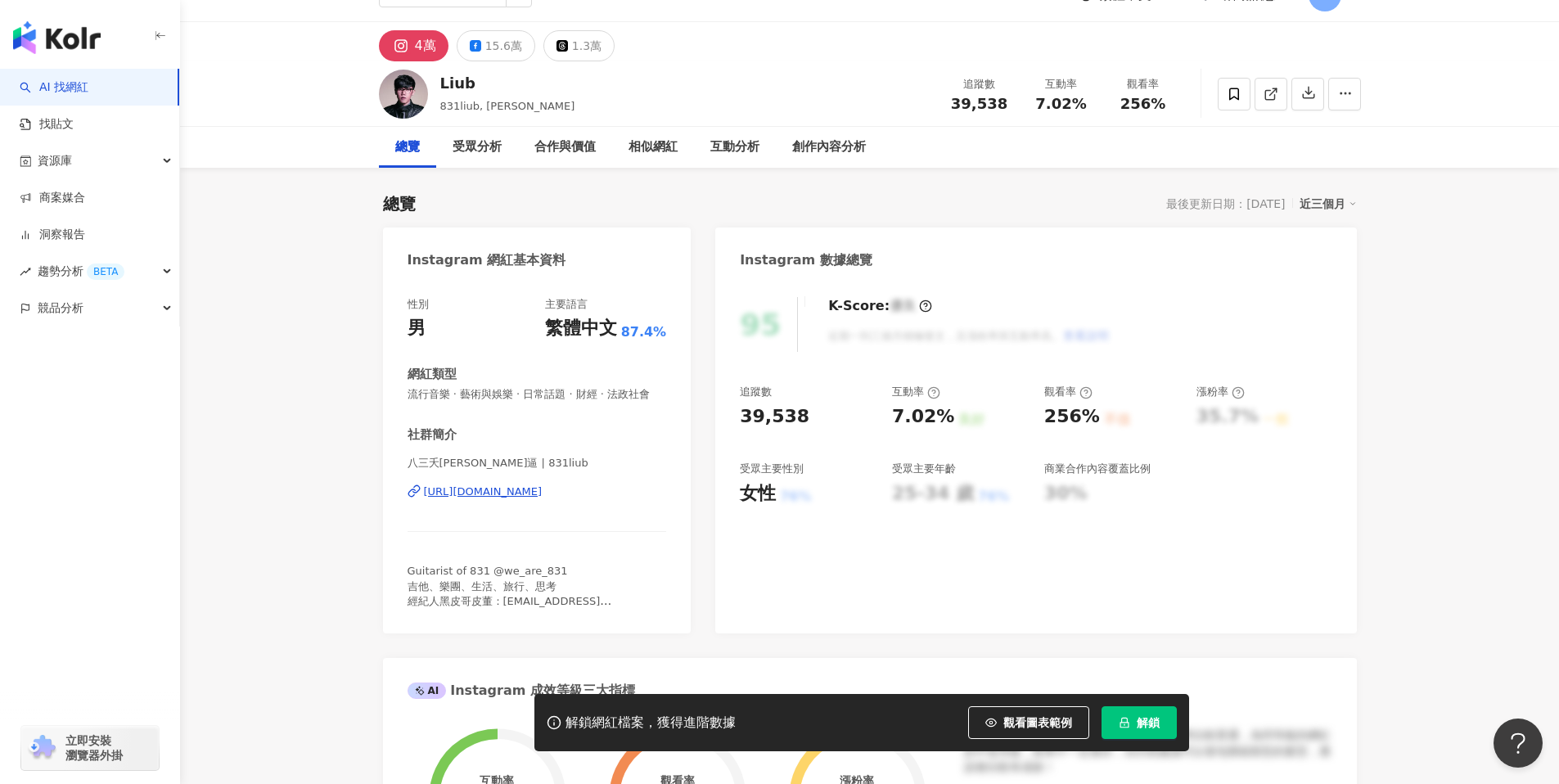
scroll to position [37, 0]
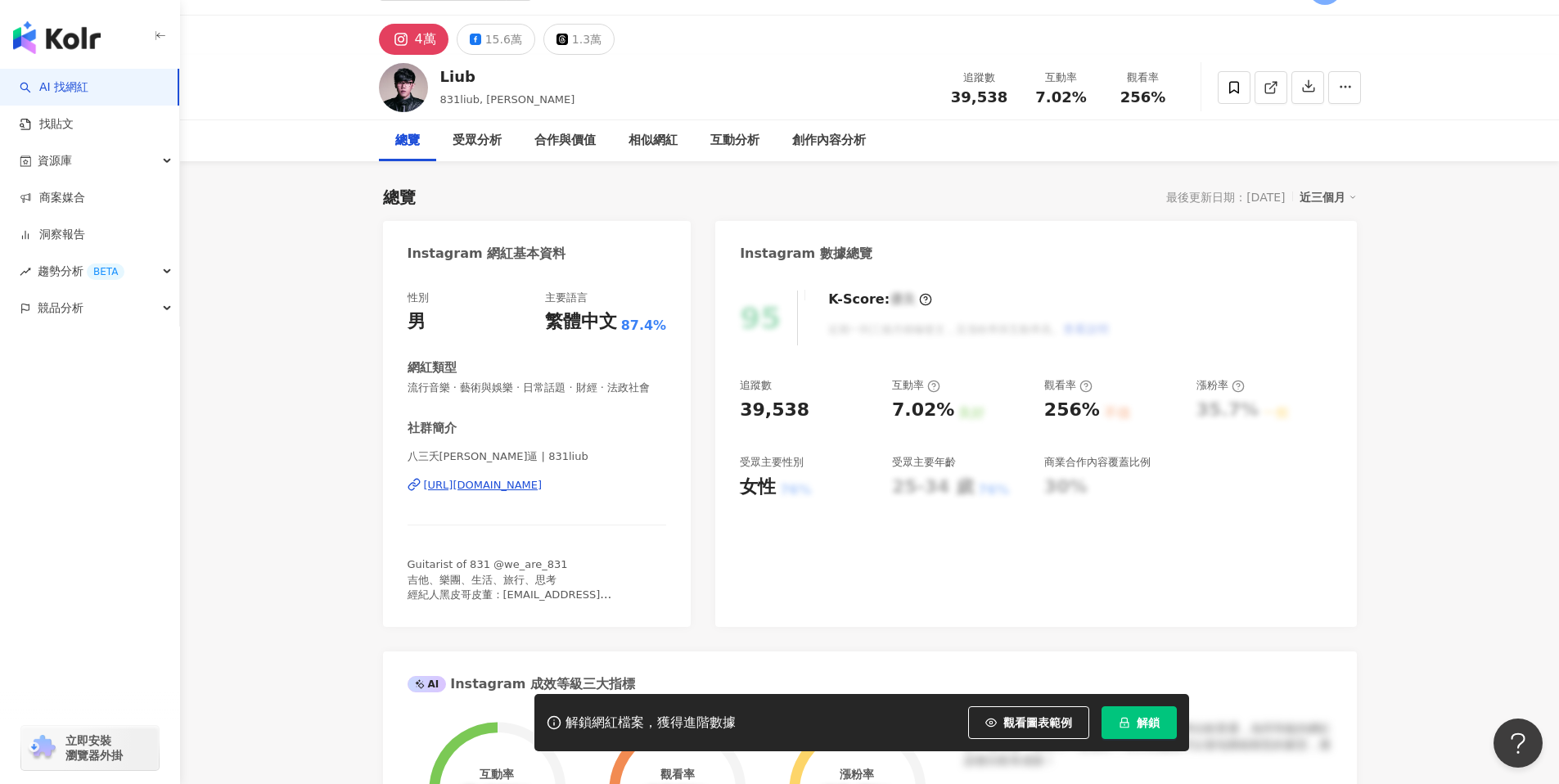
click at [525, 483] on div "https://www.instagram.com/831liub/" at bounding box center [483, 485] width 119 height 15
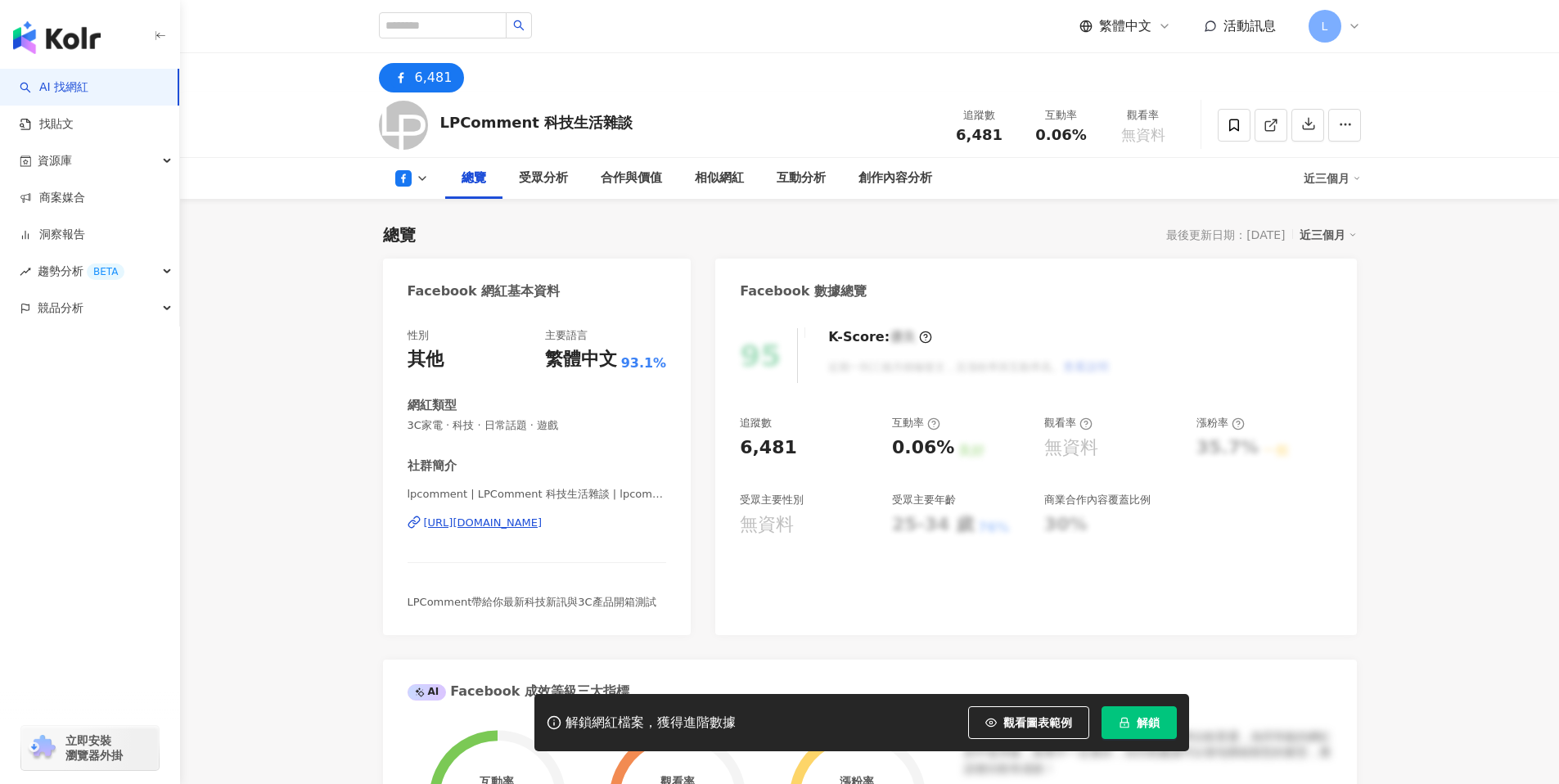
click at [542, 525] on div "[URL][DOMAIN_NAME]" at bounding box center [483, 523] width 119 height 15
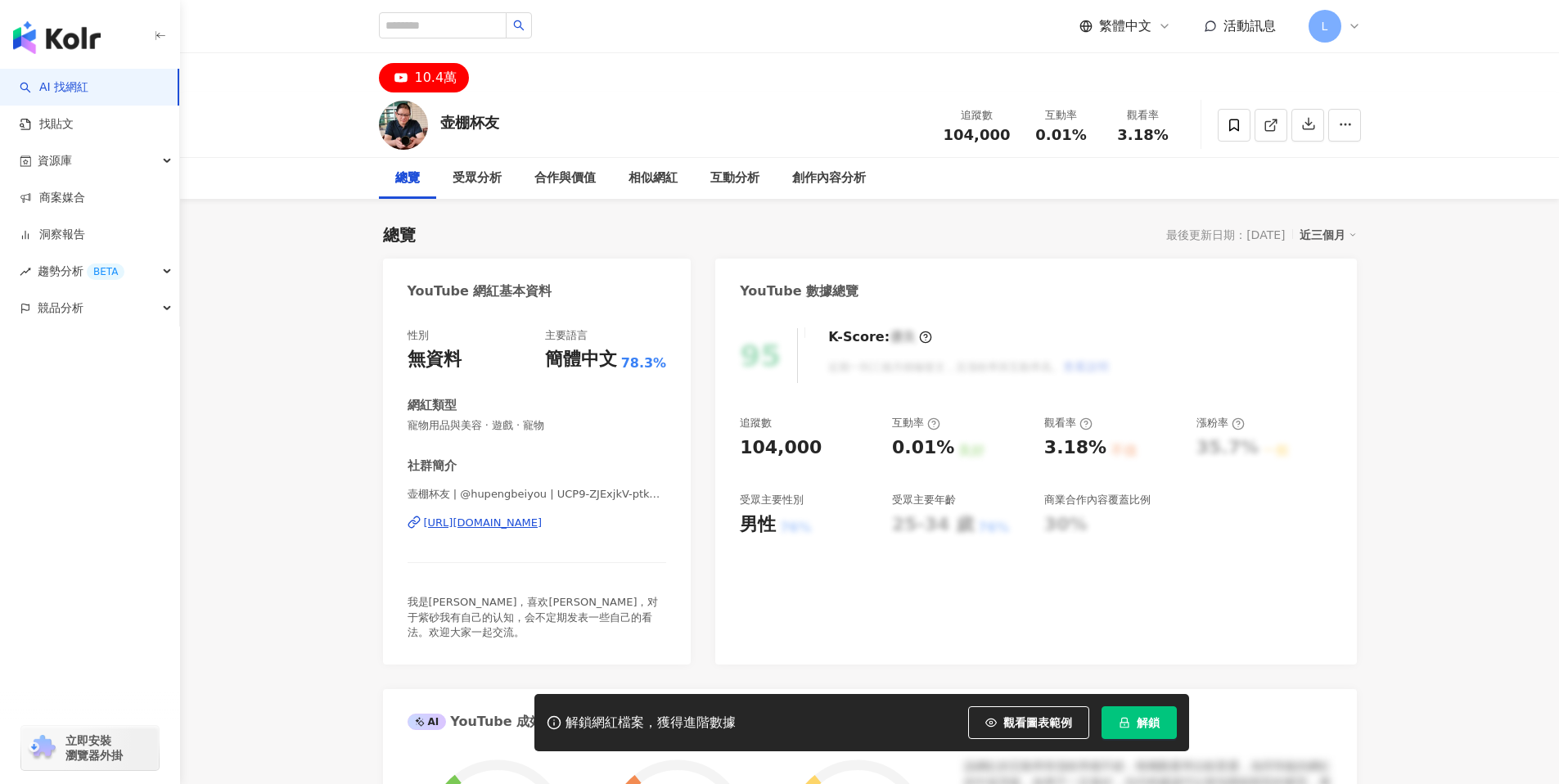
click at [542, 521] on div "[URL][DOMAIN_NAME]" at bounding box center [483, 523] width 119 height 15
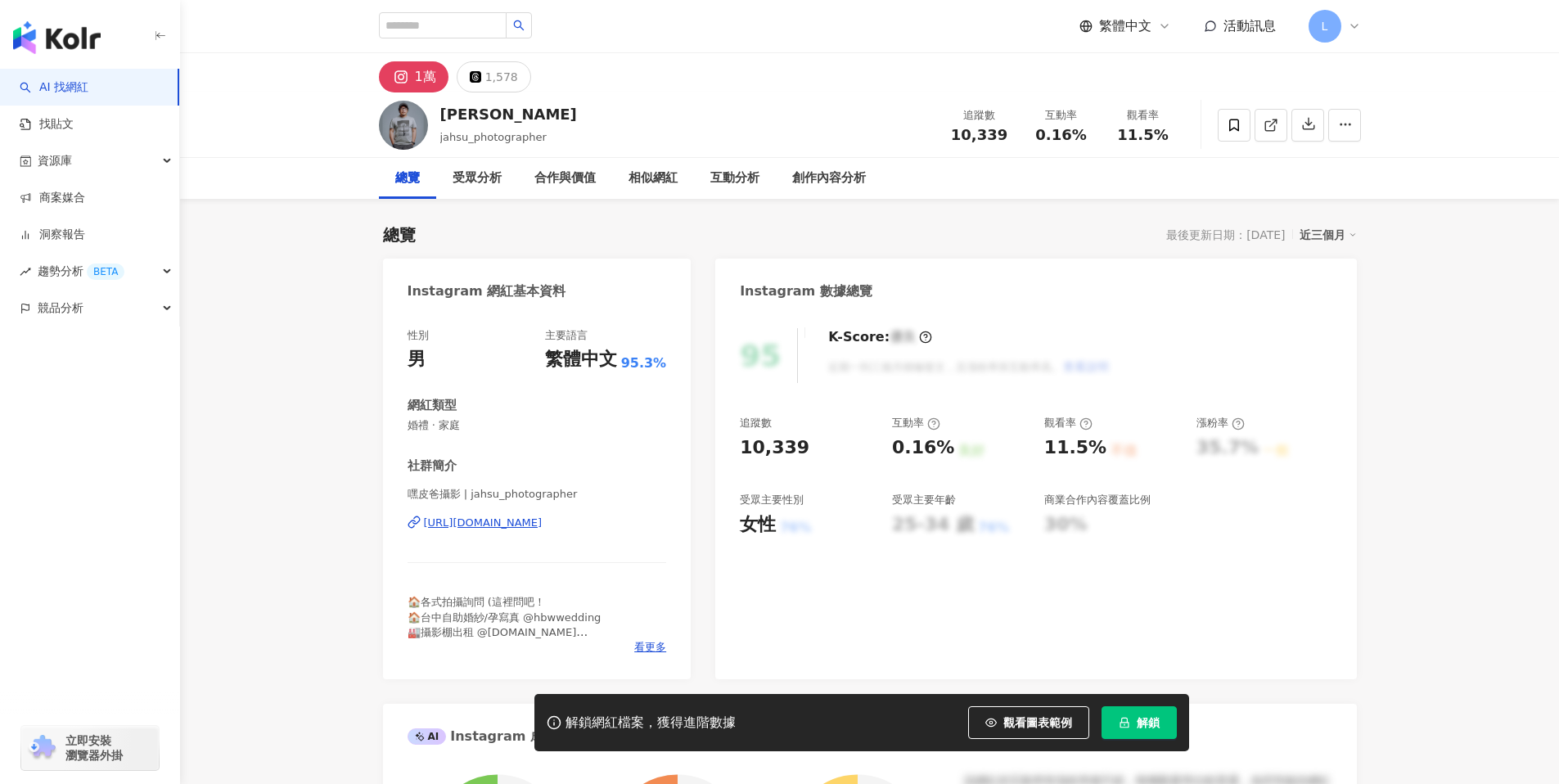
click at [542, 517] on div "https://www.instagram.com/jahsu_photographer/" at bounding box center [483, 523] width 119 height 15
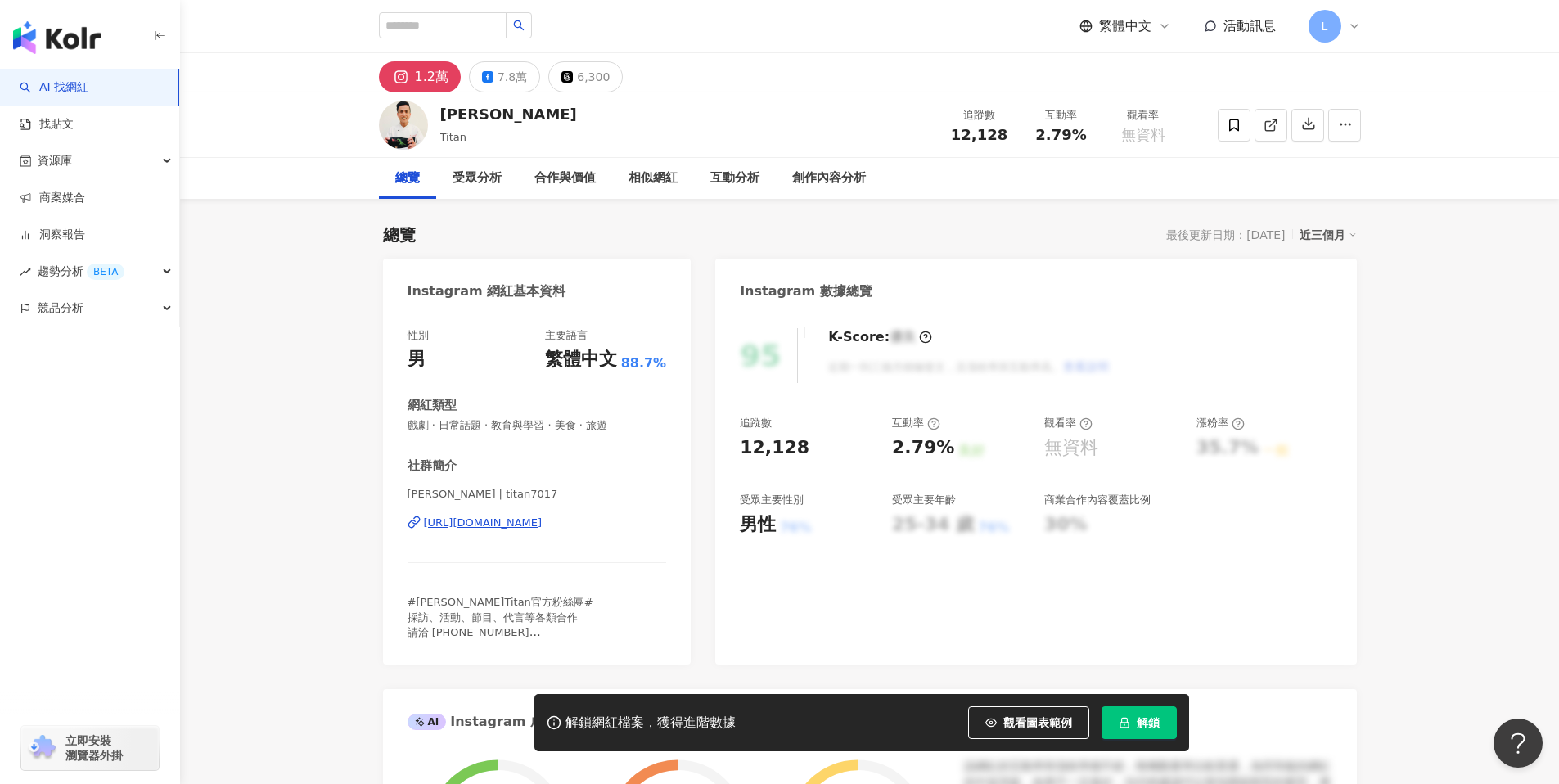
click at [542, 521] on div "https://www.instagram.com/titan7017/" at bounding box center [483, 523] width 119 height 15
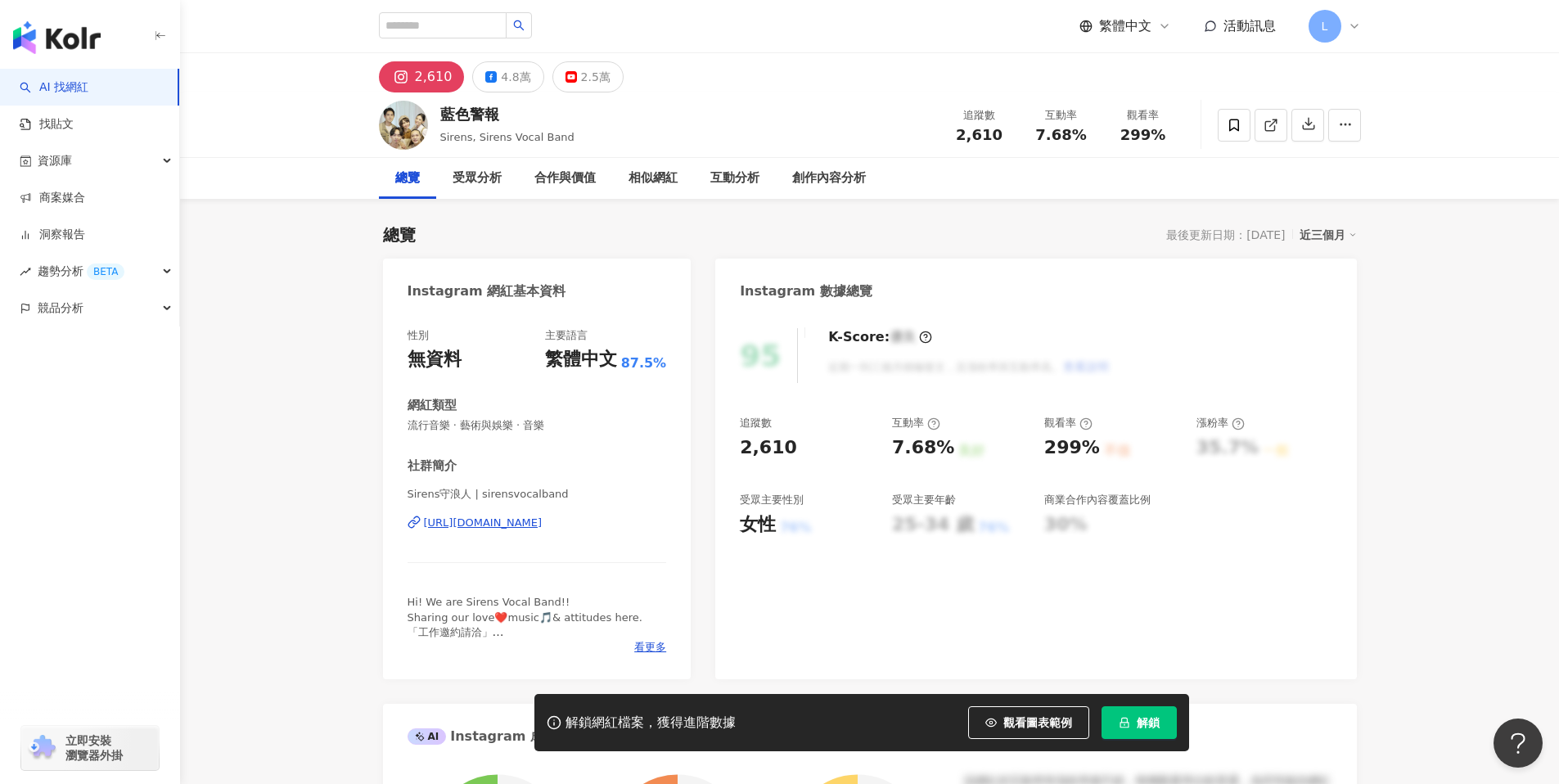
click at [542, 525] on div "https://www.instagram.com/sirensvocalband/" at bounding box center [483, 523] width 119 height 15
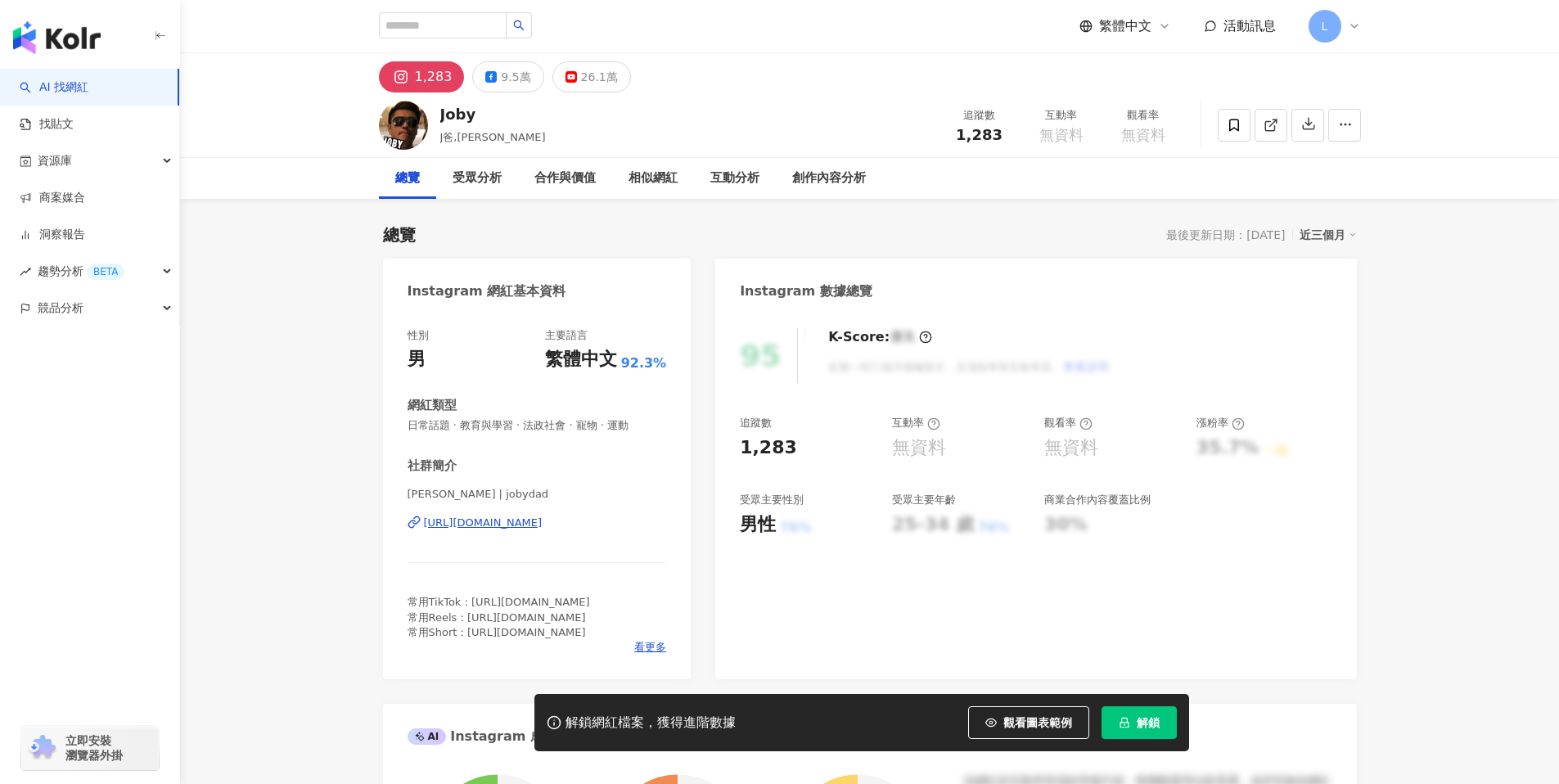
click at [542, 522] on div "[URL][DOMAIN_NAME]" at bounding box center [483, 523] width 119 height 15
click at [501, 78] on div "9.5萬" at bounding box center [515, 76] width 29 height 23
click at [542, 517] on div "[URL][DOMAIN_NAME]" at bounding box center [483, 523] width 119 height 15
